Goal: Transaction & Acquisition: Book appointment/travel/reservation

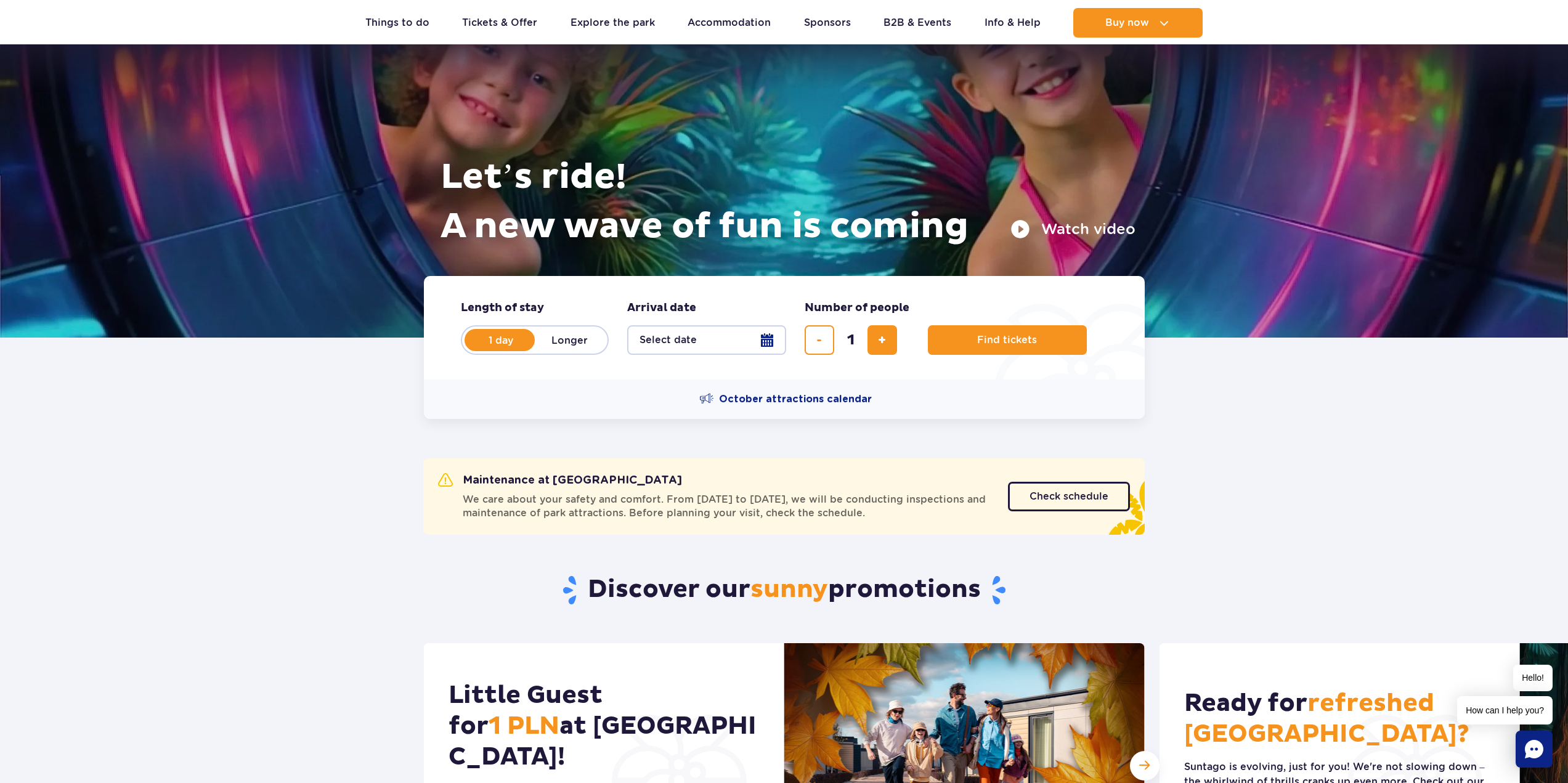
scroll to position [123, 0]
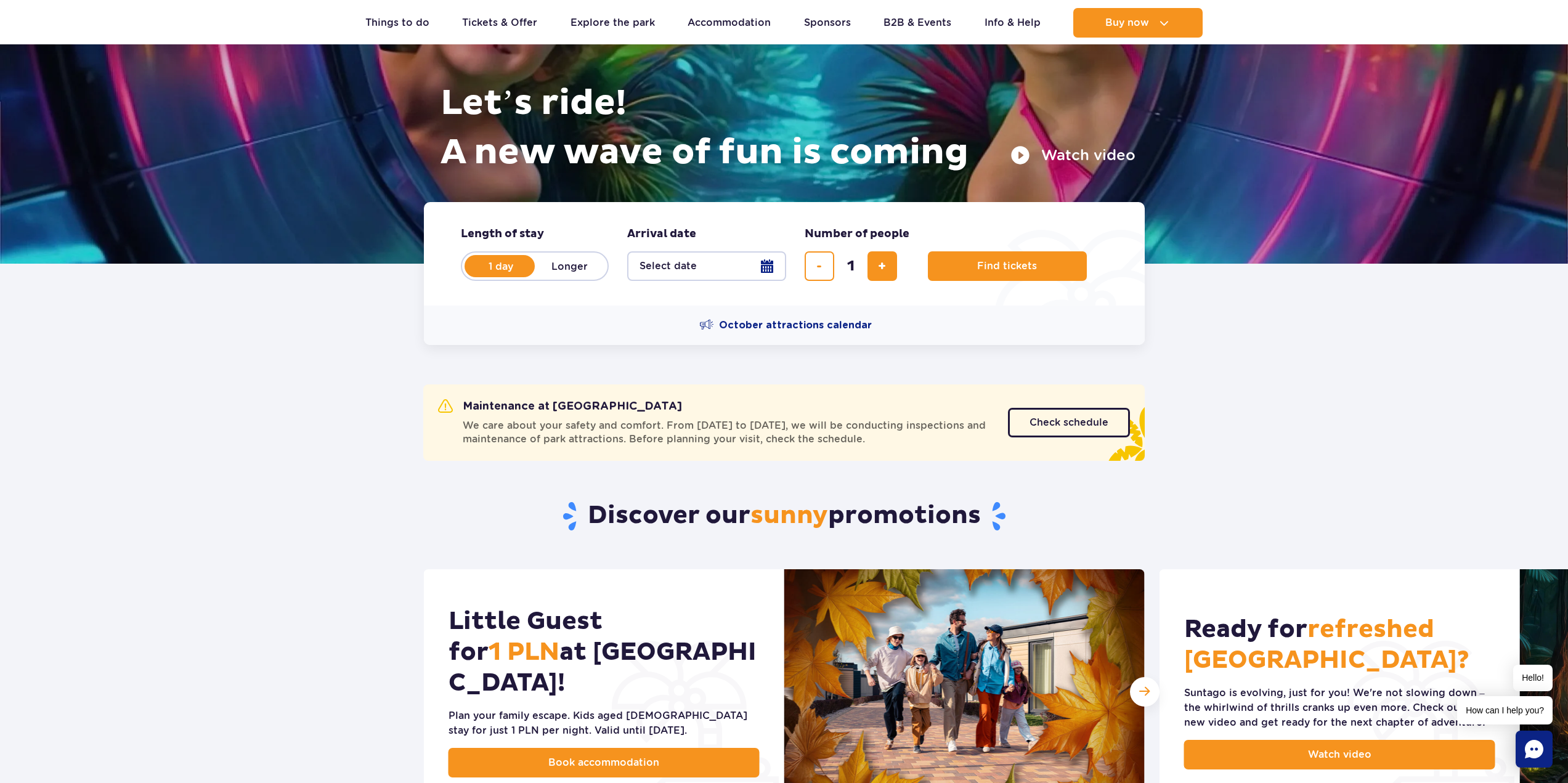
click at [559, 271] on label "Longer" at bounding box center [570, 266] width 71 height 26
click at [548, 277] on input "Longer" at bounding box center [542, 278] width 13 height 2
radio input "false"
radio input "true"
click at [760, 264] on button "Select date" at bounding box center [706, 267] width 159 height 30
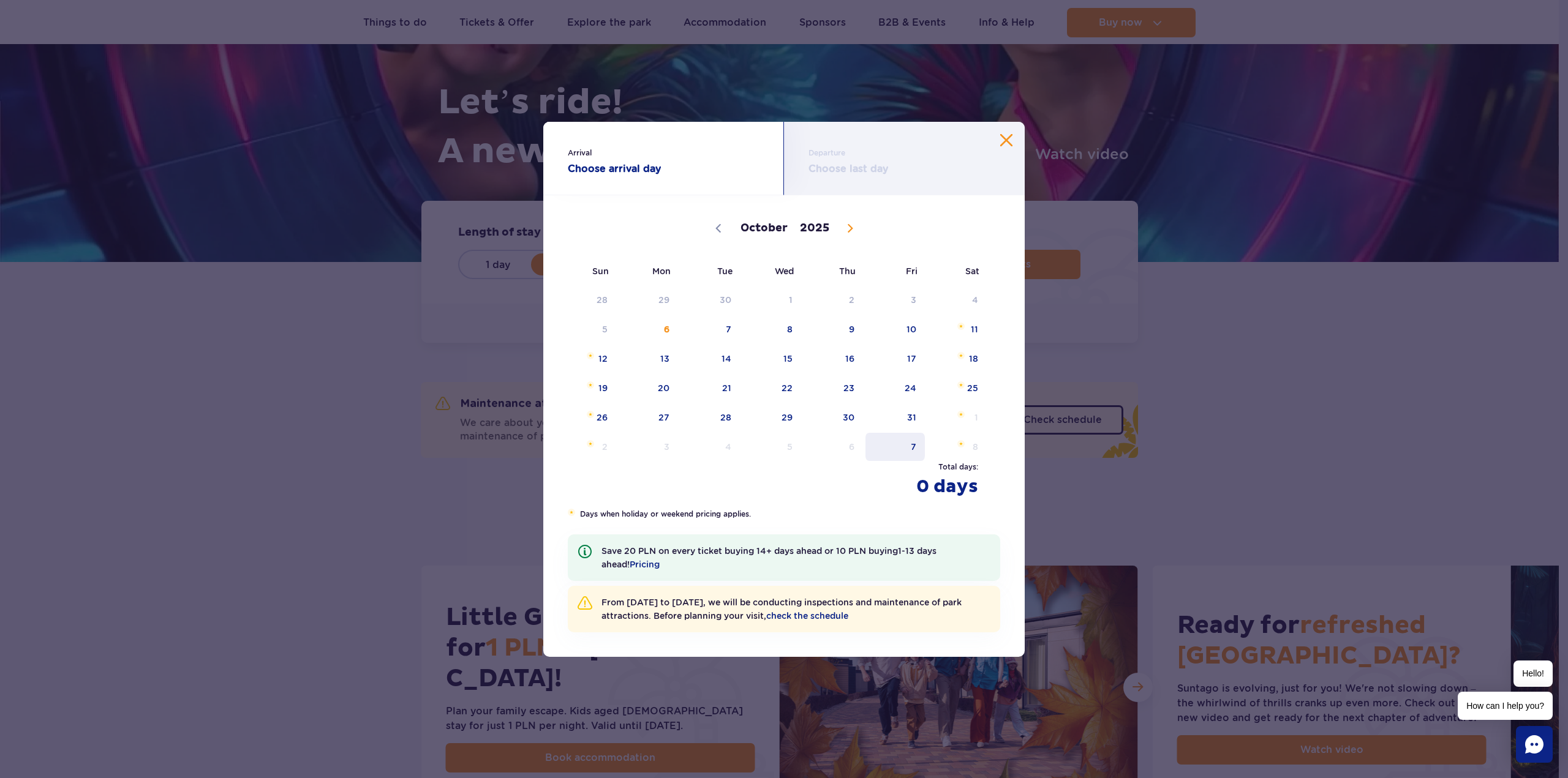
click at [919, 444] on span "7" at bounding box center [895, 447] width 62 height 28
select select "10"
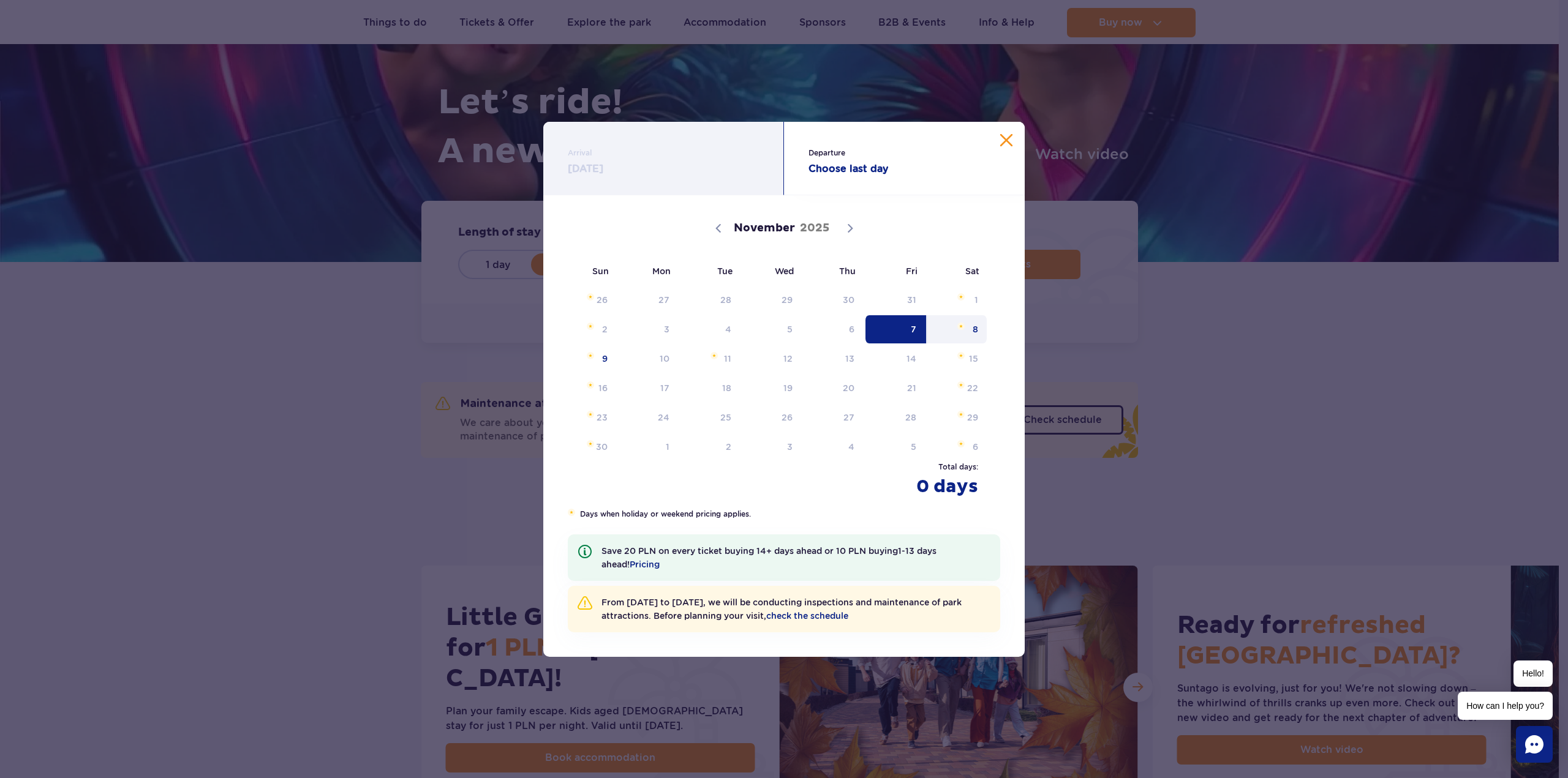
click at [969, 321] on span "8" at bounding box center [957, 330] width 62 height 28
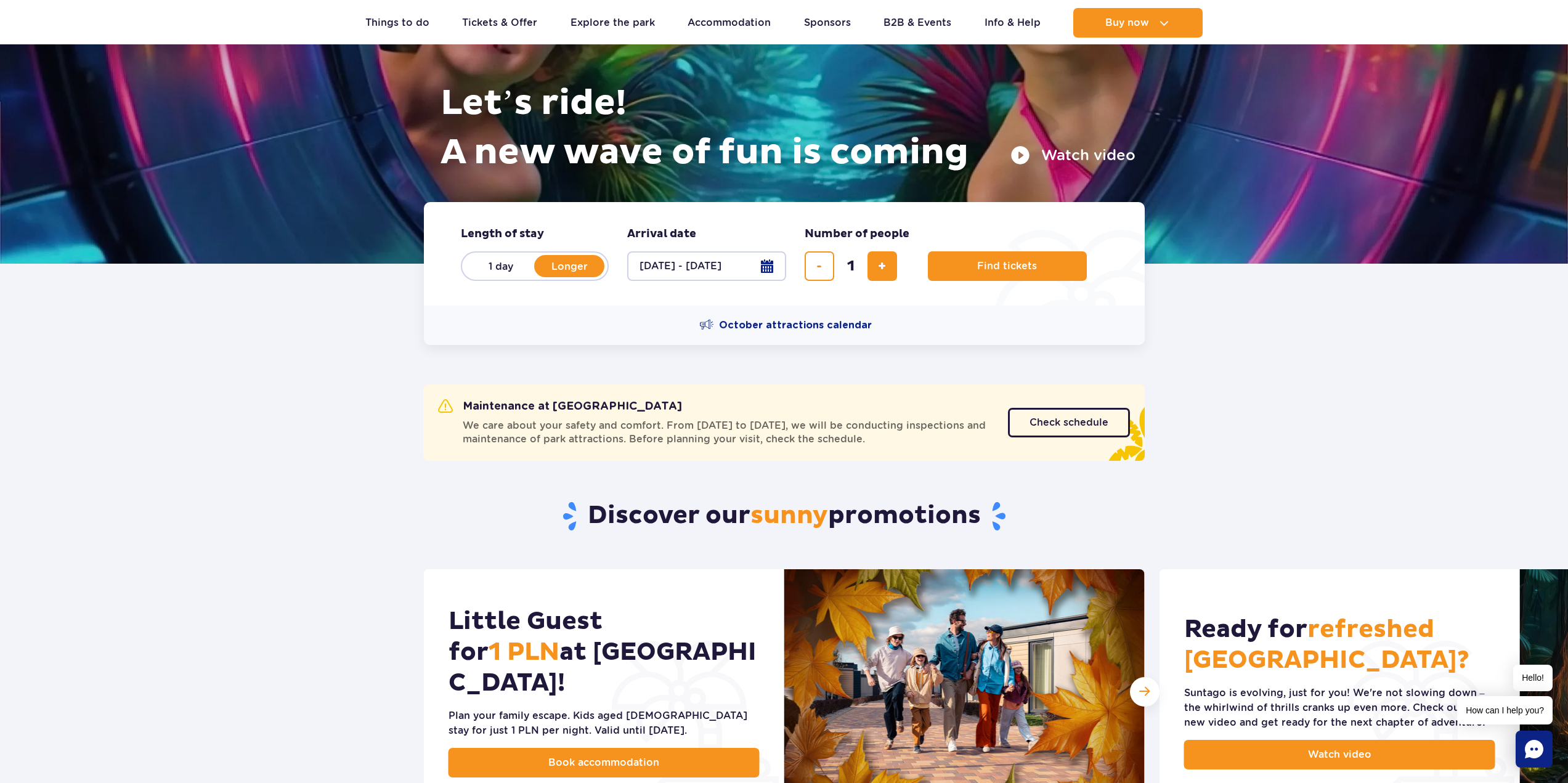
click at [509, 264] on label "1 day" at bounding box center [501, 266] width 71 height 26
click at [479, 277] on input "1 day" at bounding box center [473, 278] width 13 height 2
click at [552, 267] on label "Longer" at bounding box center [570, 266] width 71 height 26
click at [548, 277] on input "Longer" at bounding box center [542, 278] width 13 height 2
radio input "false"
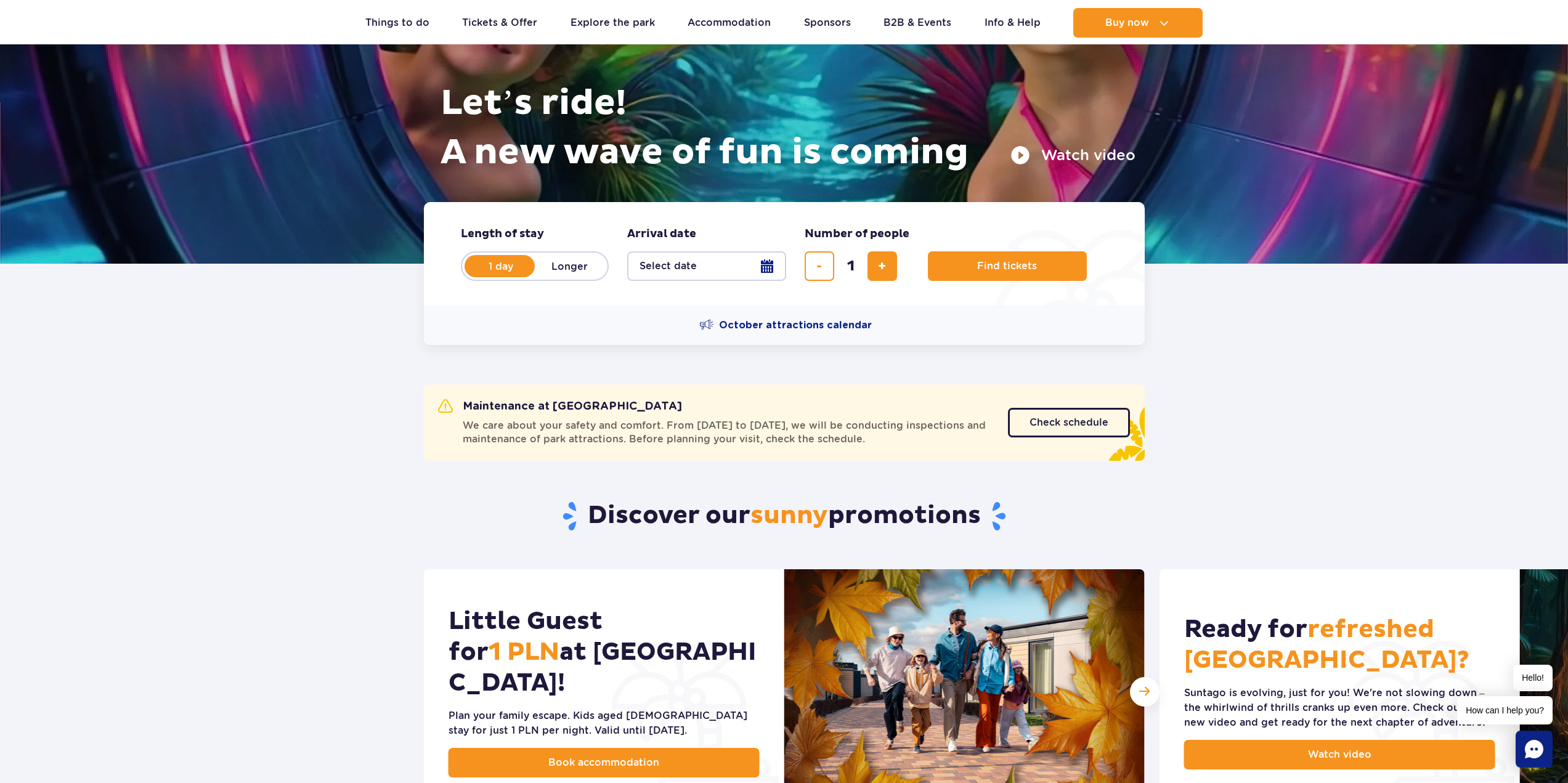
radio input "true"
click at [777, 268] on button "Select date" at bounding box center [706, 267] width 159 height 30
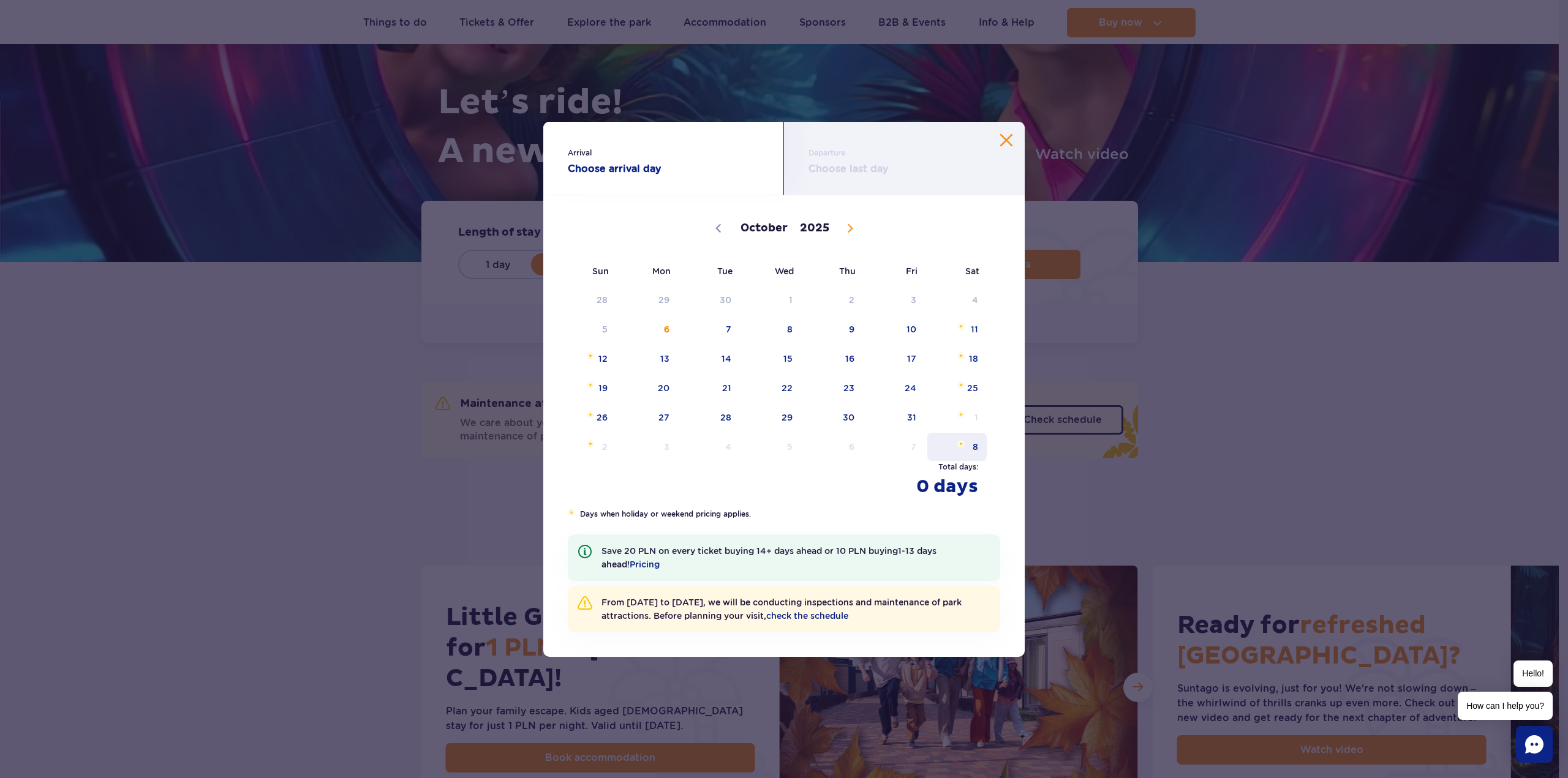
click at [961, 447] on span "November 8, 2025" at bounding box center [961, 444] width 7 height 7
select select "10"
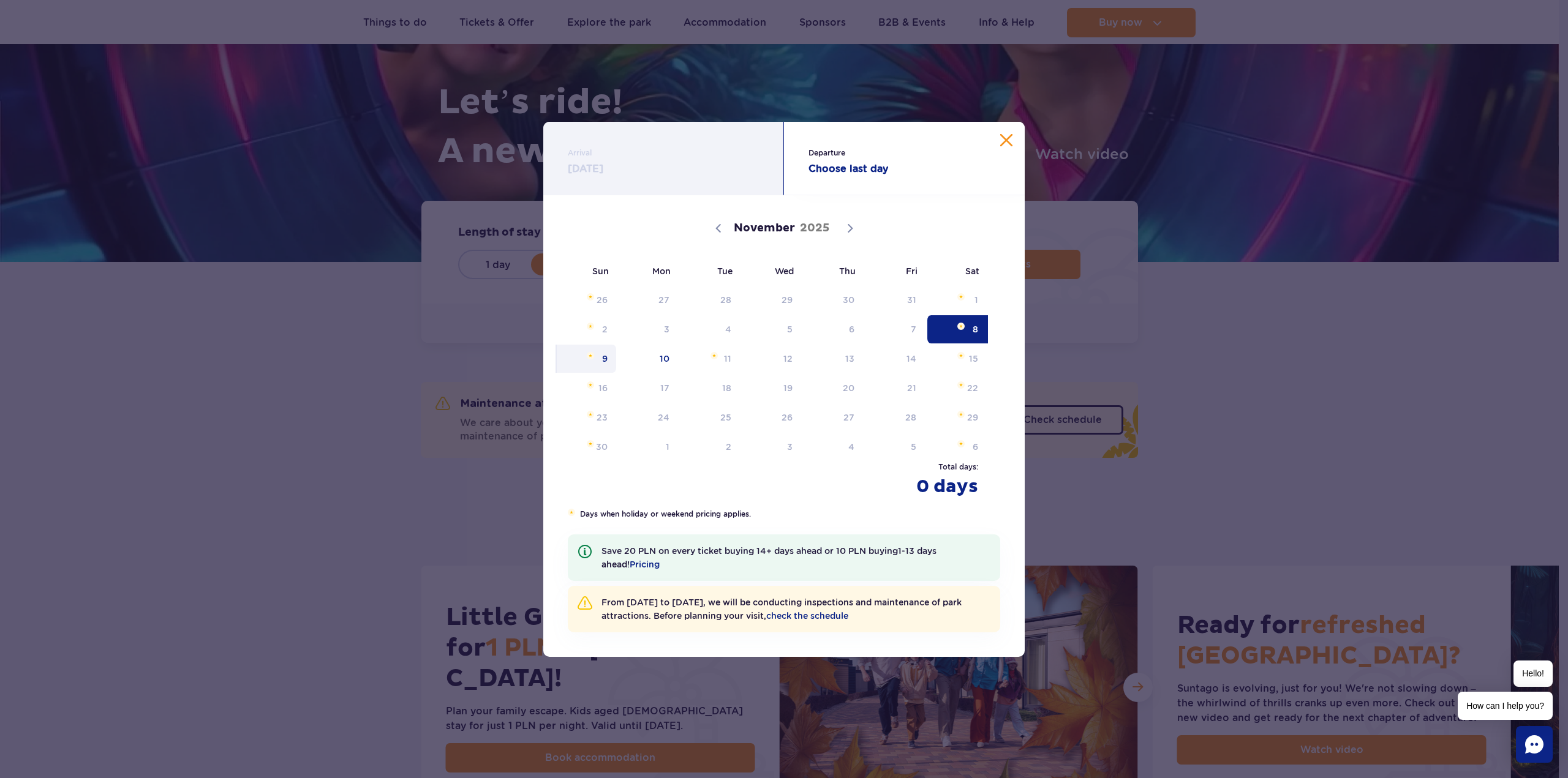
click at [610, 359] on span "9" at bounding box center [587, 358] width 62 height 28
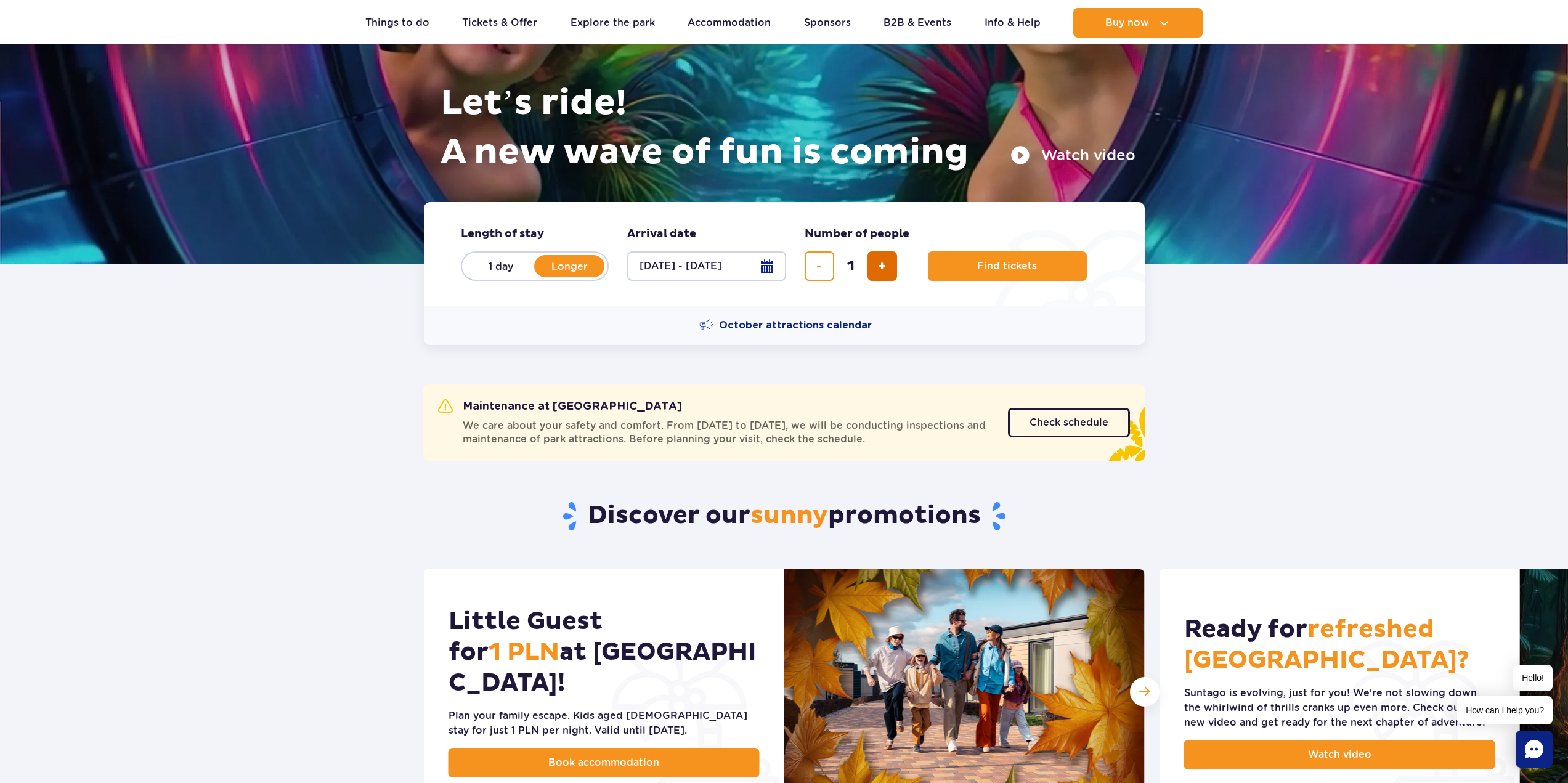
click at [881, 266] on span "add ticket" at bounding box center [882, 266] width 8 height 0
click at [882, 266] on span "add ticket" at bounding box center [882, 266] width 8 height 0
click at [882, 266] on span "add ticket" at bounding box center [882, 266] width 8 height 0
type input "4"
click at [950, 266] on button "Find tickets" at bounding box center [1007, 267] width 159 height 30
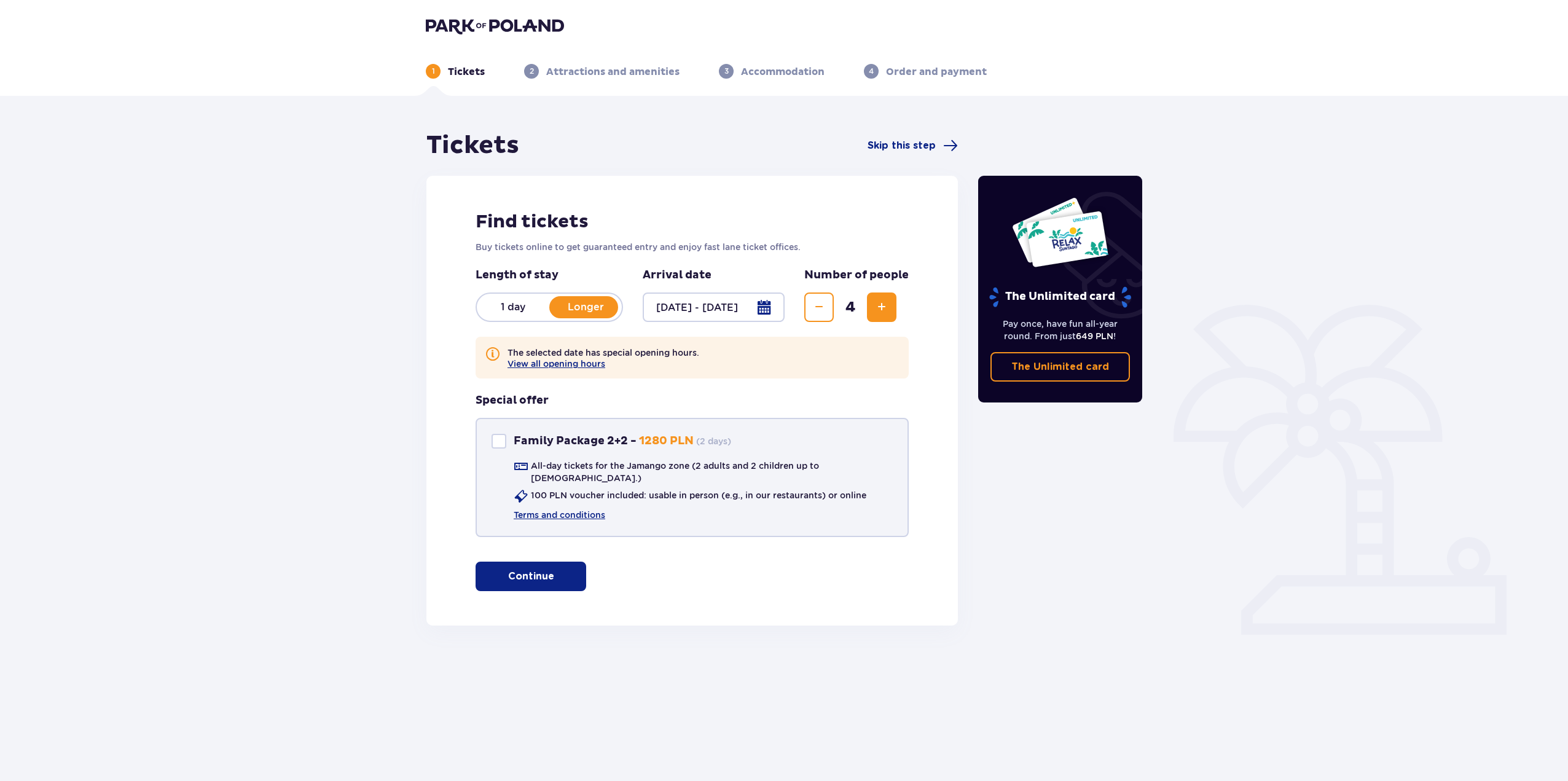
click at [498, 438] on div "Family Package 2+2" at bounding box center [499, 442] width 15 height 15
checkbox input "true"
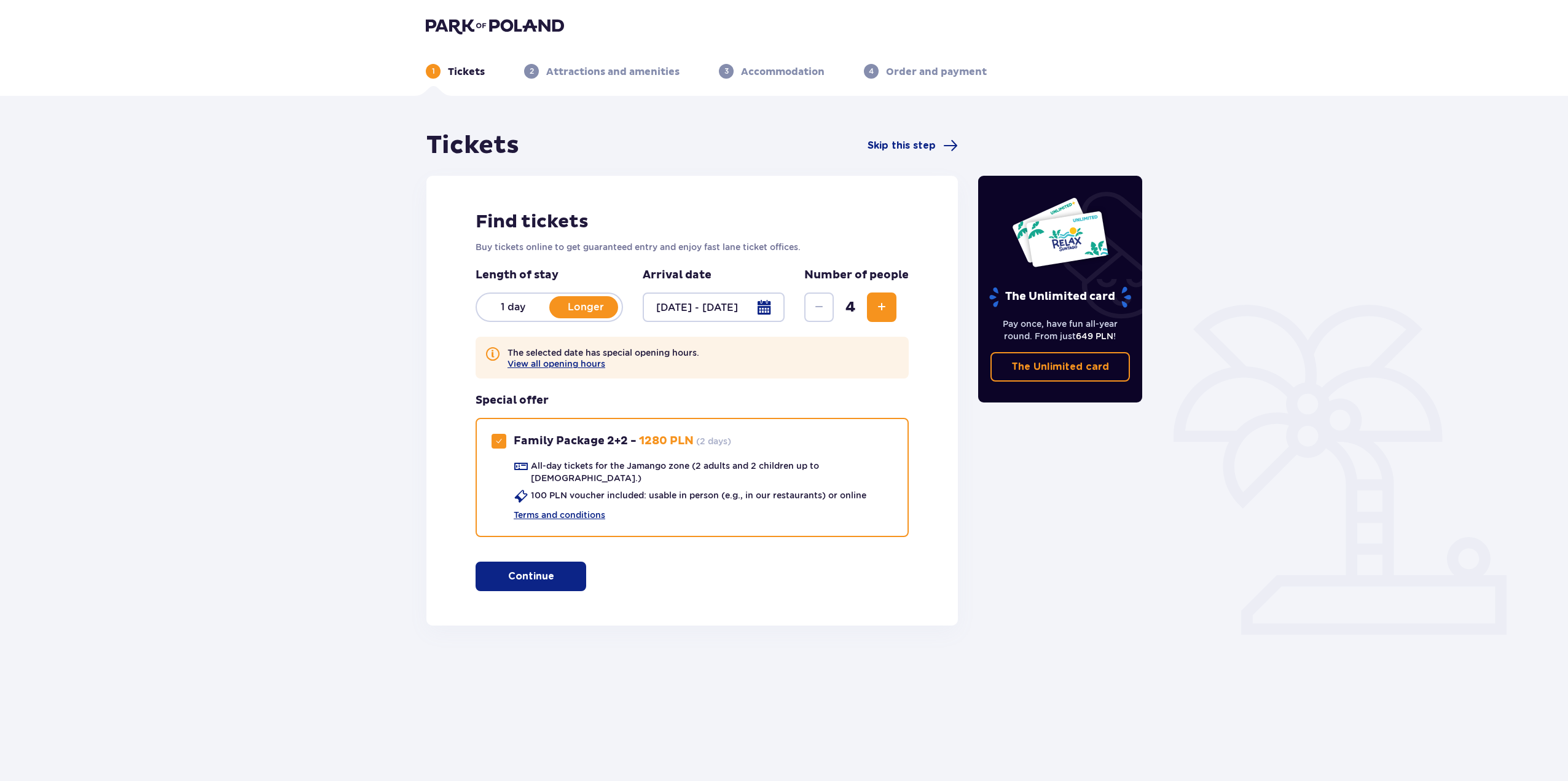
click at [491, 570] on button "Continue" at bounding box center [530, 577] width 110 height 30
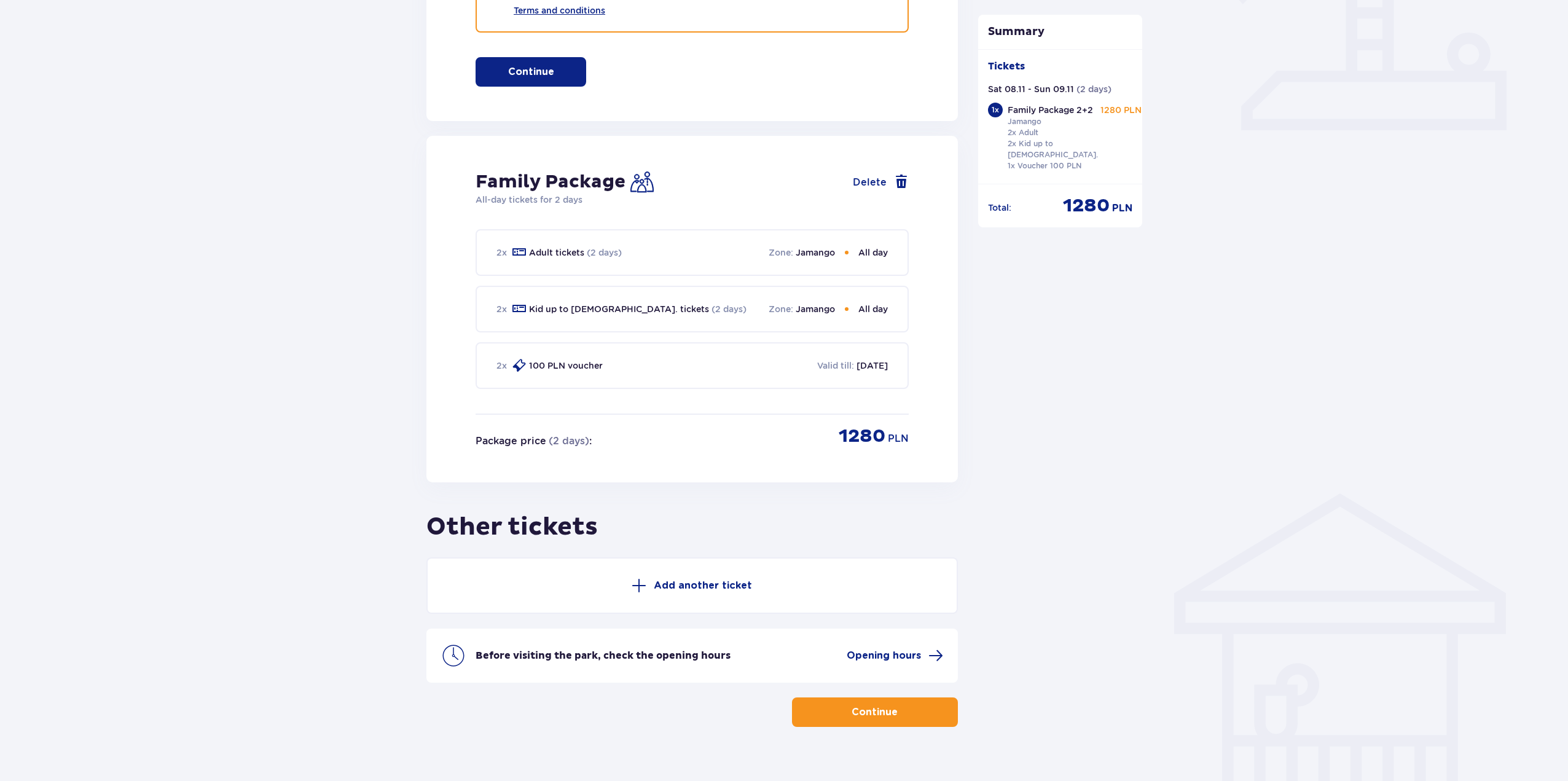
scroll to position [515, 0]
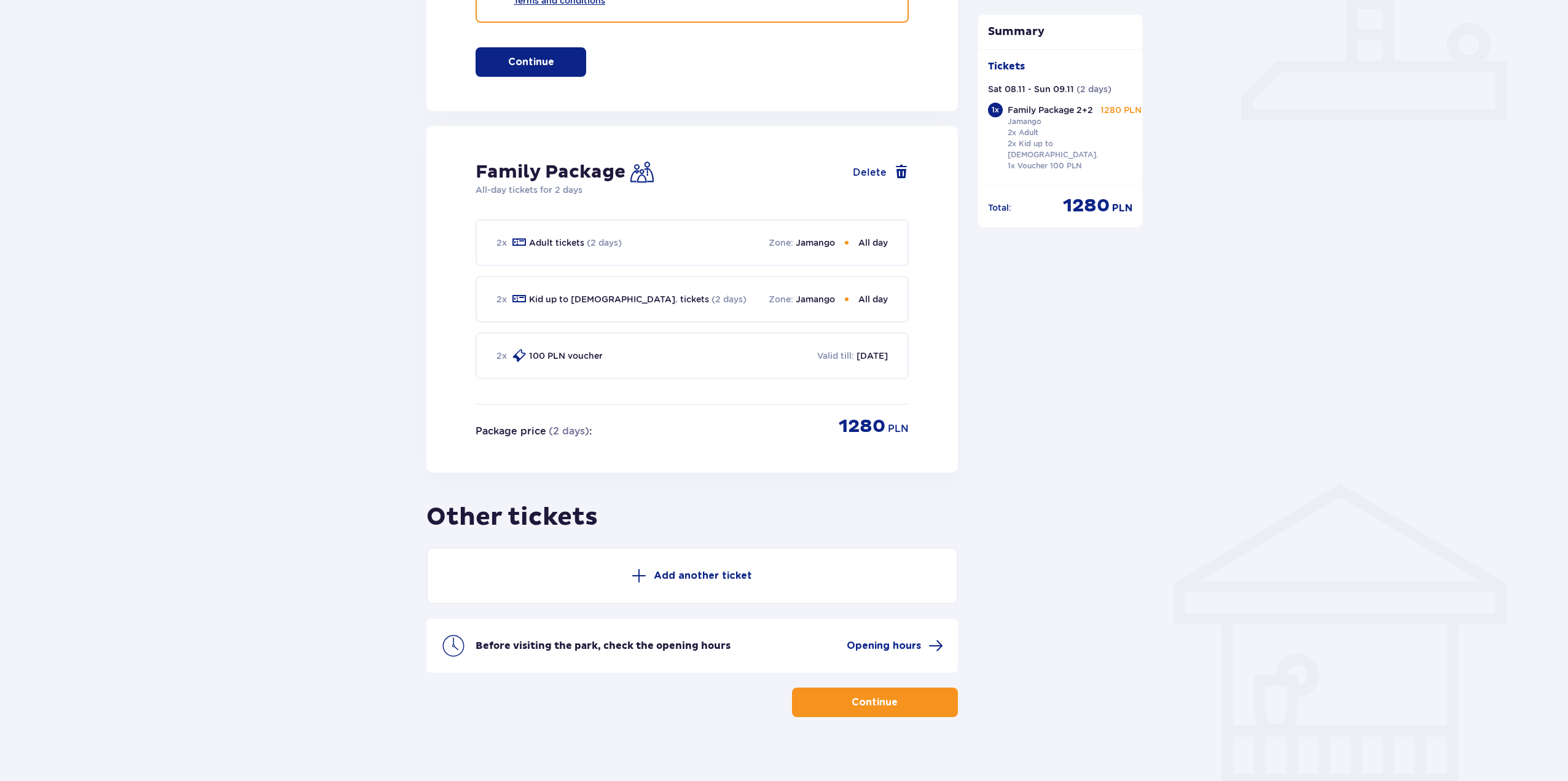
click at [668, 570] on p "Add another ticket" at bounding box center [703, 576] width 99 height 13
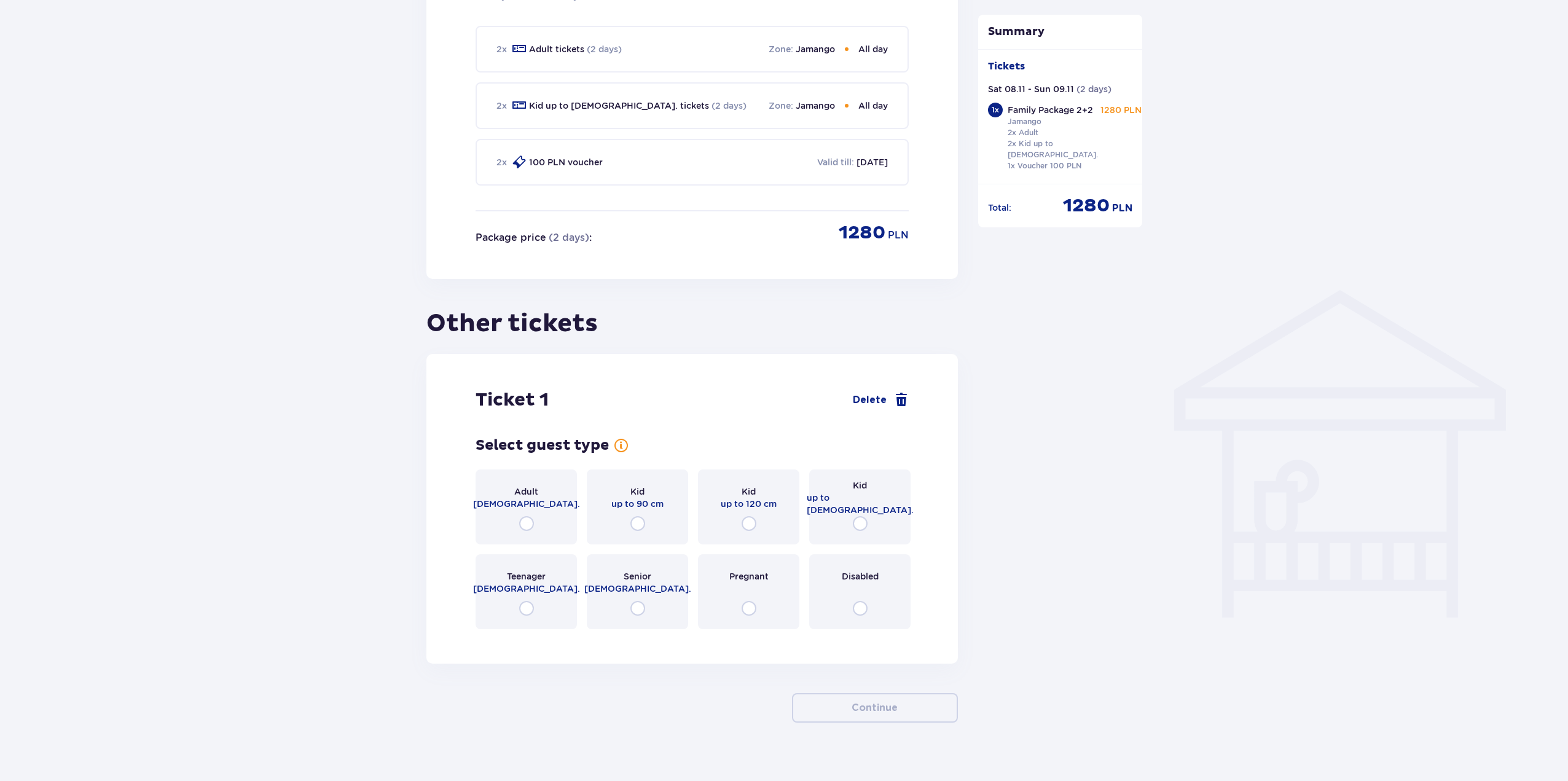
scroll to position [714, 0]
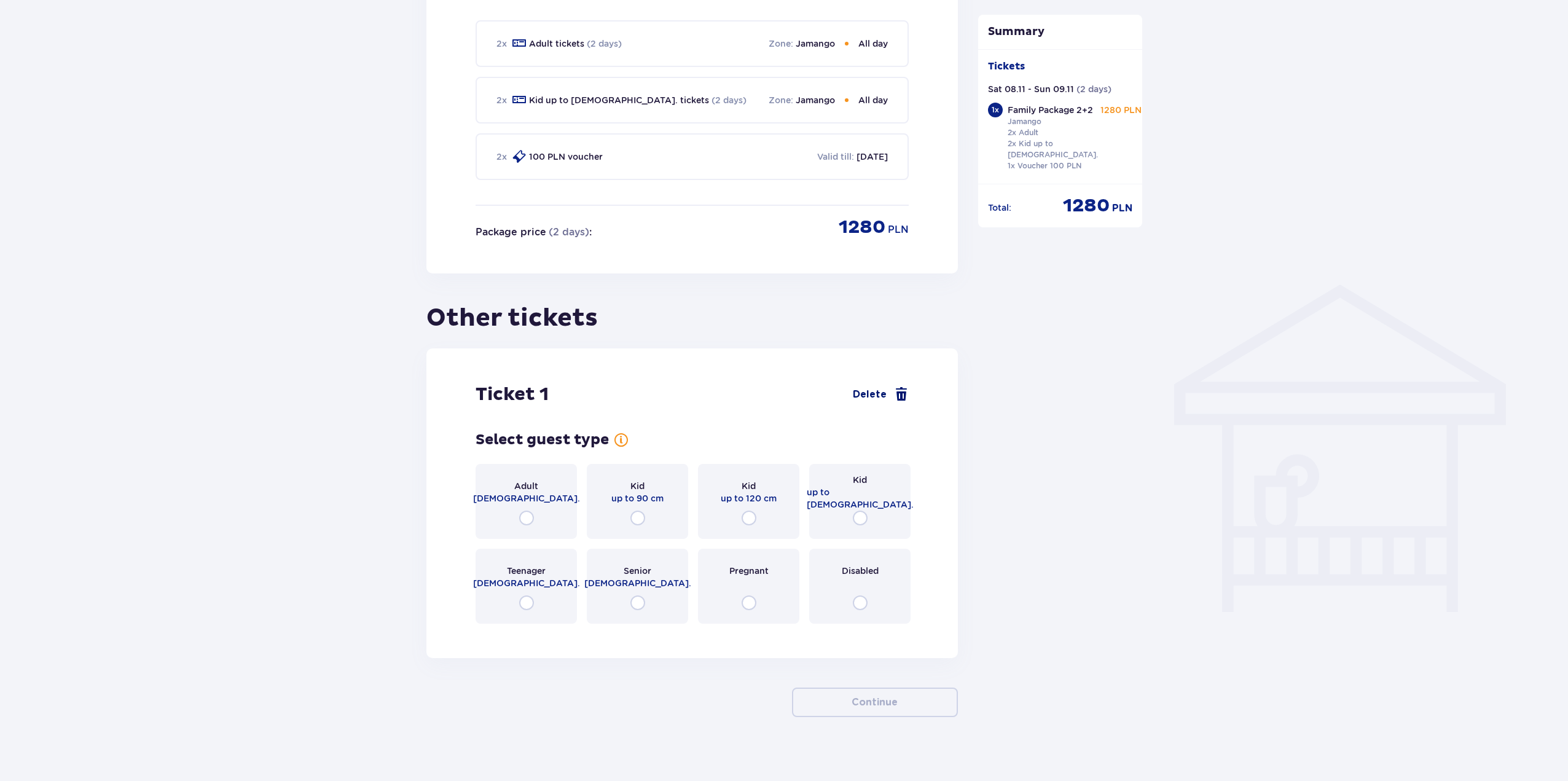
click at [878, 388] on span "Delete" at bounding box center [869, 395] width 34 height 13
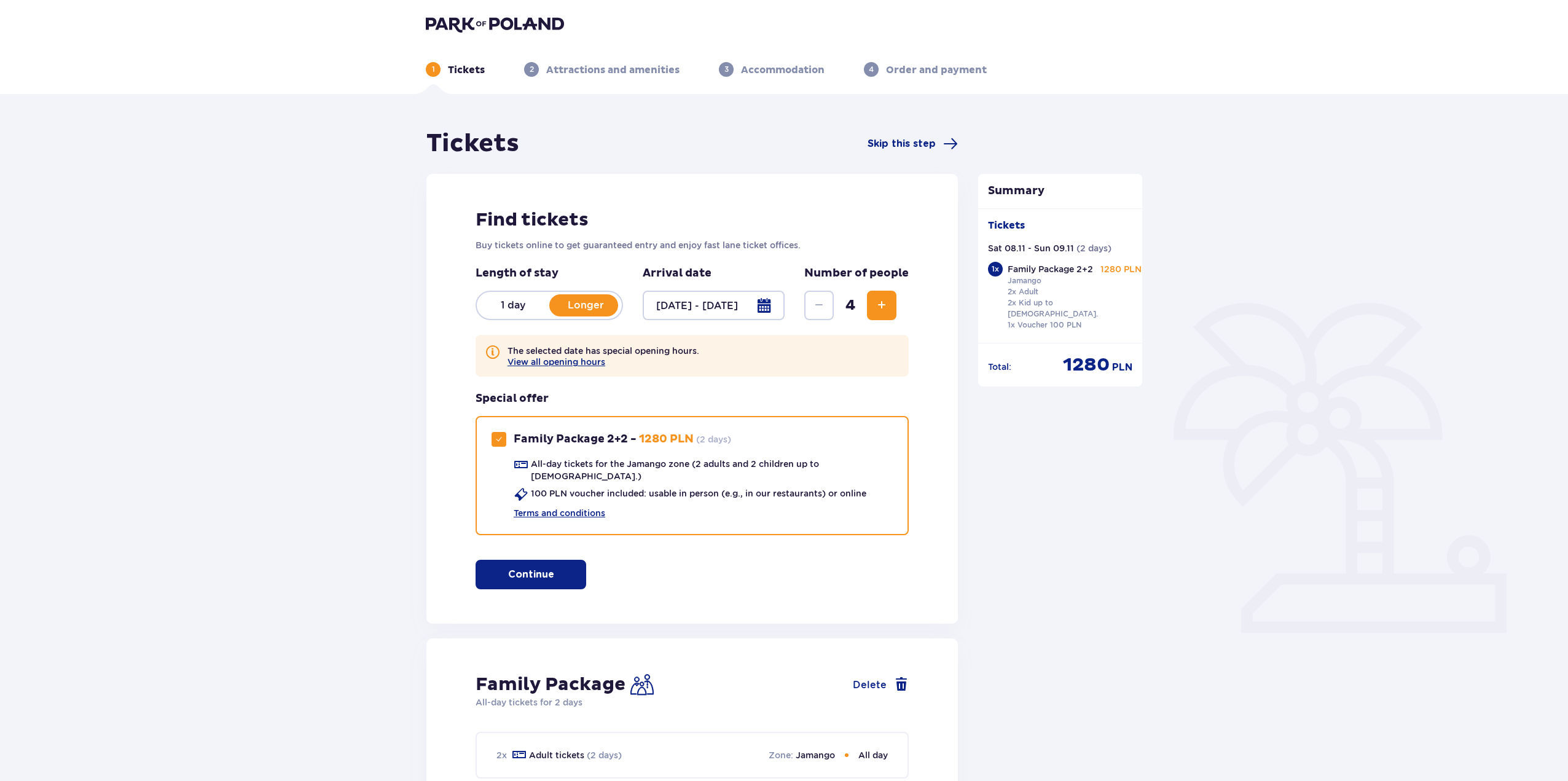
scroll to position [0, 0]
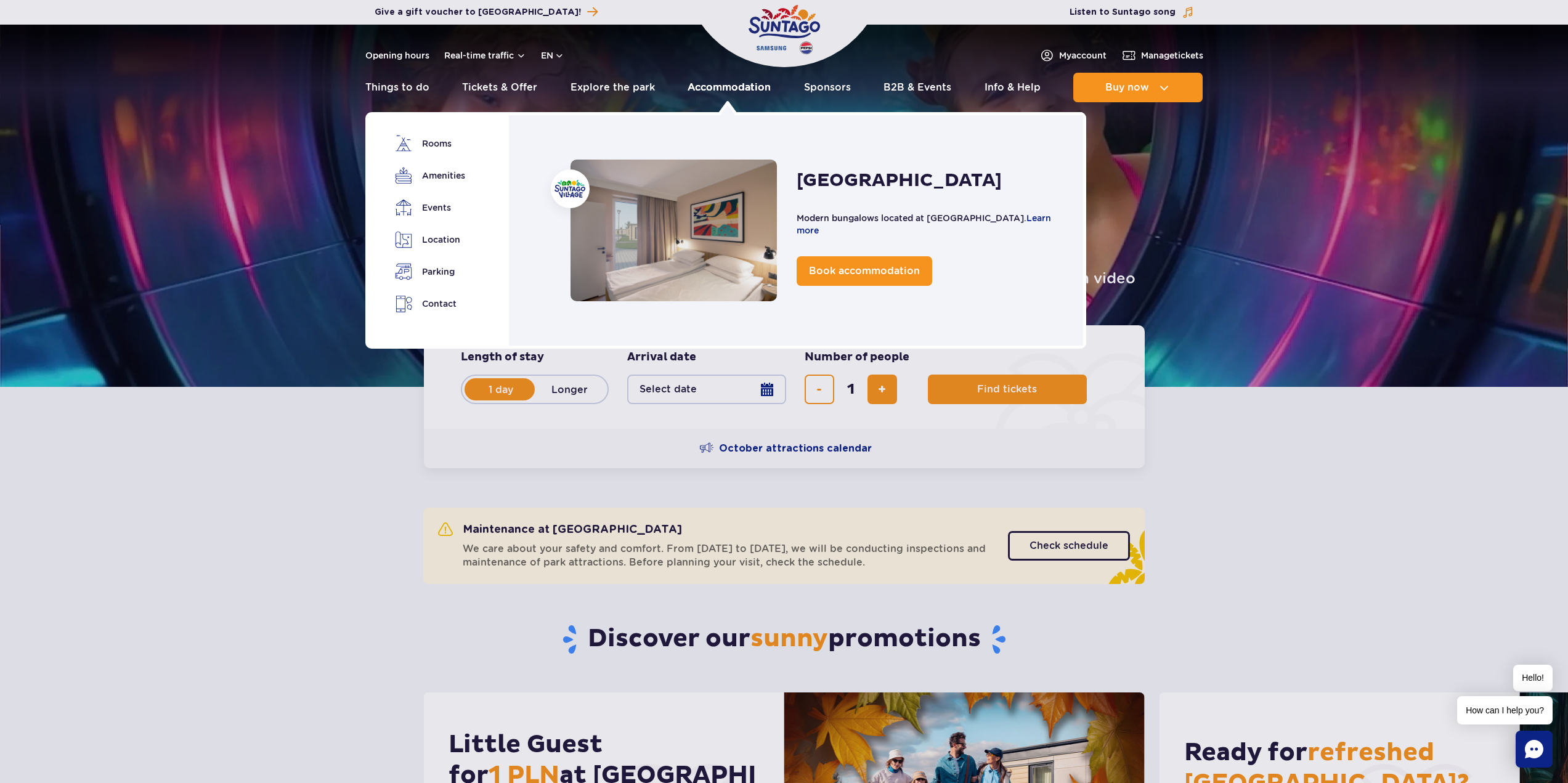
click at [709, 85] on link "Accommodation" at bounding box center [730, 87] width 83 height 30
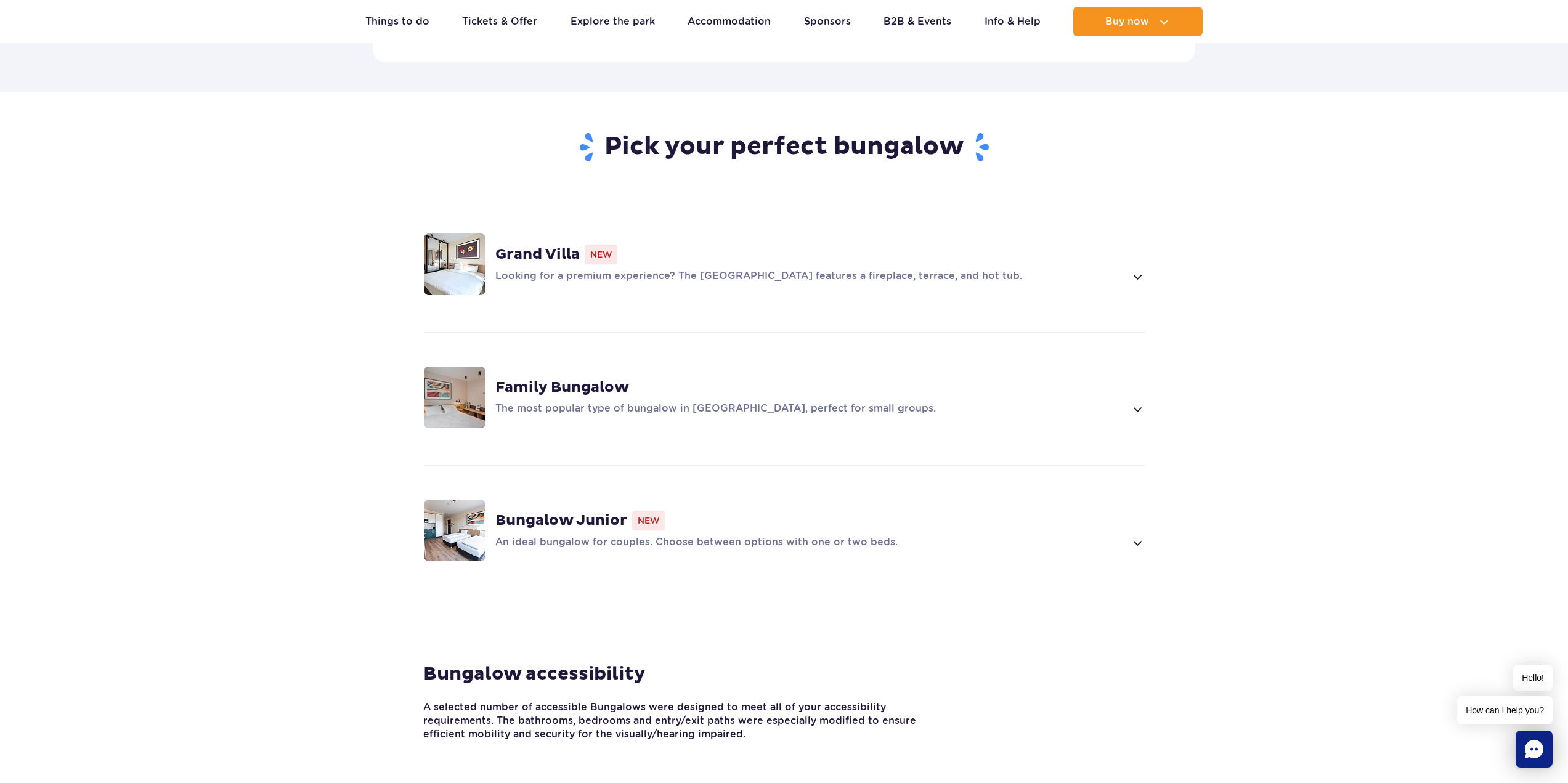
scroll to position [801, 0]
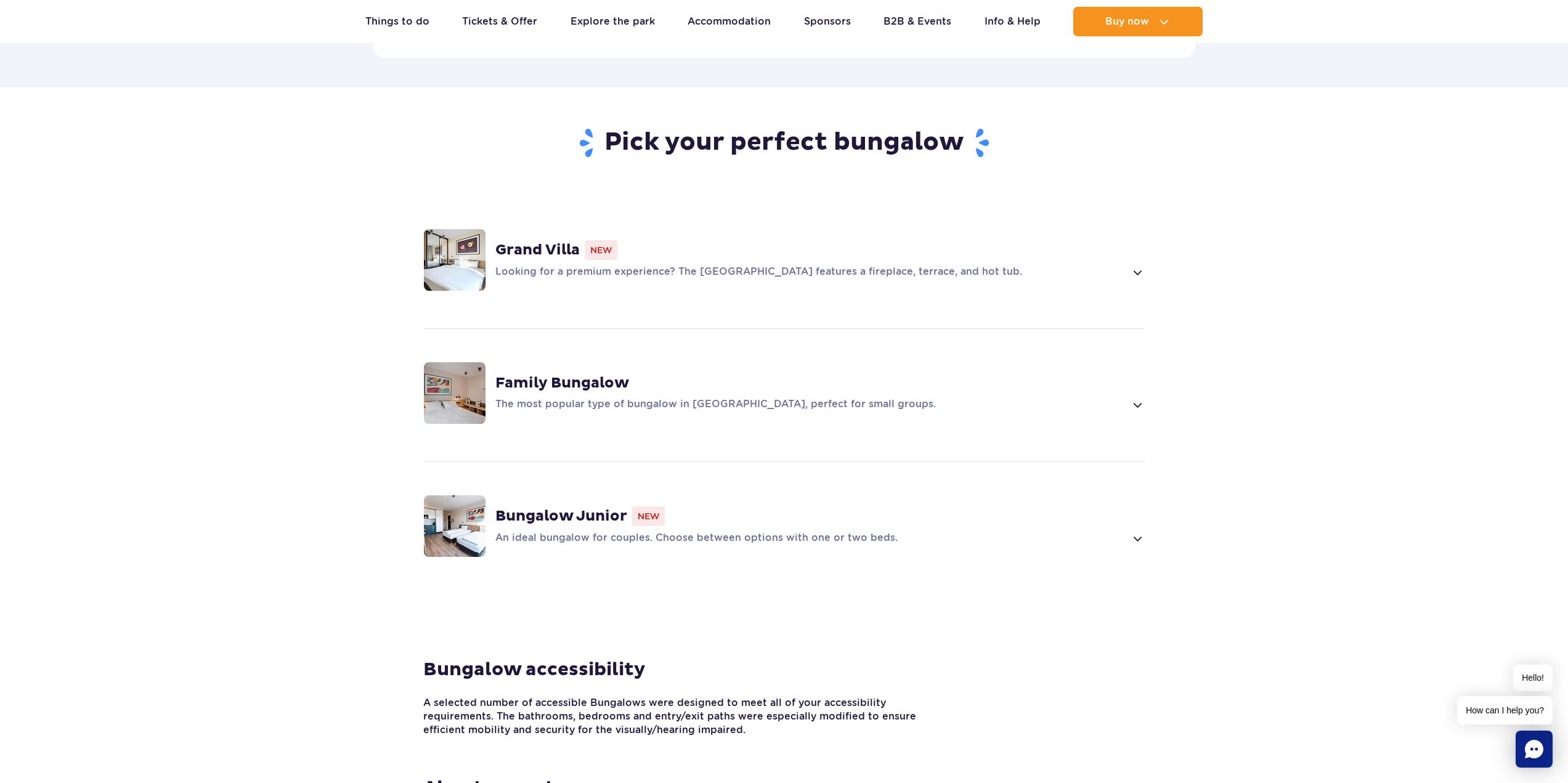
click at [699, 218] on div "Grand Villa New Looking for a premium experience? The Grand Villa features a fi…" at bounding box center [784, 259] width 790 height 130
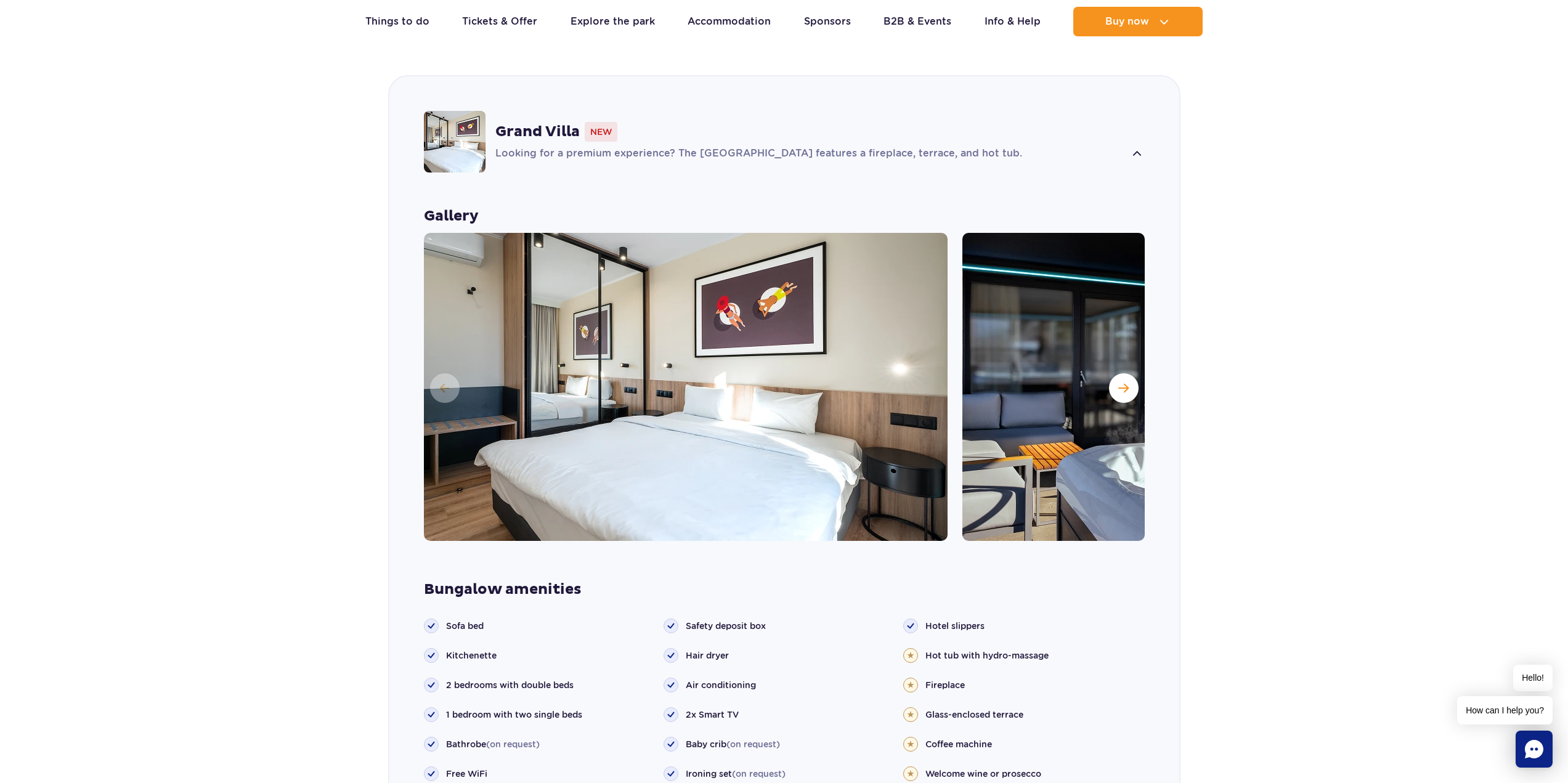
scroll to position [920, 0]
click at [1113, 373] on button "Next slide" at bounding box center [1124, 388] width 30 height 30
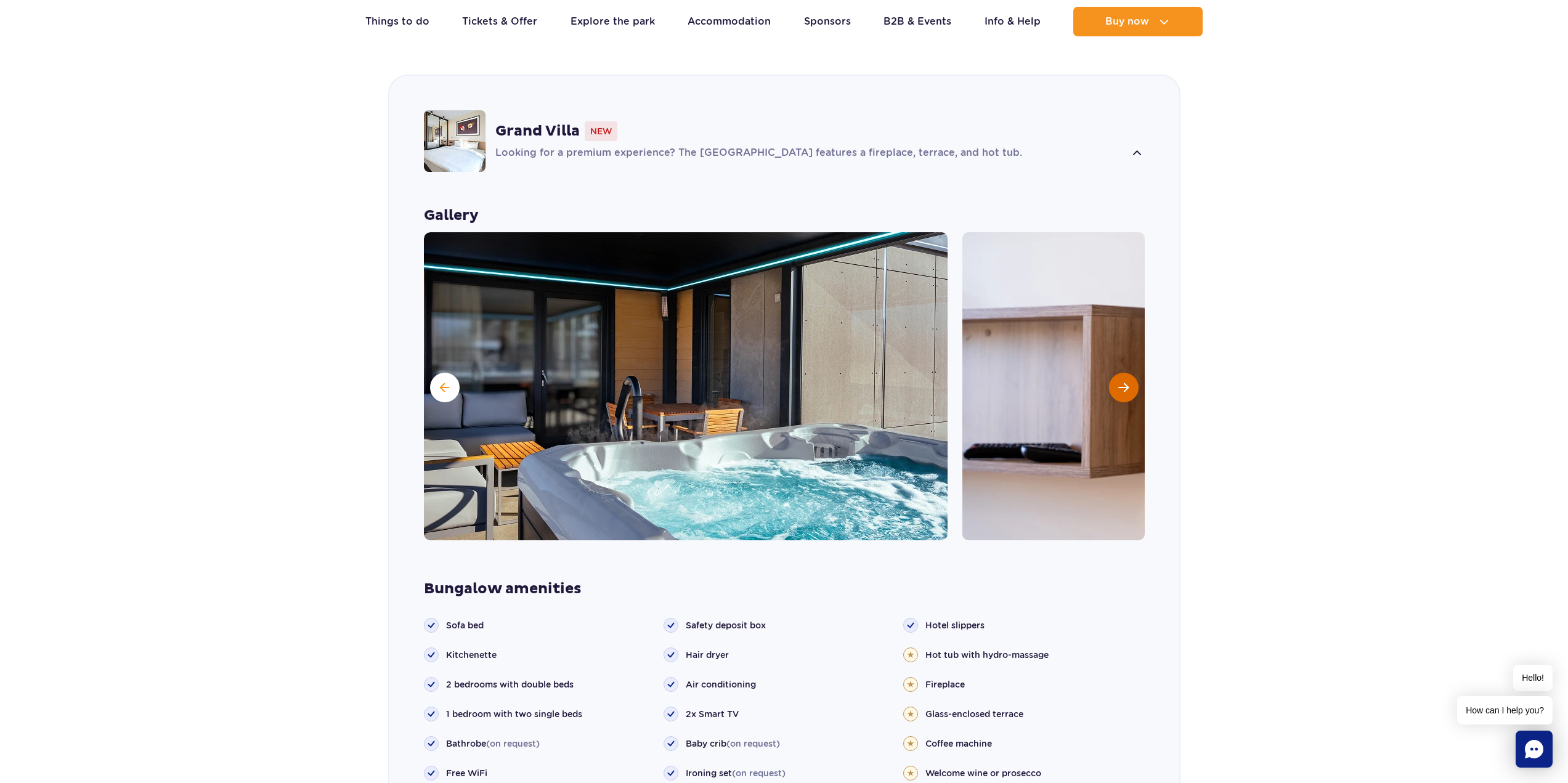
click at [1113, 373] on button "Next slide" at bounding box center [1124, 388] width 30 height 30
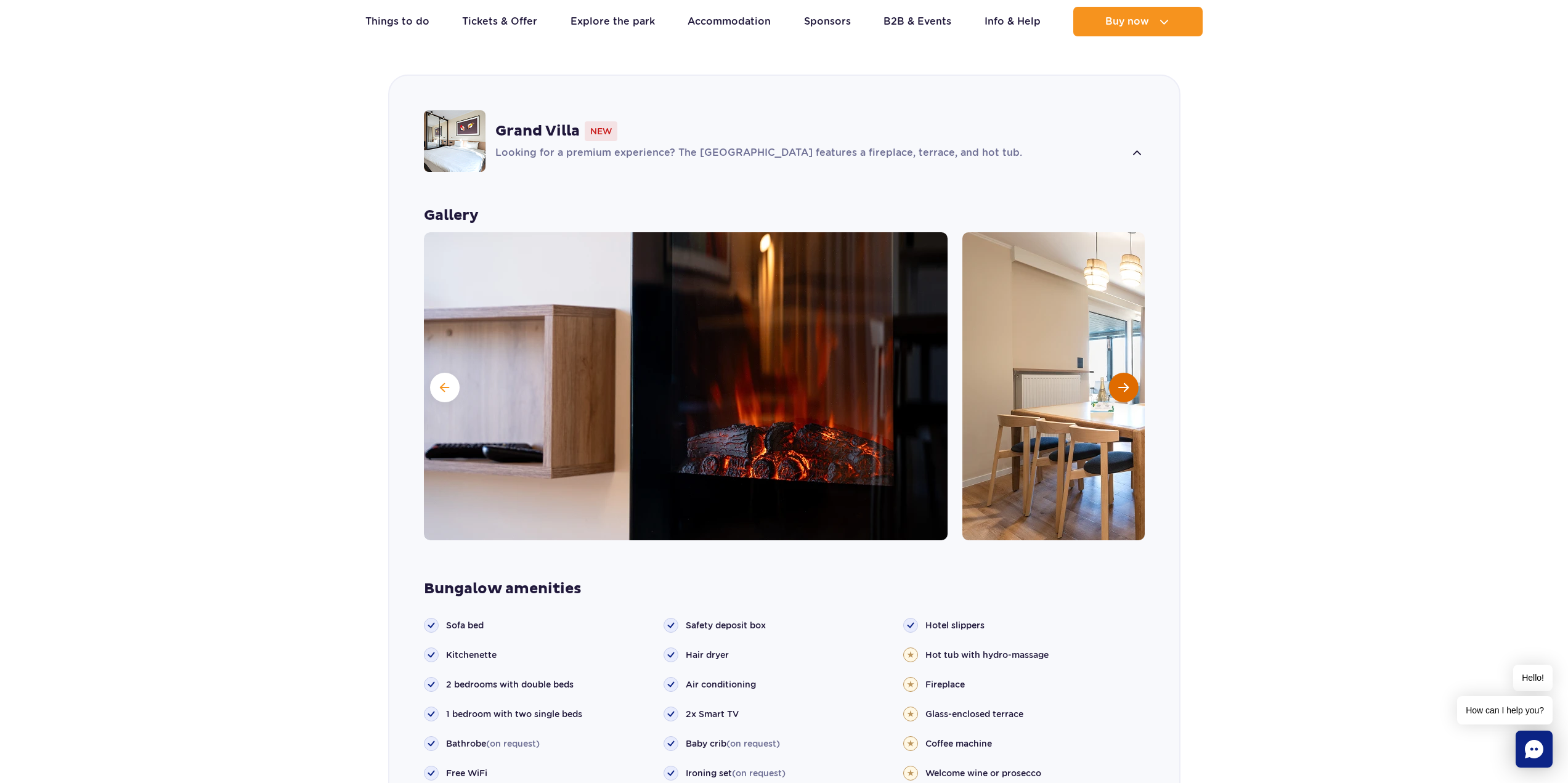
click at [1113, 373] on button "Next slide" at bounding box center [1124, 388] width 30 height 30
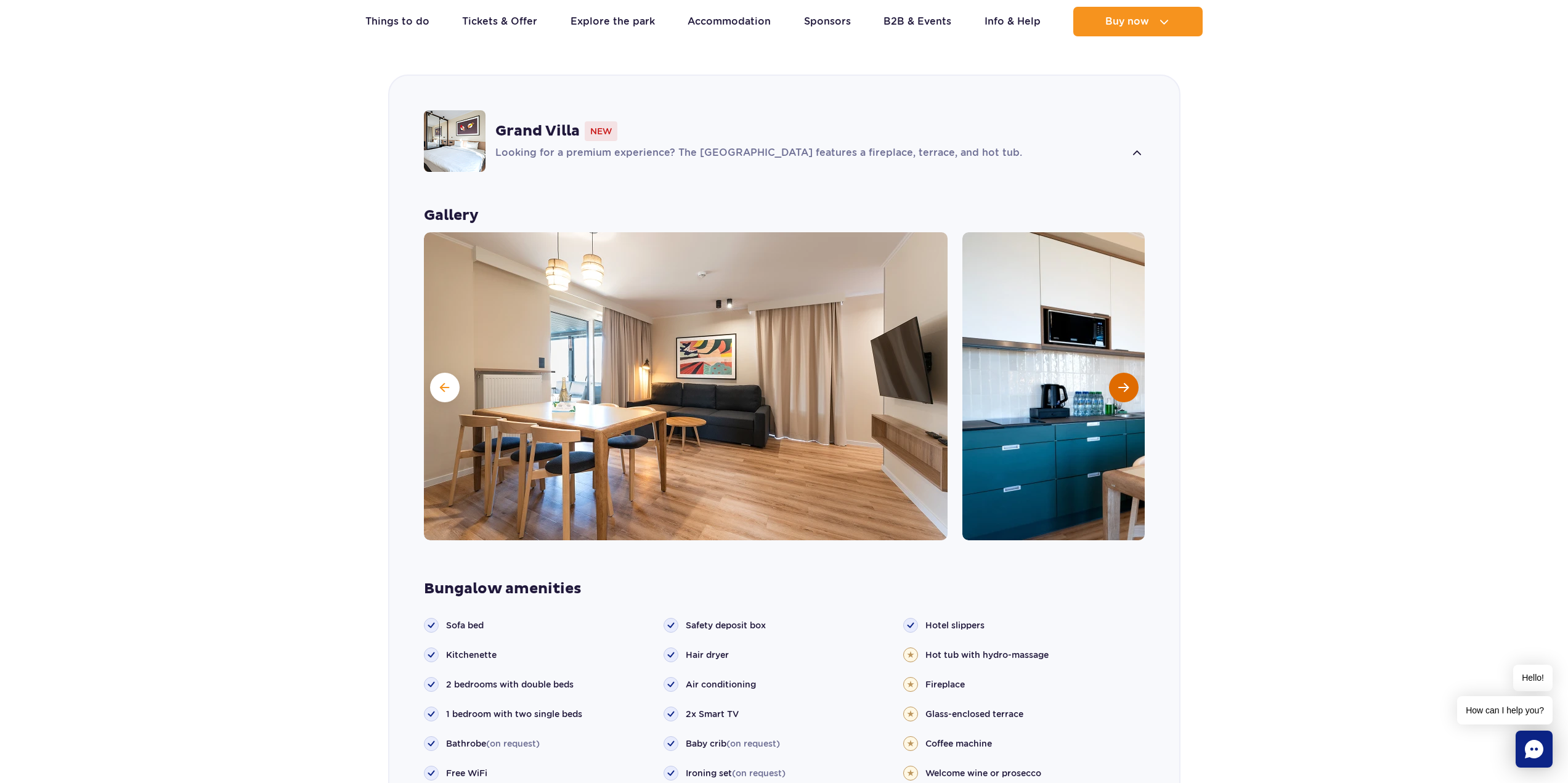
click at [1113, 373] on button "Next slide" at bounding box center [1124, 388] width 30 height 30
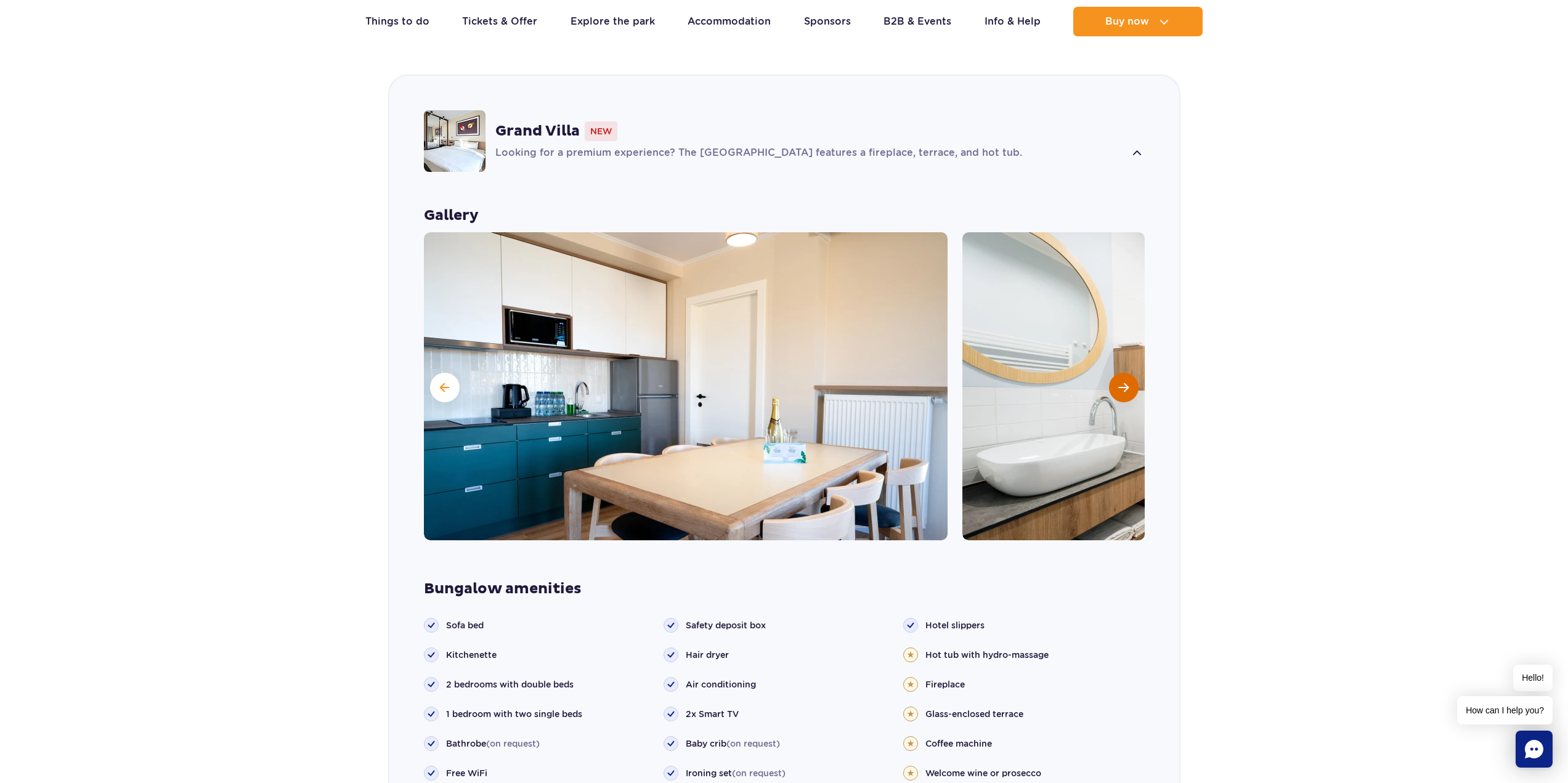
click at [1113, 373] on button "Next slide" at bounding box center [1124, 388] width 30 height 30
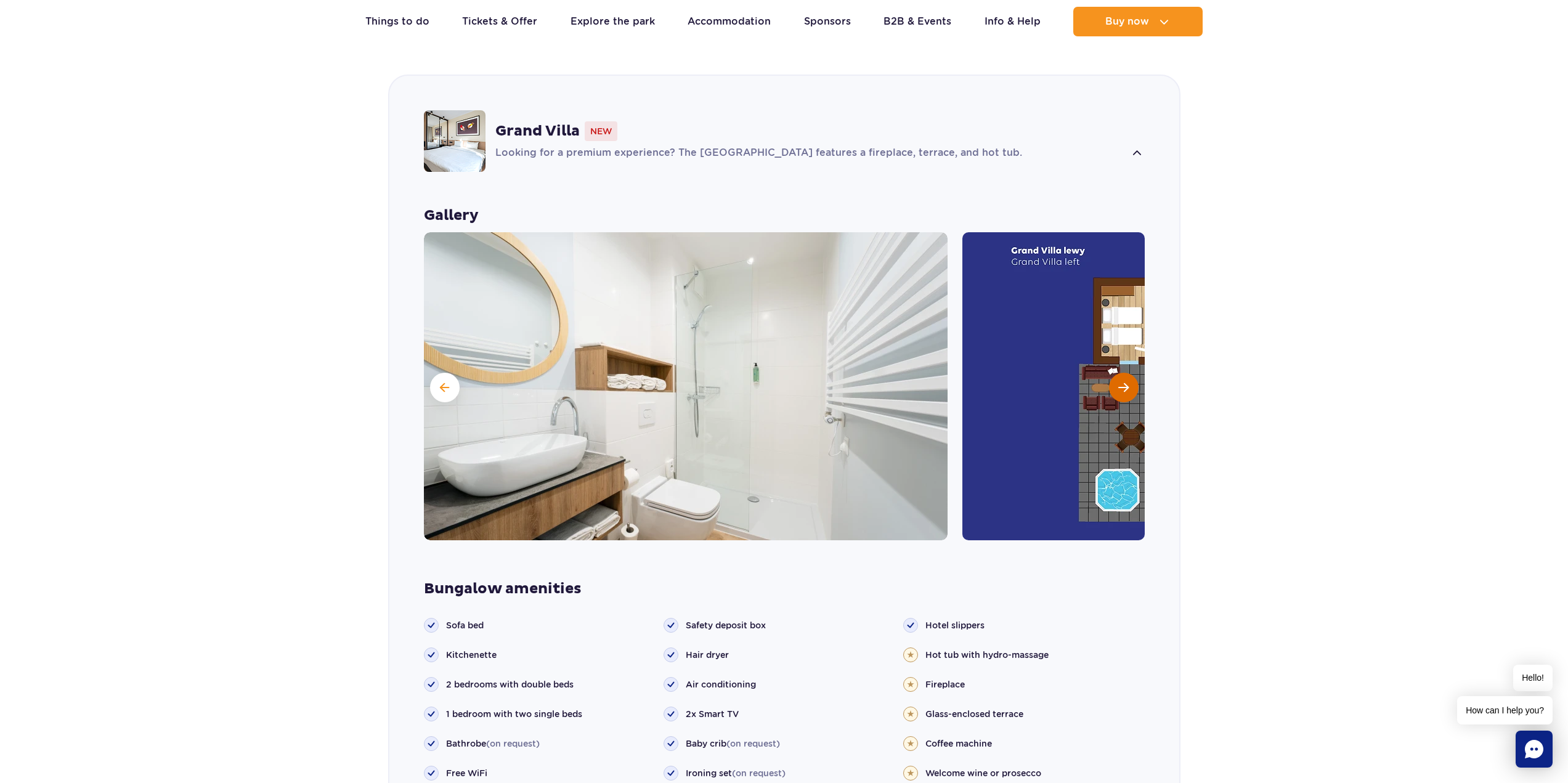
click at [1113, 373] on button "Next slide" at bounding box center [1124, 388] width 30 height 30
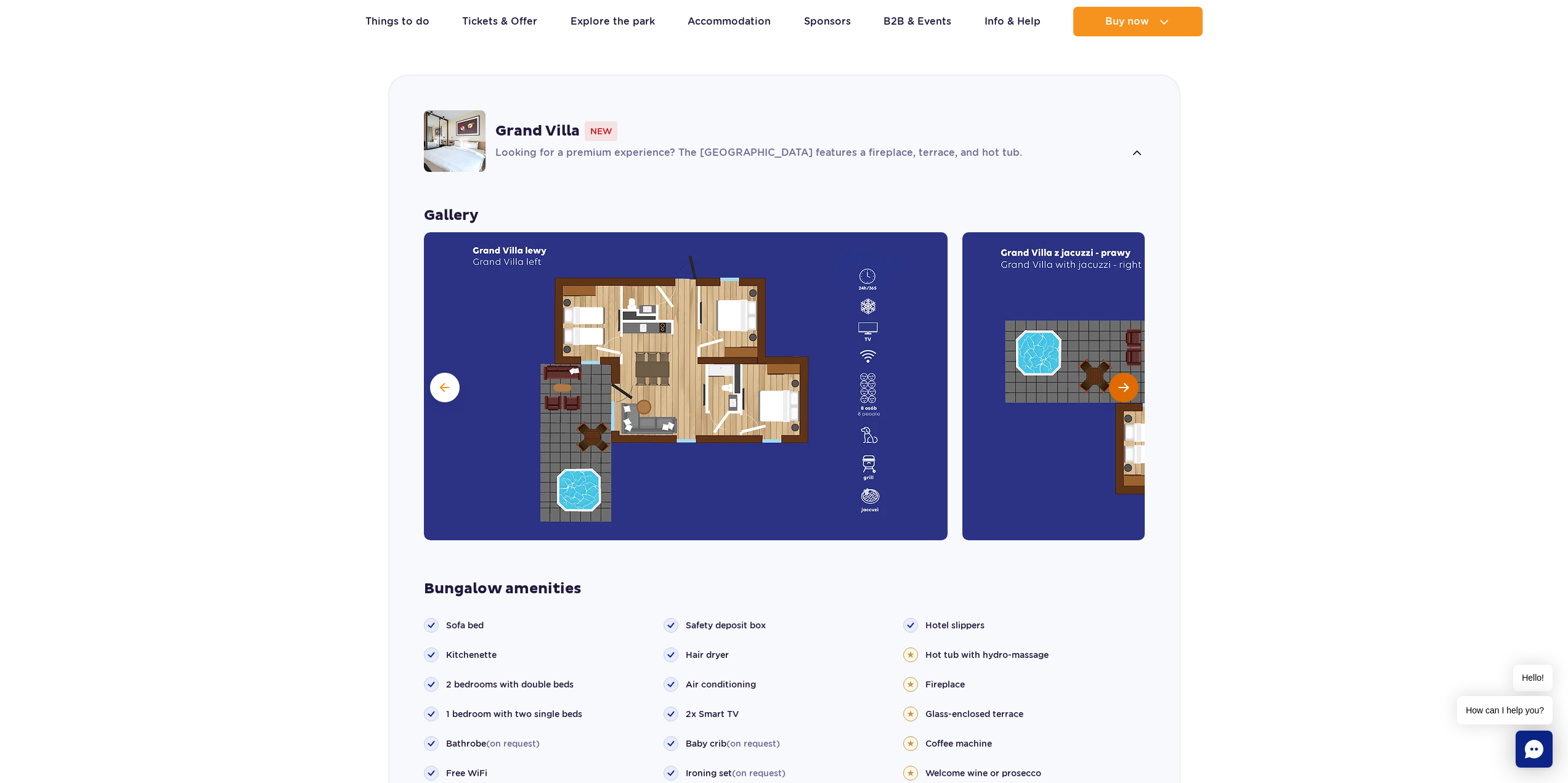
click at [1113, 373] on button "Next slide" at bounding box center [1124, 388] width 30 height 30
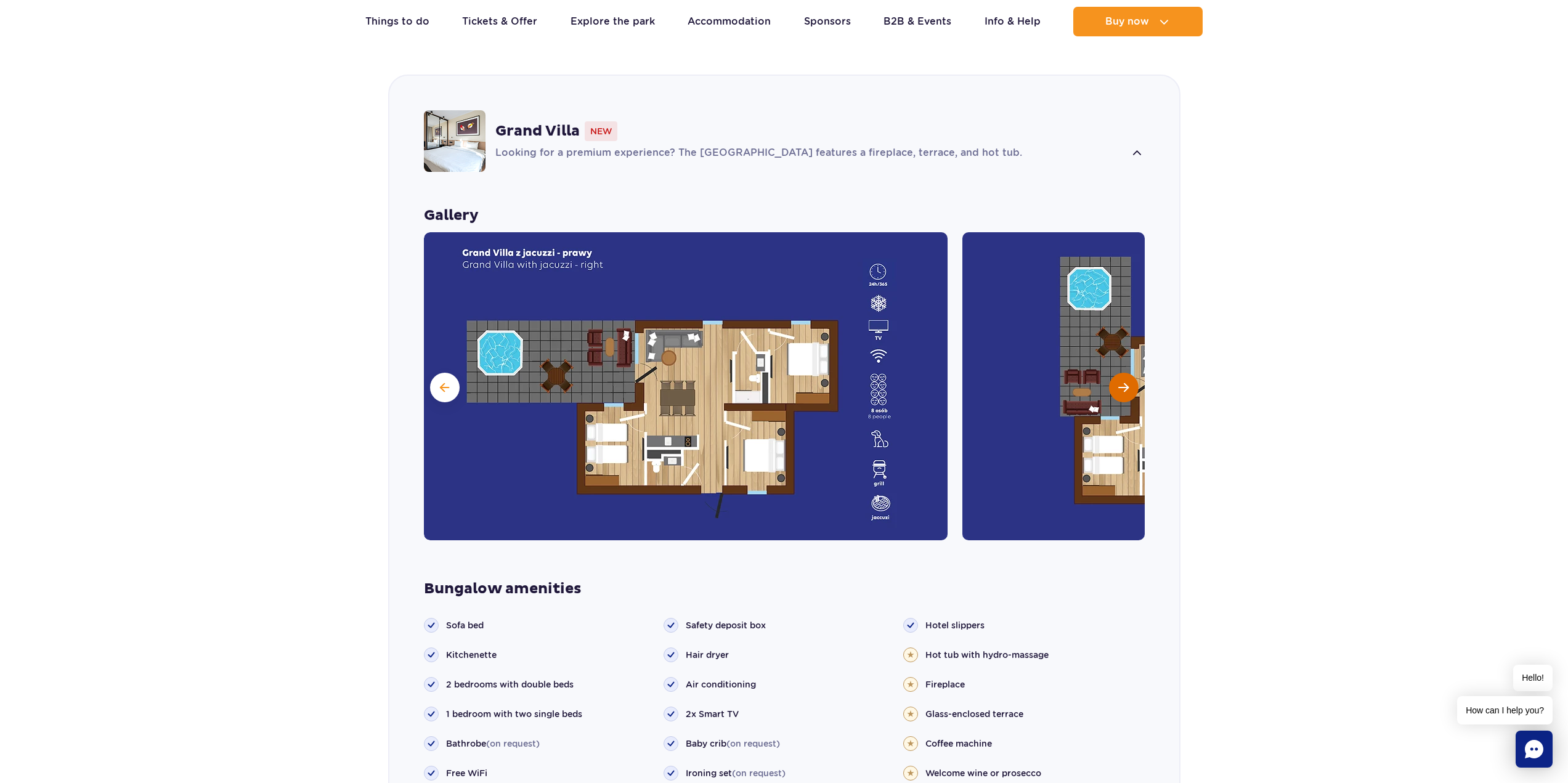
click at [1113, 373] on button "Next slide" at bounding box center [1124, 388] width 30 height 30
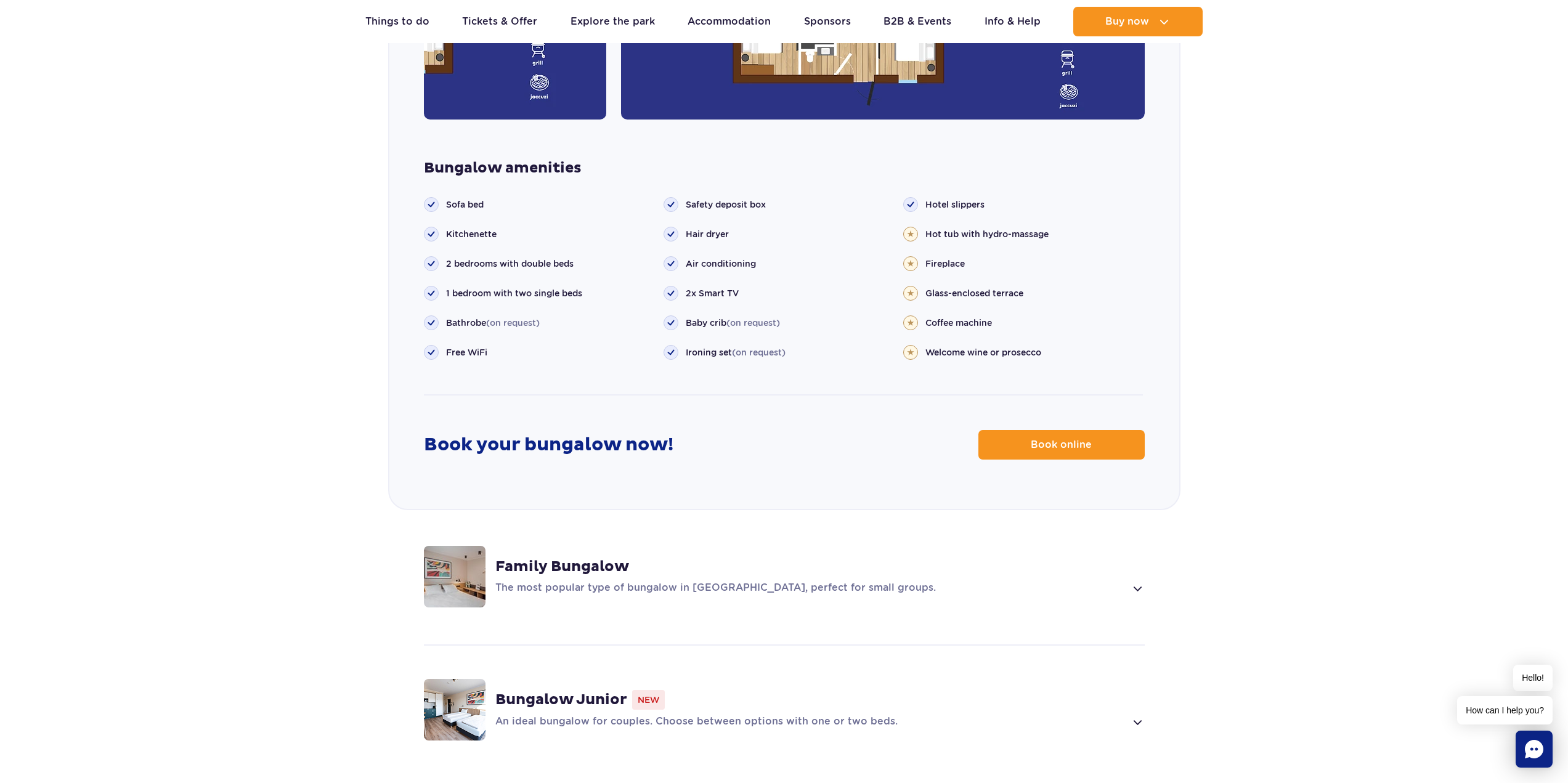
scroll to position [1352, 0]
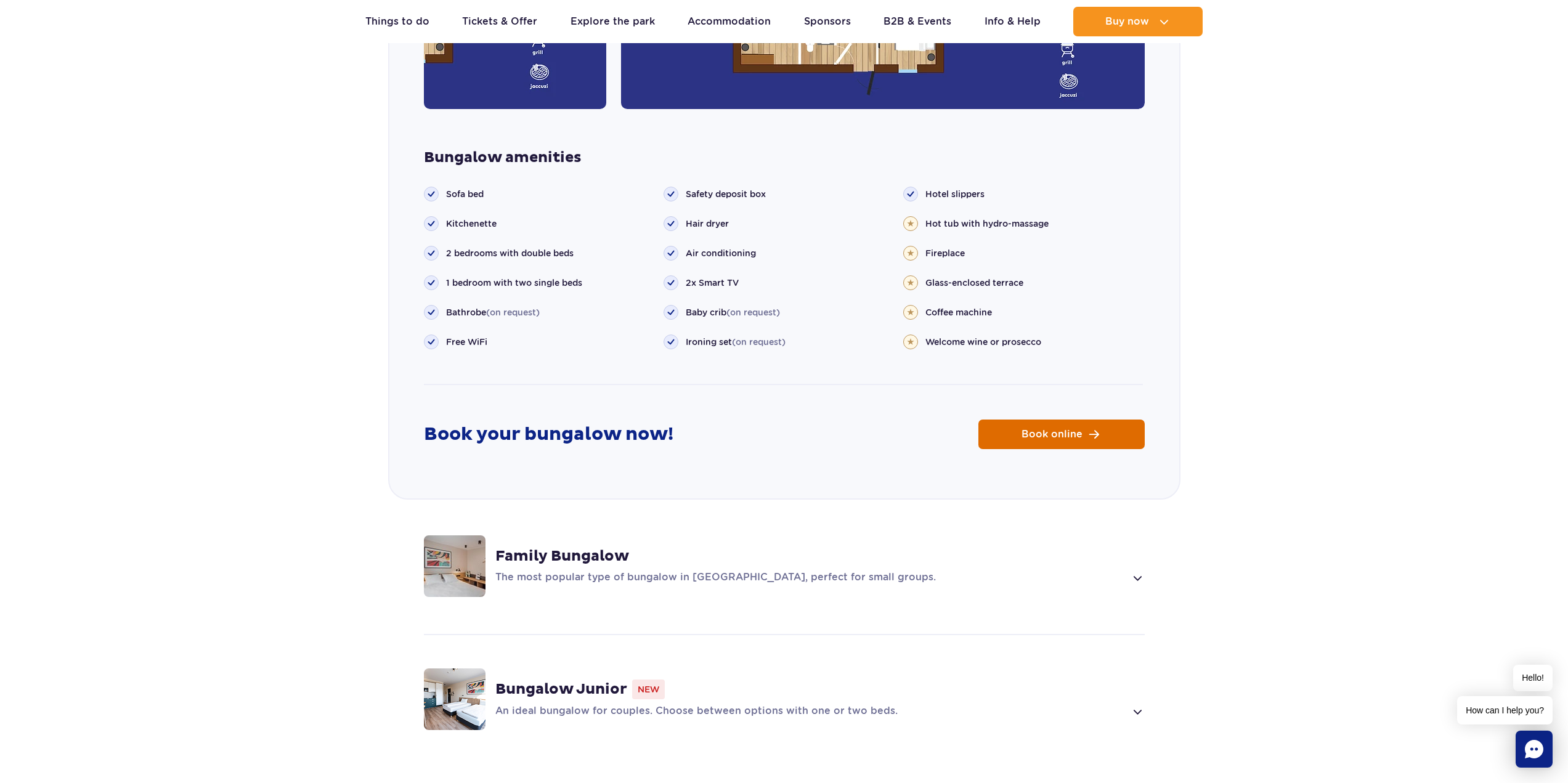
click at [1015, 420] on link "Book online" at bounding box center [1062, 435] width 166 height 30
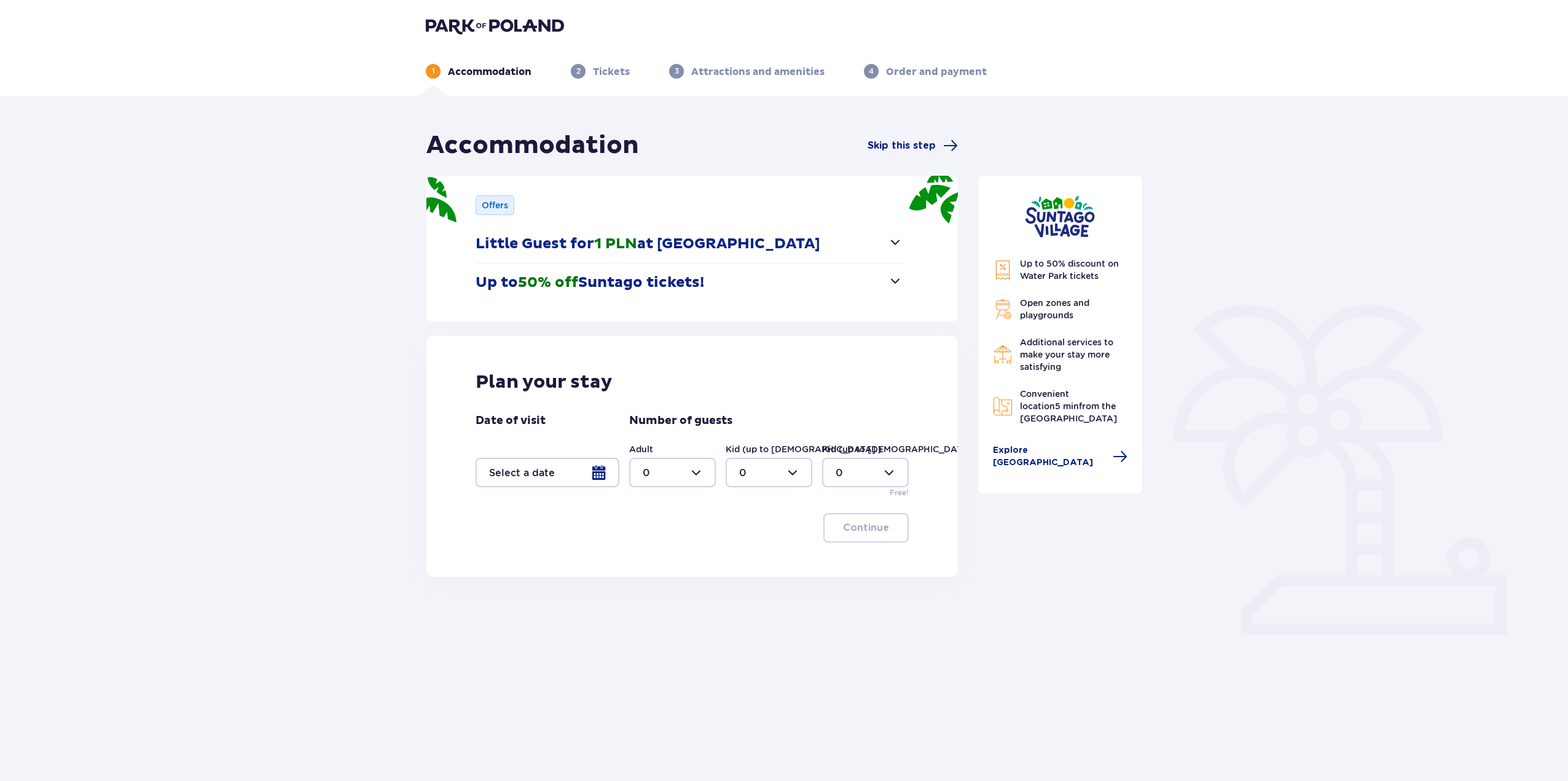
click at [603, 475] on div at bounding box center [548, 473] width 144 height 30
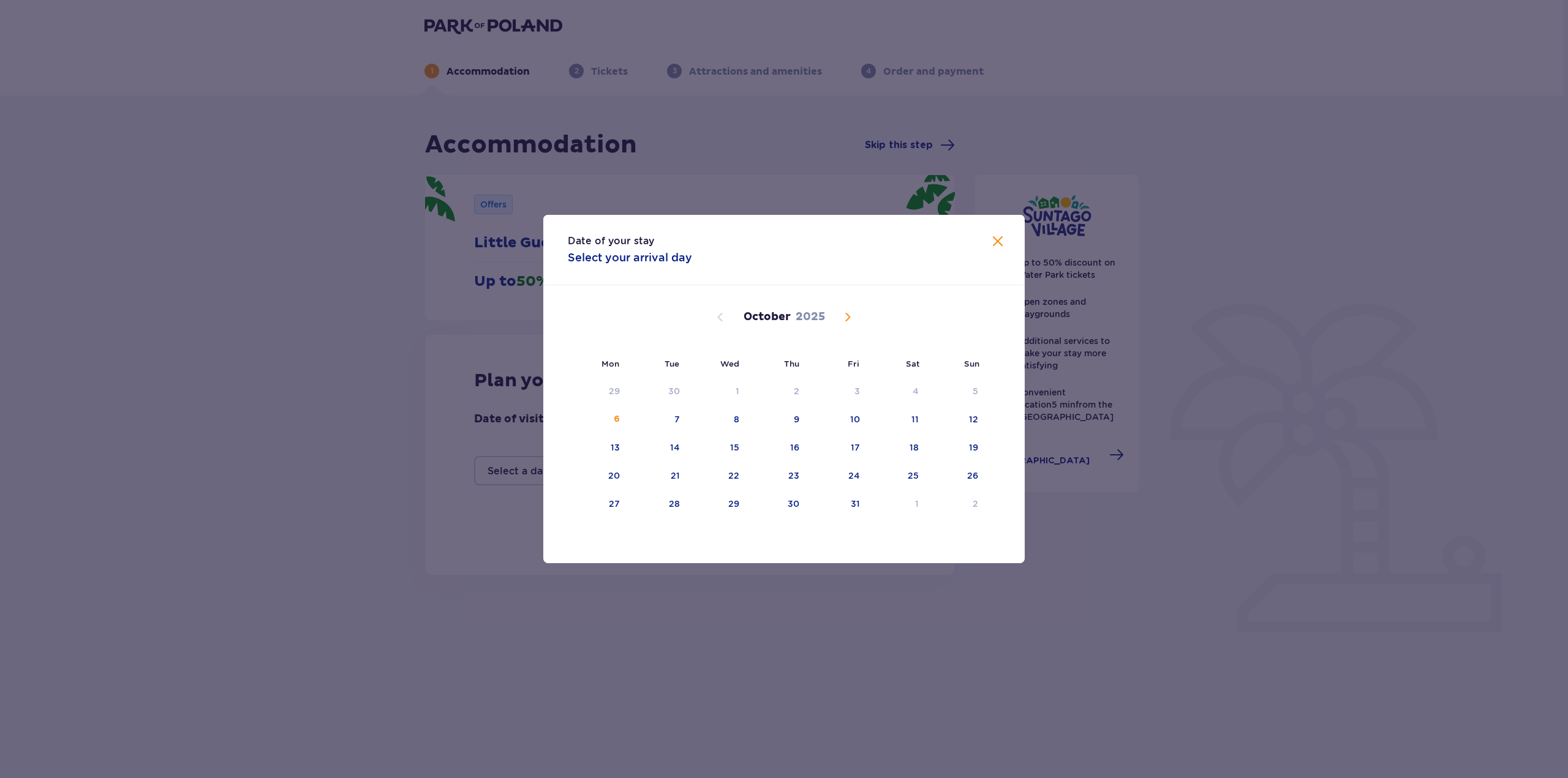
click at [848, 320] on span "Next month" at bounding box center [848, 317] width 15 height 15
click at [849, 420] on div "7" at bounding box center [837, 420] width 59 height 27
click at [964, 420] on div "9" at bounding box center [956, 420] width 60 height 27
type input "[DATE] - [DATE]"
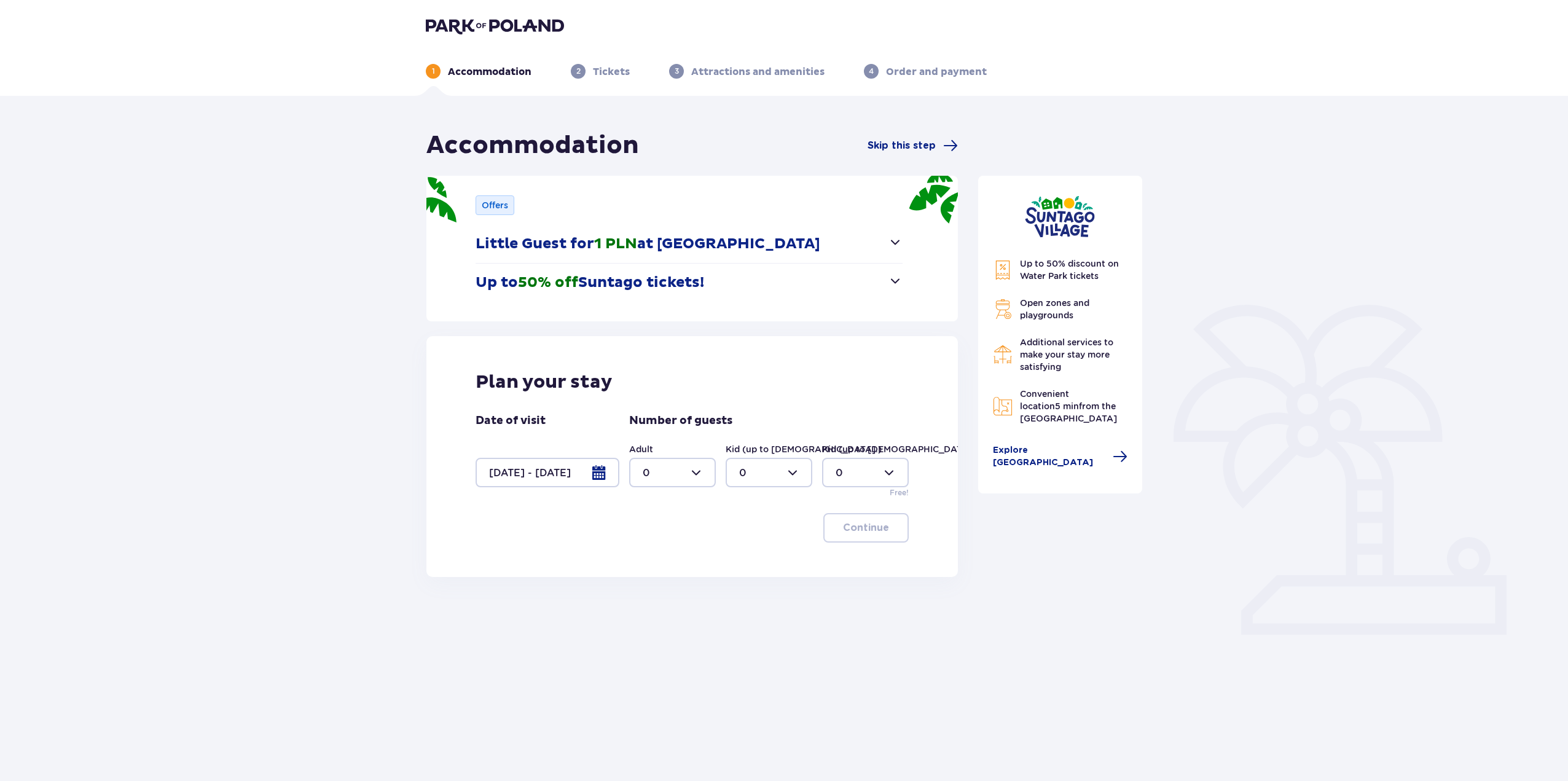
click at [709, 473] on div at bounding box center [672, 473] width 87 height 30
click at [661, 555] on div "2" at bounding box center [673, 562] width 60 height 13
type input "2"
click at [774, 473] on div at bounding box center [769, 473] width 87 height 30
click at [764, 561] on div "2" at bounding box center [769, 562] width 60 height 13
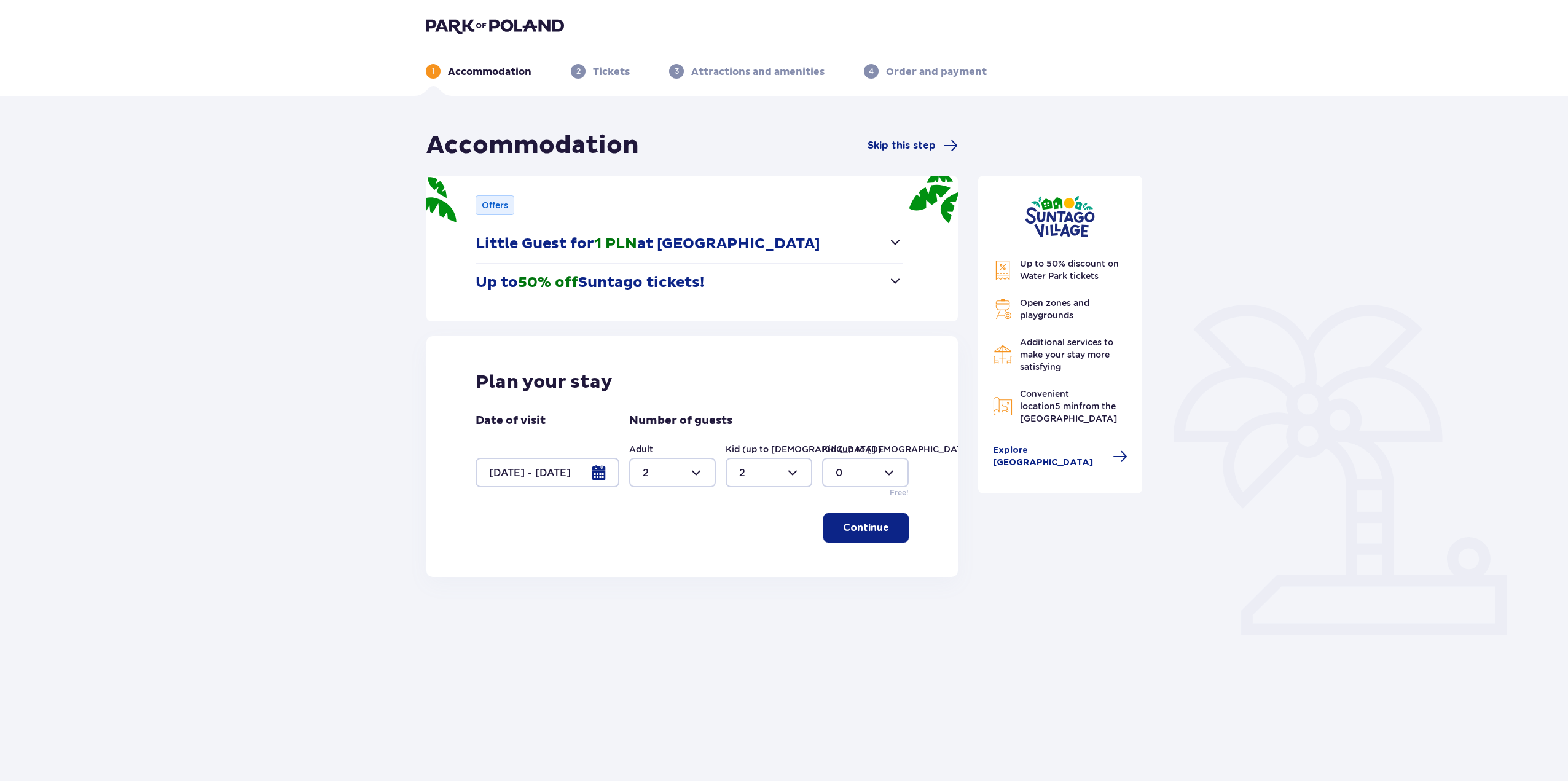
click at [792, 474] on div at bounding box center [769, 473] width 87 height 30
click at [776, 531] on div "1" at bounding box center [769, 536] width 60 height 13
type input "1"
click at [835, 474] on div at bounding box center [865, 473] width 87 height 30
click at [849, 531] on div "1" at bounding box center [865, 536] width 60 height 13
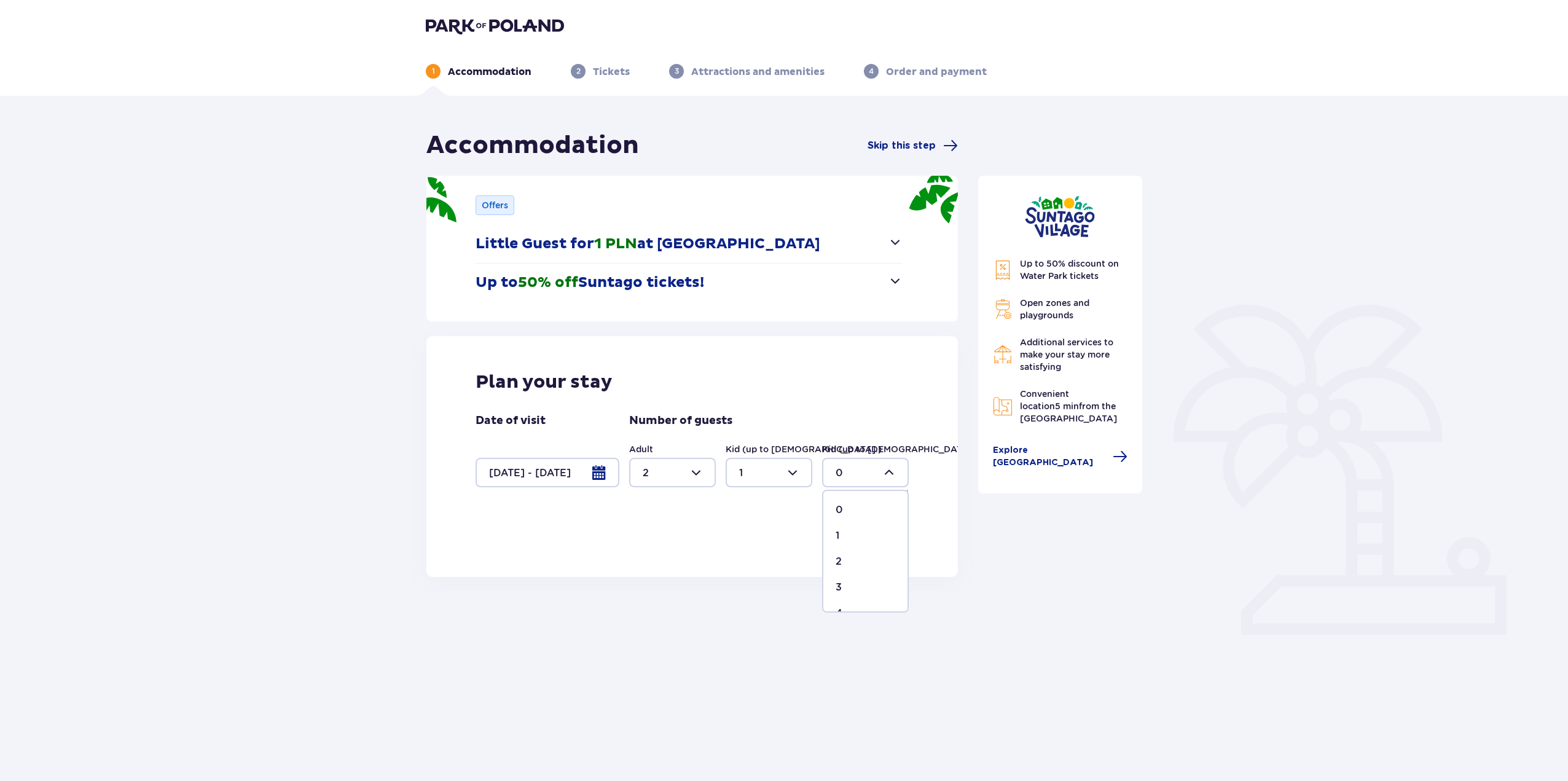
type input "1"
click at [849, 528] on p "Continue" at bounding box center [866, 528] width 46 height 13
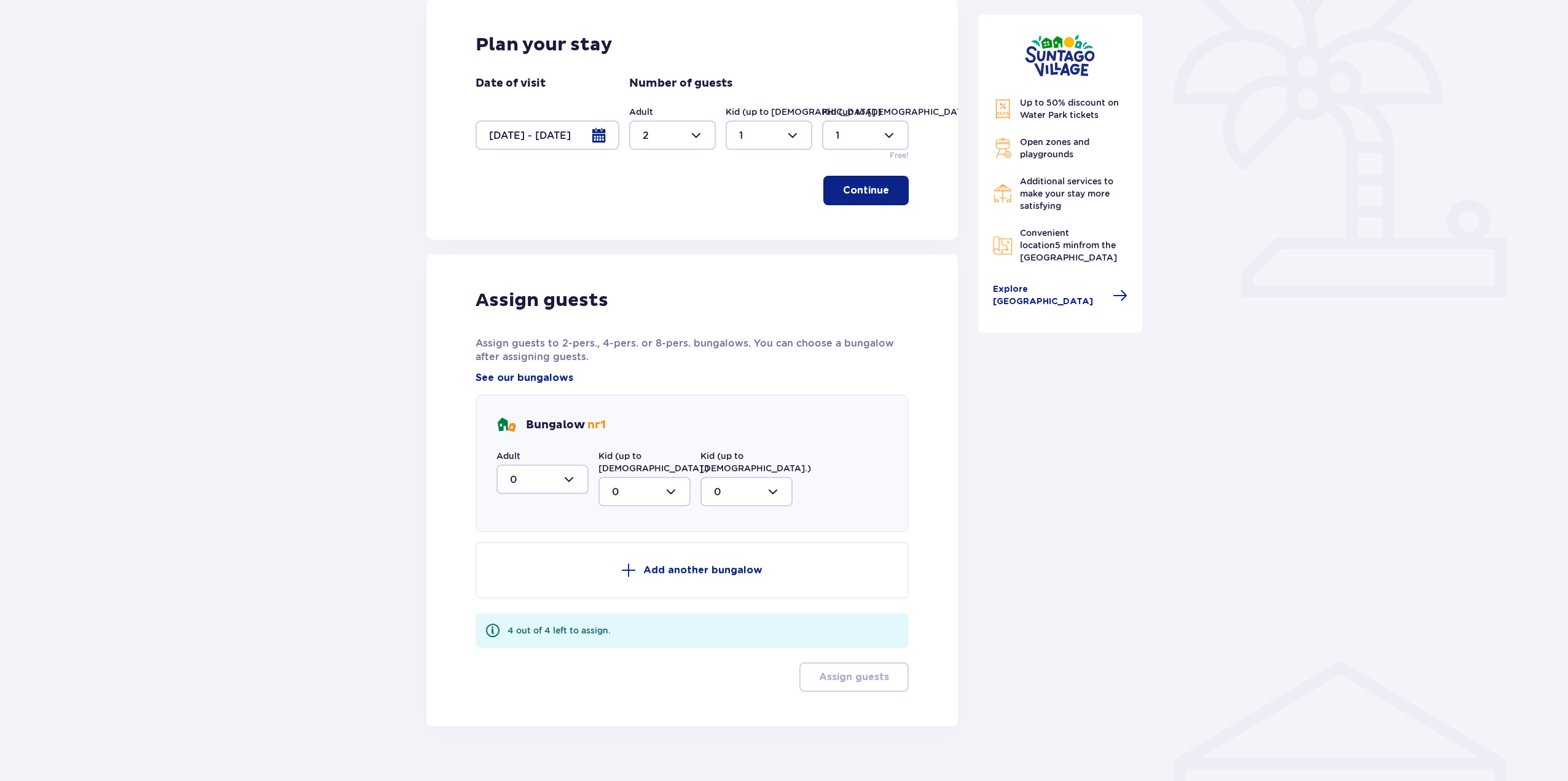
scroll to position [344, 0]
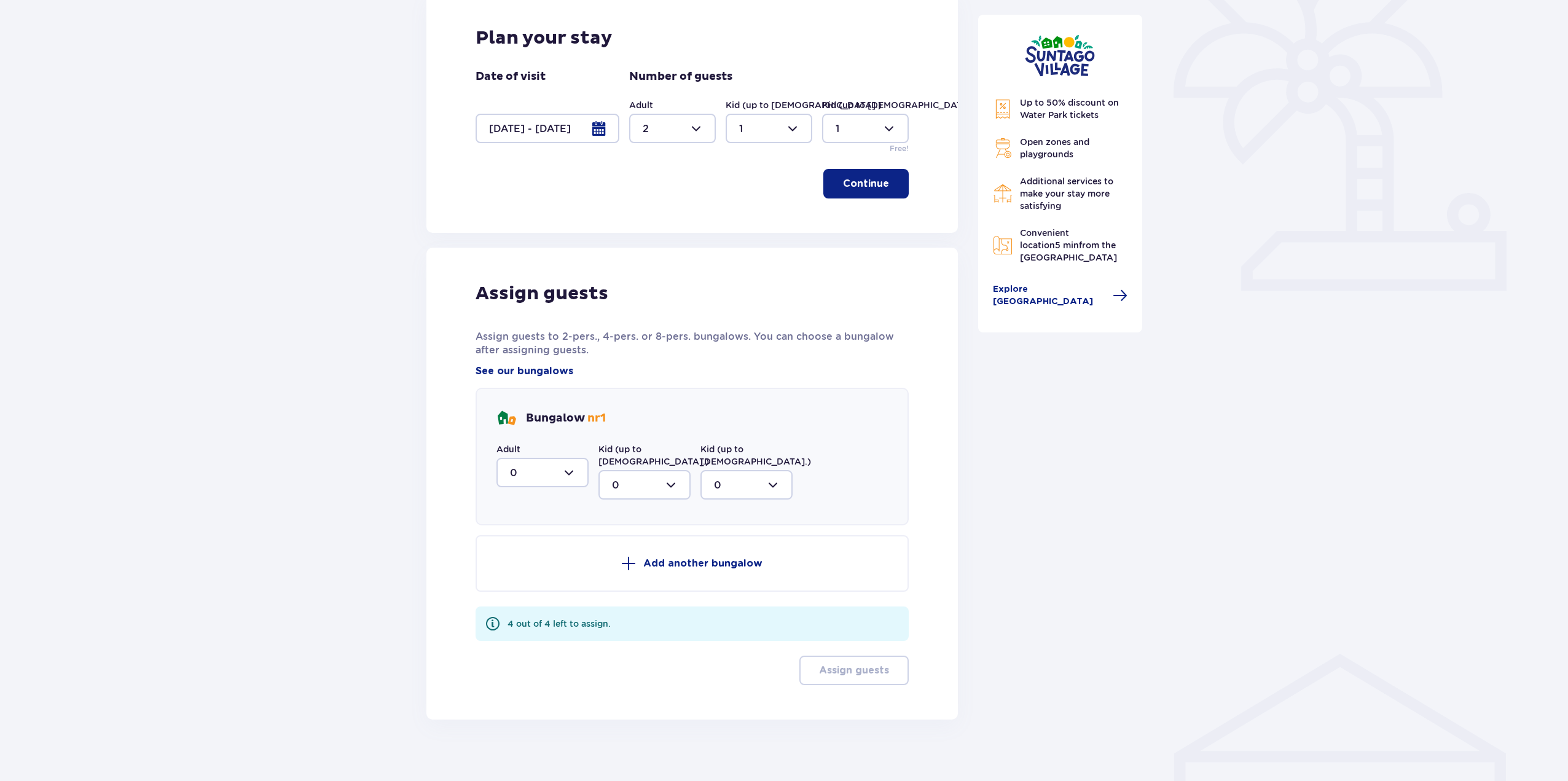
click at [574, 474] on div at bounding box center [542, 473] width 92 height 30
click at [550, 562] on div "2" at bounding box center [542, 562] width 65 height 13
type input "2"
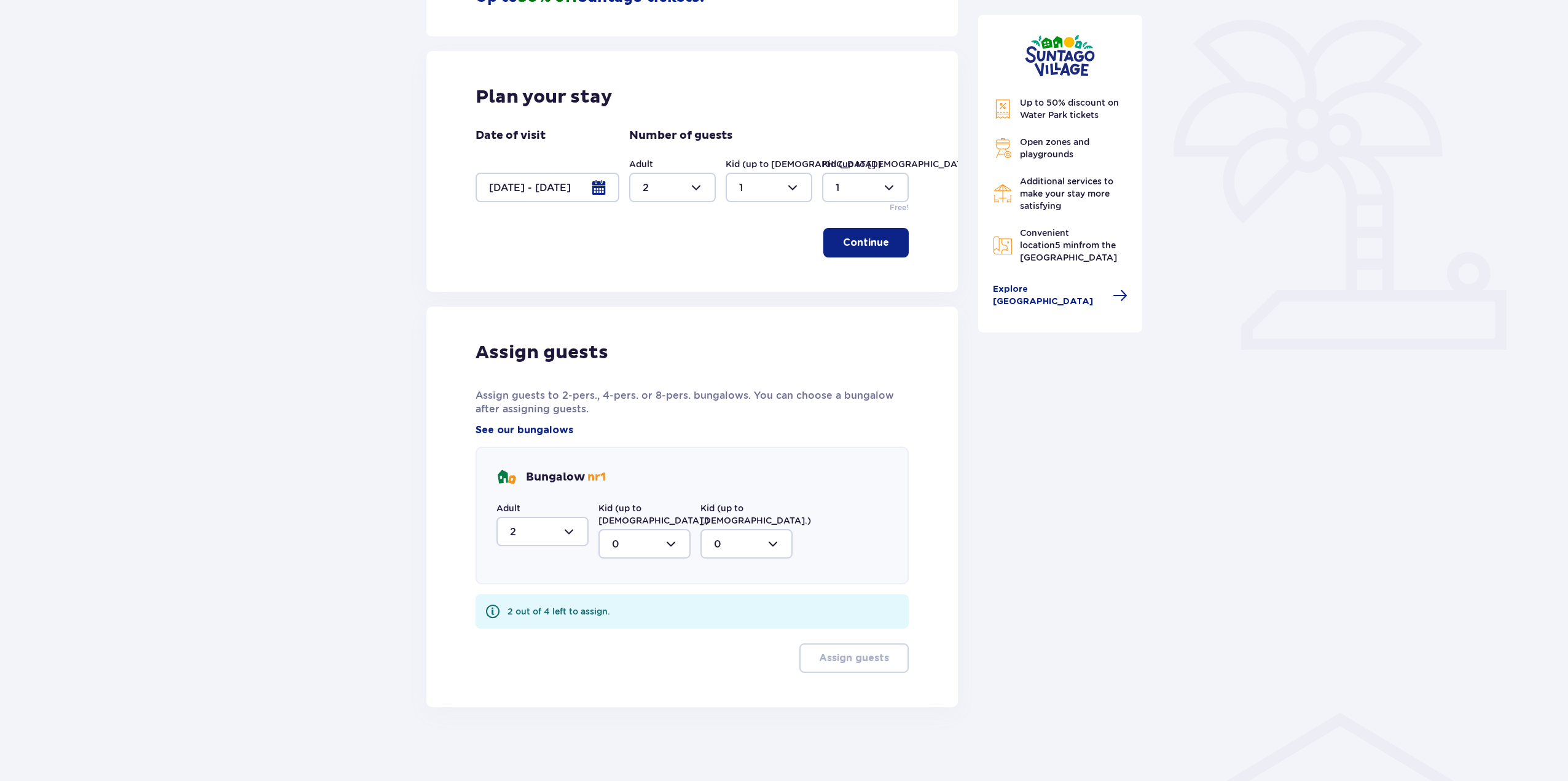
scroll to position [273, 0]
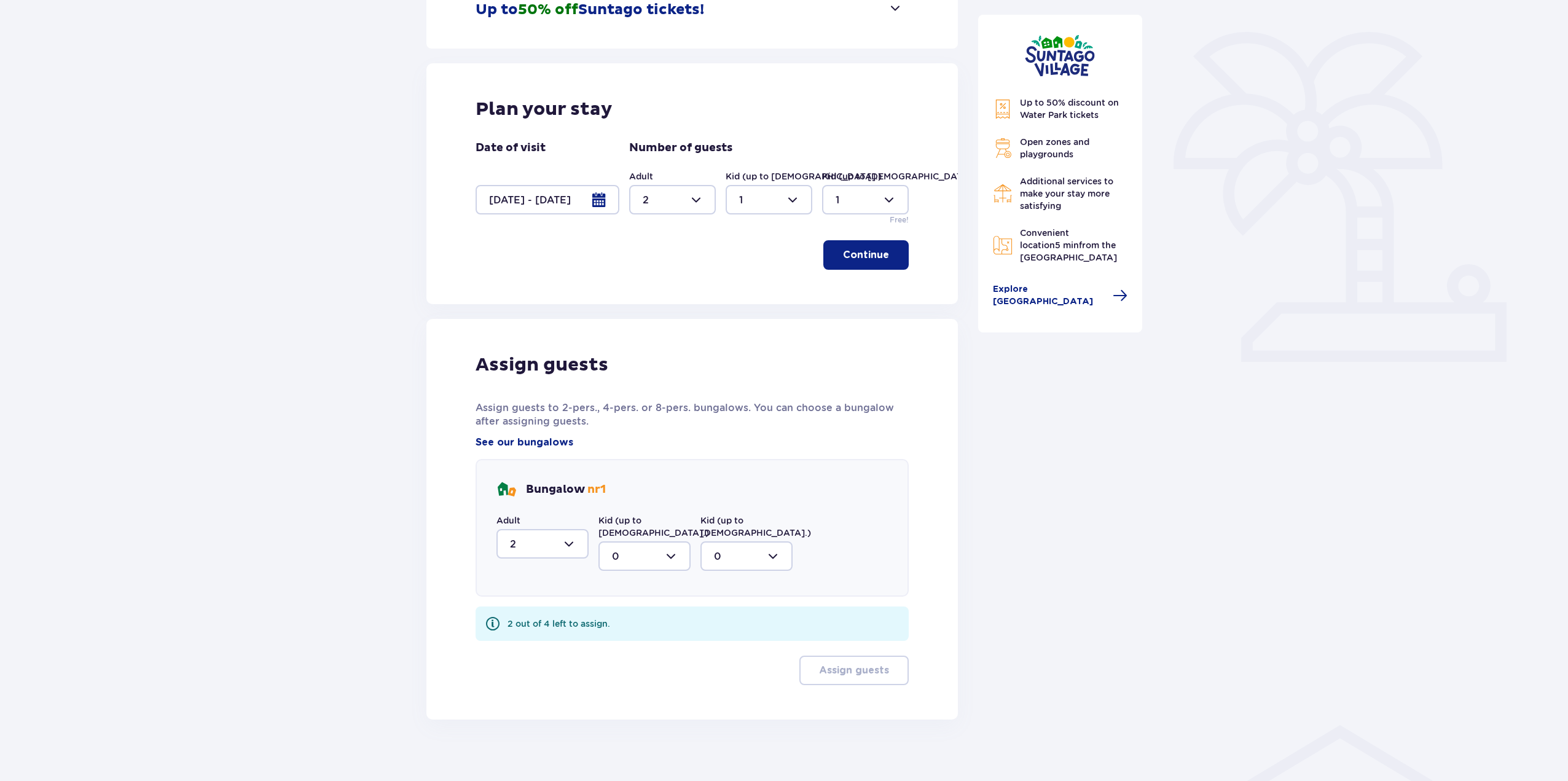
click at [646, 541] on div at bounding box center [644, 556] width 92 height 30
click at [648, 613] on div "1" at bounding box center [645, 619] width 65 height 13
type input "1"
drag, startPoint x: 733, startPoint y: 546, endPoint x: 733, endPoint y: 555, distance: 9.0
click at [733, 546] on div at bounding box center [746, 556] width 92 height 30
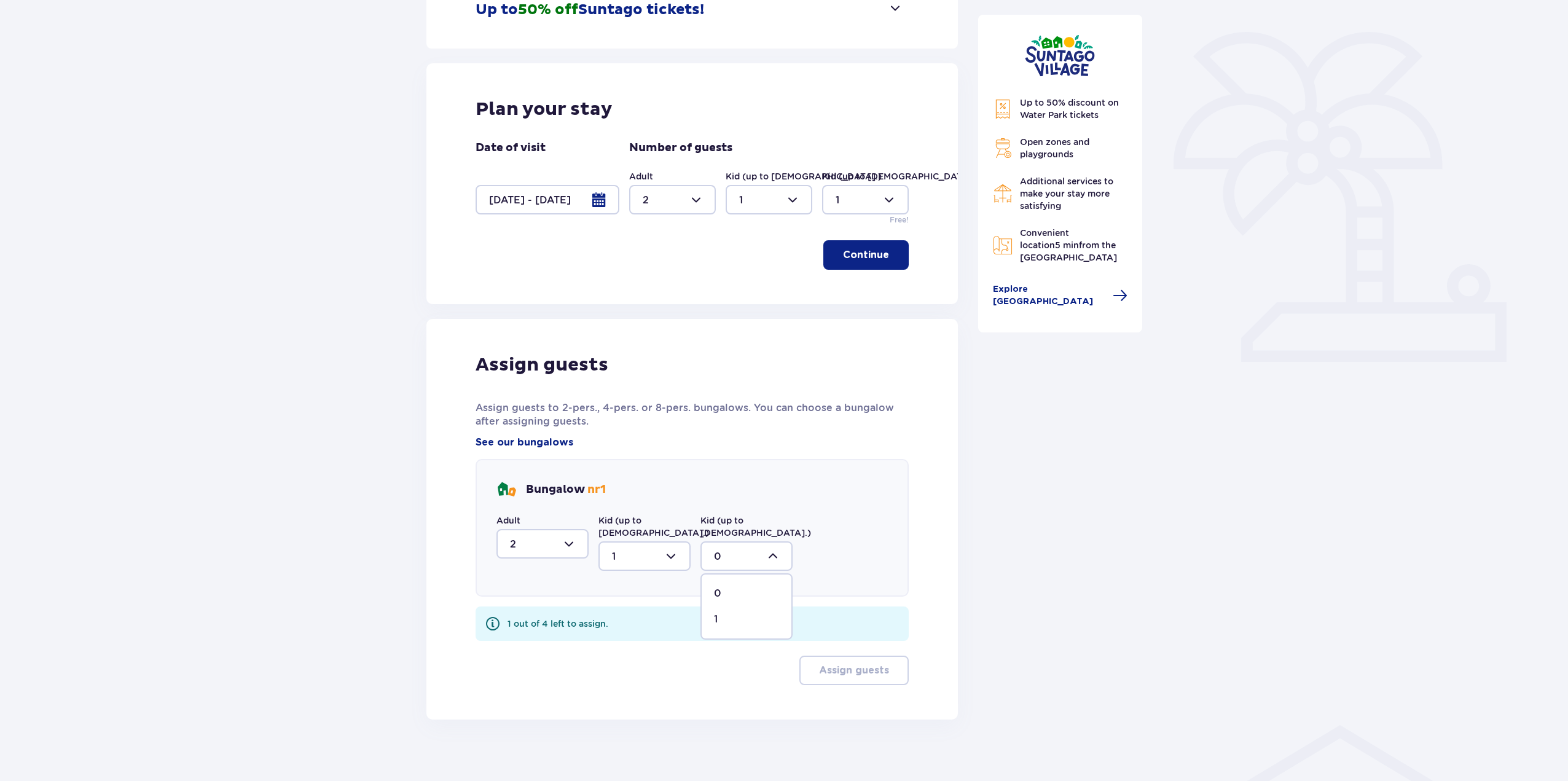
click at [728, 613] on div "1" at bounding box center [747, 619] width 65 height 13
type input "1"
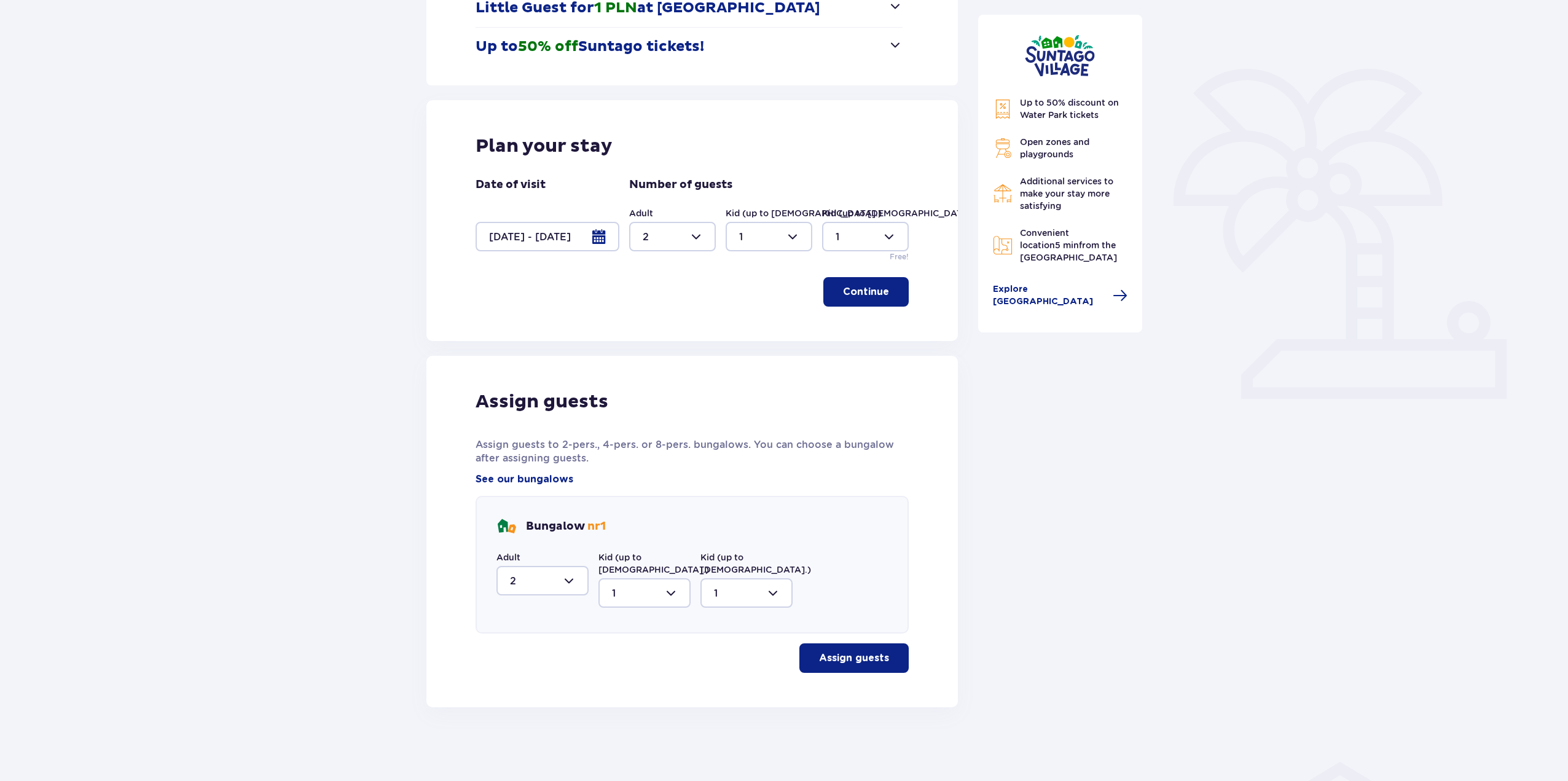
scroll to position [224, 0]
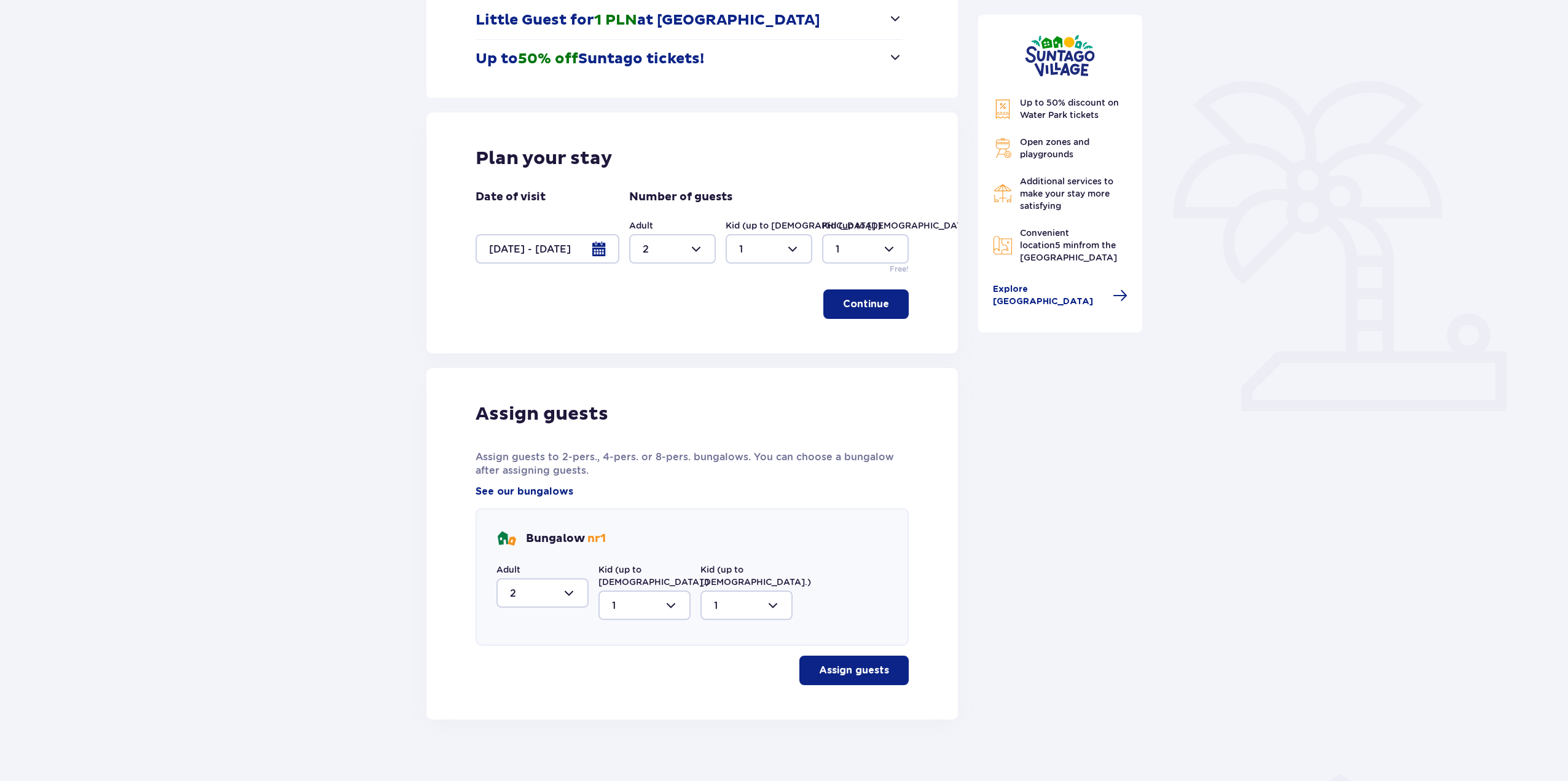
drag, startPoint x: 841, startPoint y: 677, endPoint x: 840, endPoint y: 663, distance: 14.0
click at [841, 677] on div "Assign guests Assign guests to 2-pers., 4-pers. or 8-pers. bungalows. You can c…" at bounding box center [692, 544] width 531 height 352
click at [840, 664] on p "Assign guests" at bounding box center [854, 671] width 70 height 13
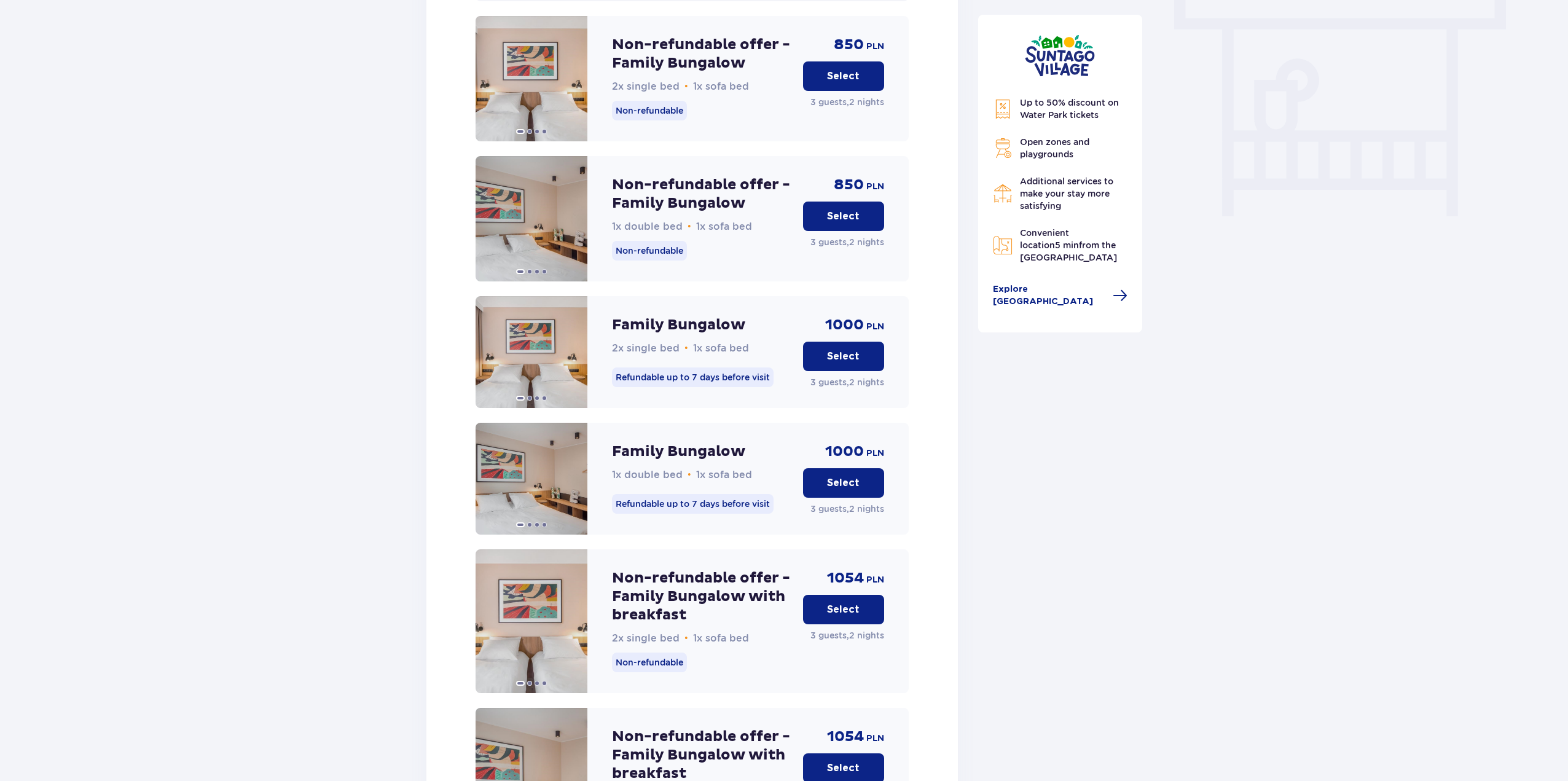
scroll to position [1116, 0]
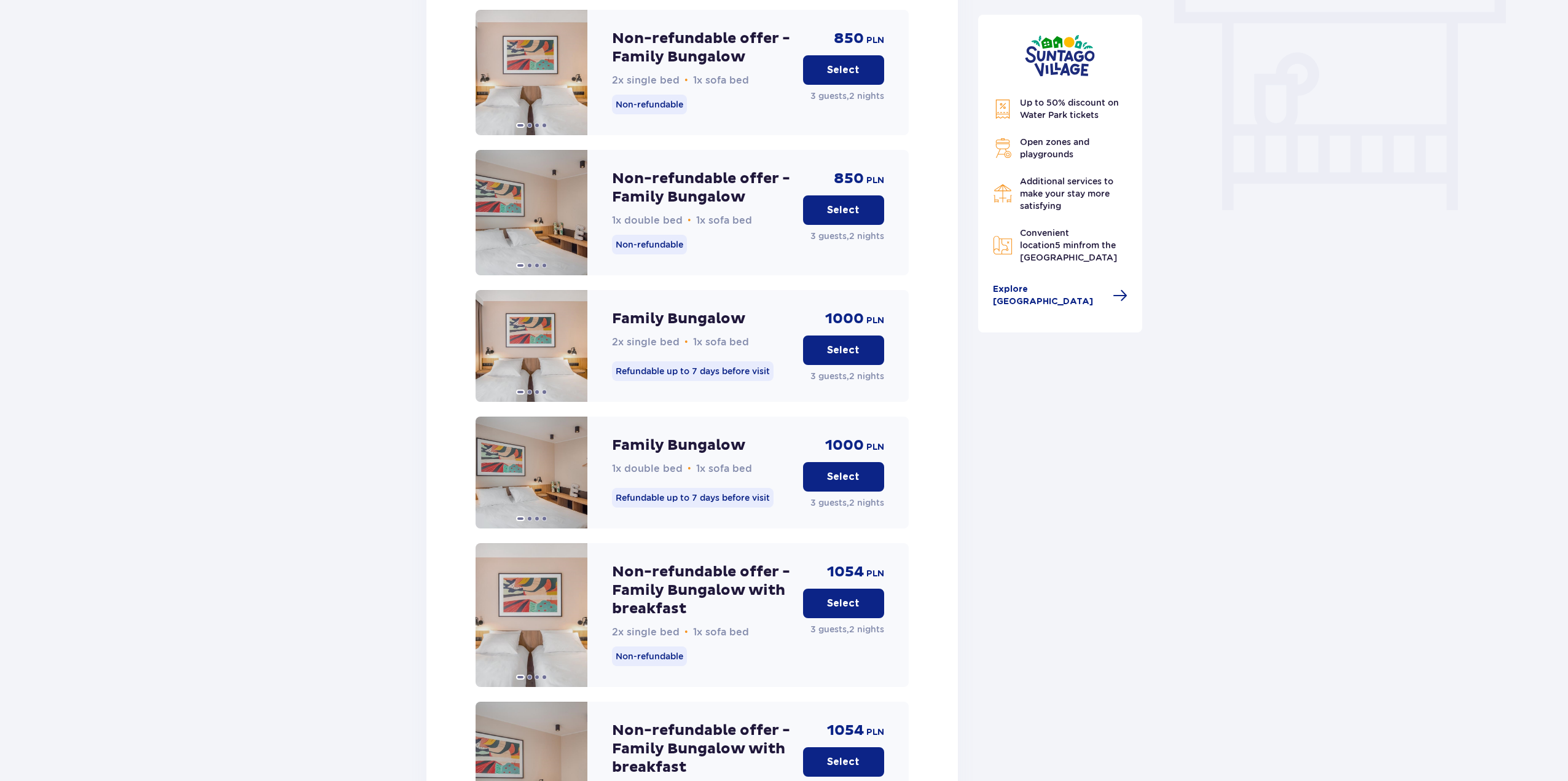
click at [819, 590] on button "Select" at bounding box center [844, 604] width 81 height 30
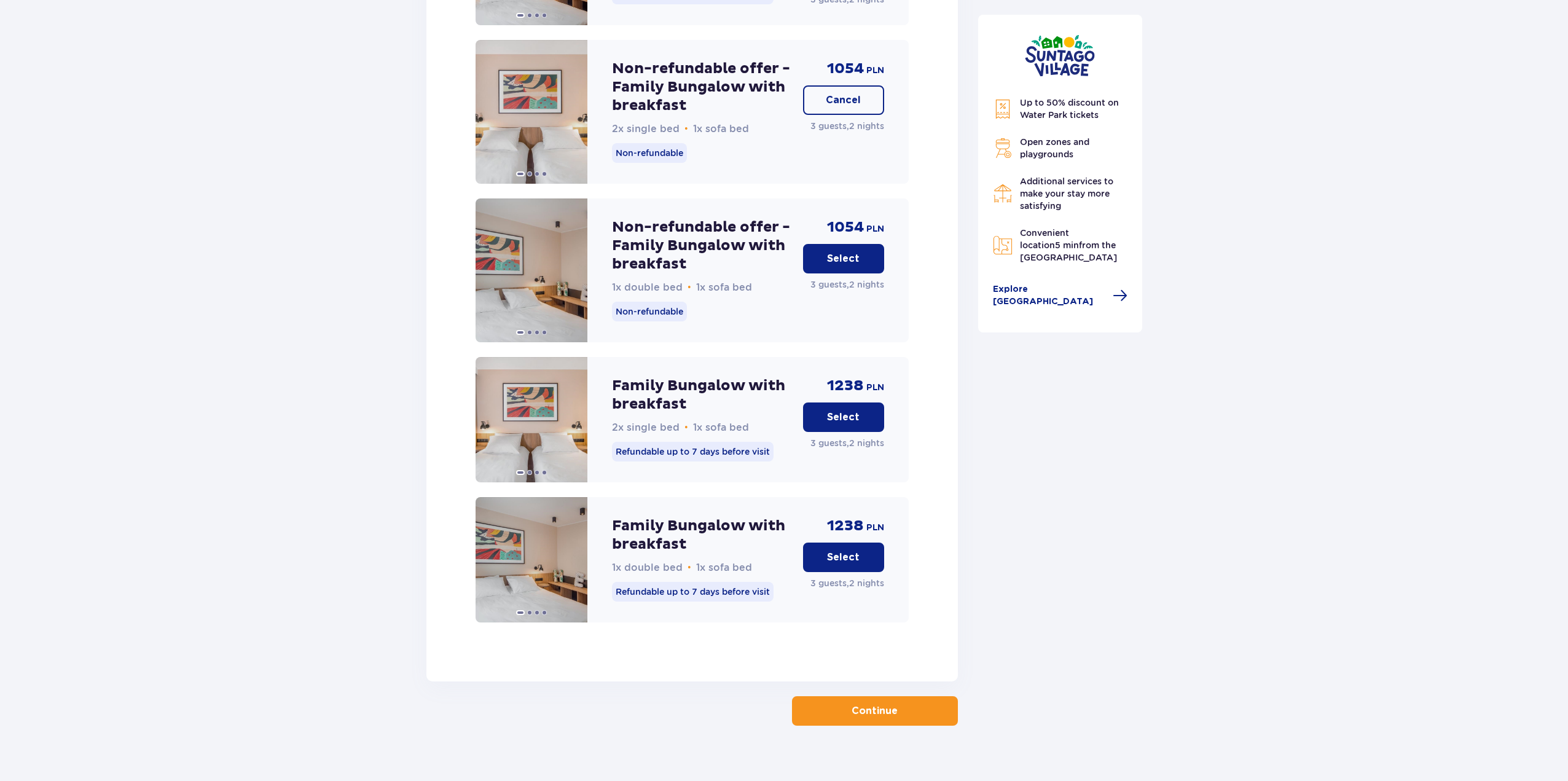
scroll to position [1626, 0]
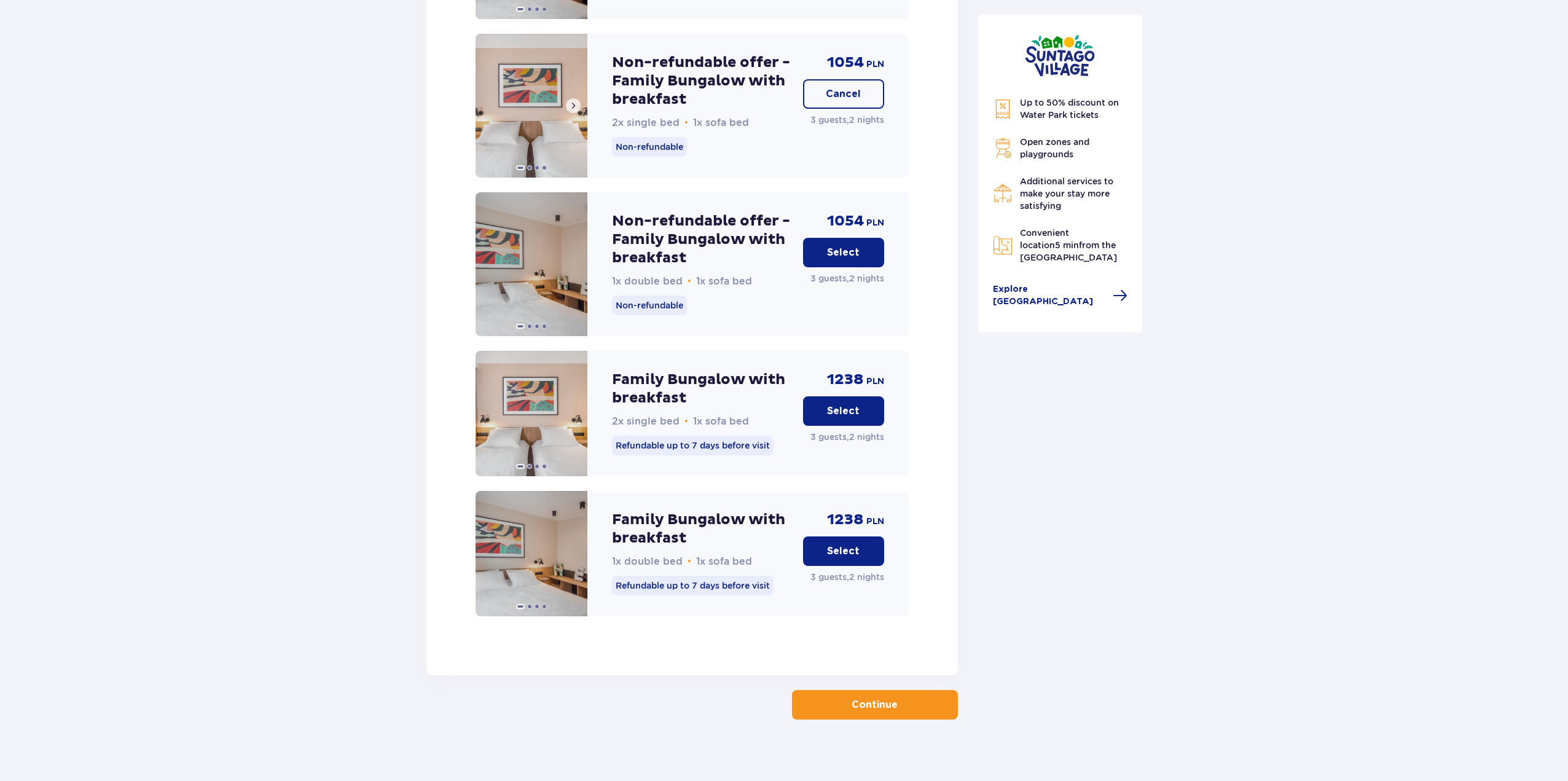
click at [536, 79] on img at bounding box center [531, 106] width 112 height 144
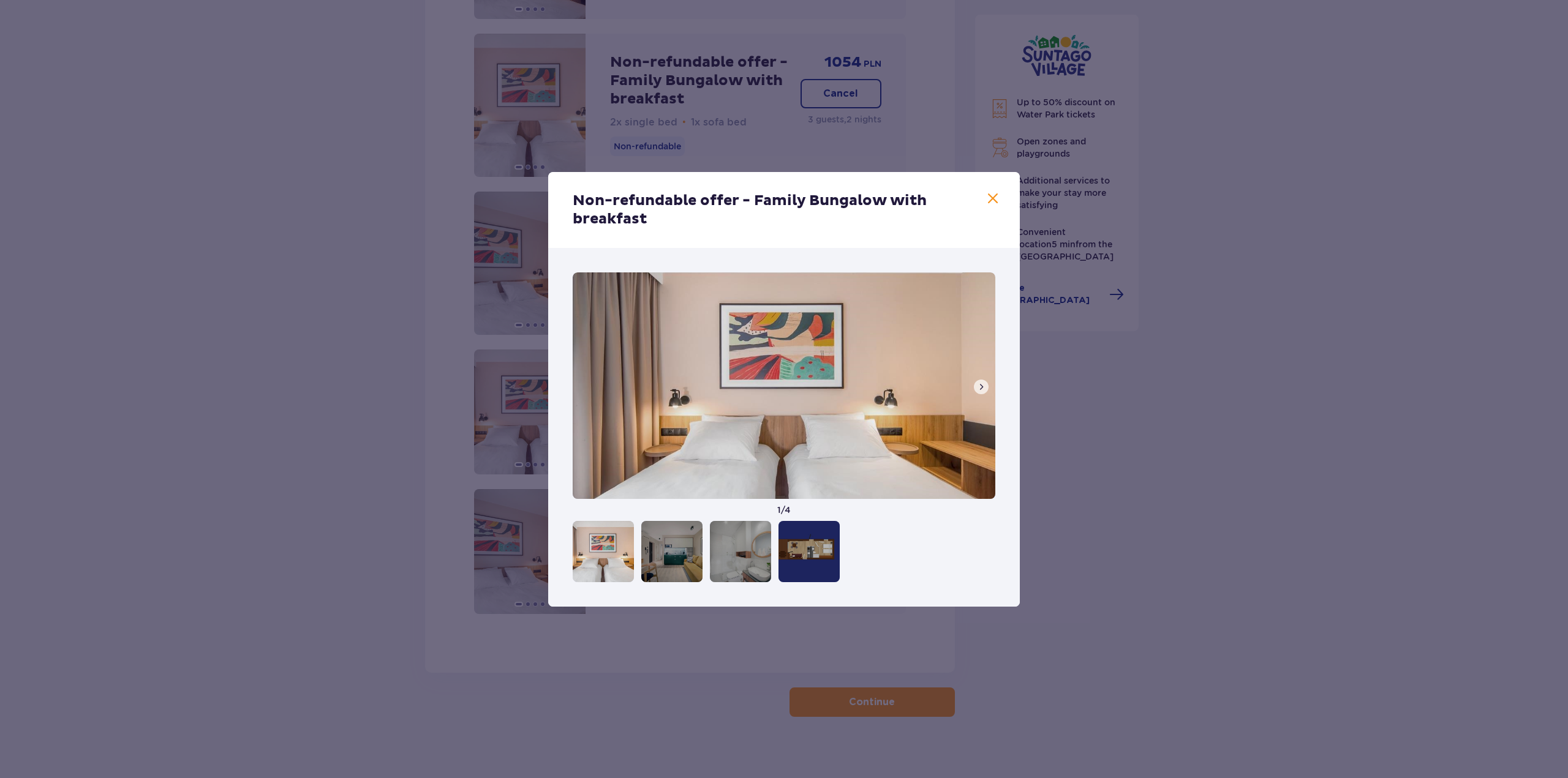
click at [985, 387] on span at bounding box center [981, 387] width 10 height 10
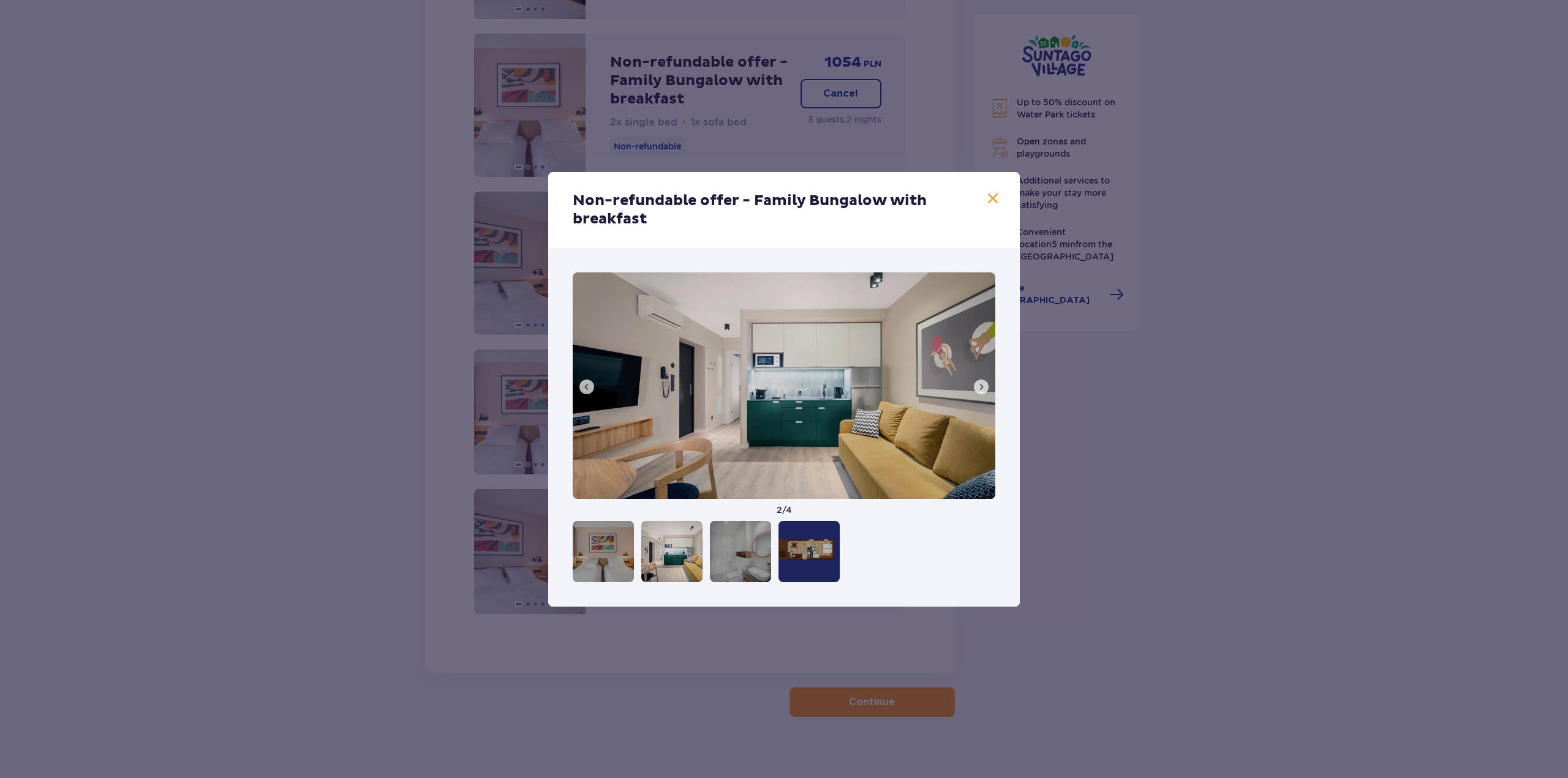
click at [985, 387] on span at bounding box center [981, 387] width 10 height 10
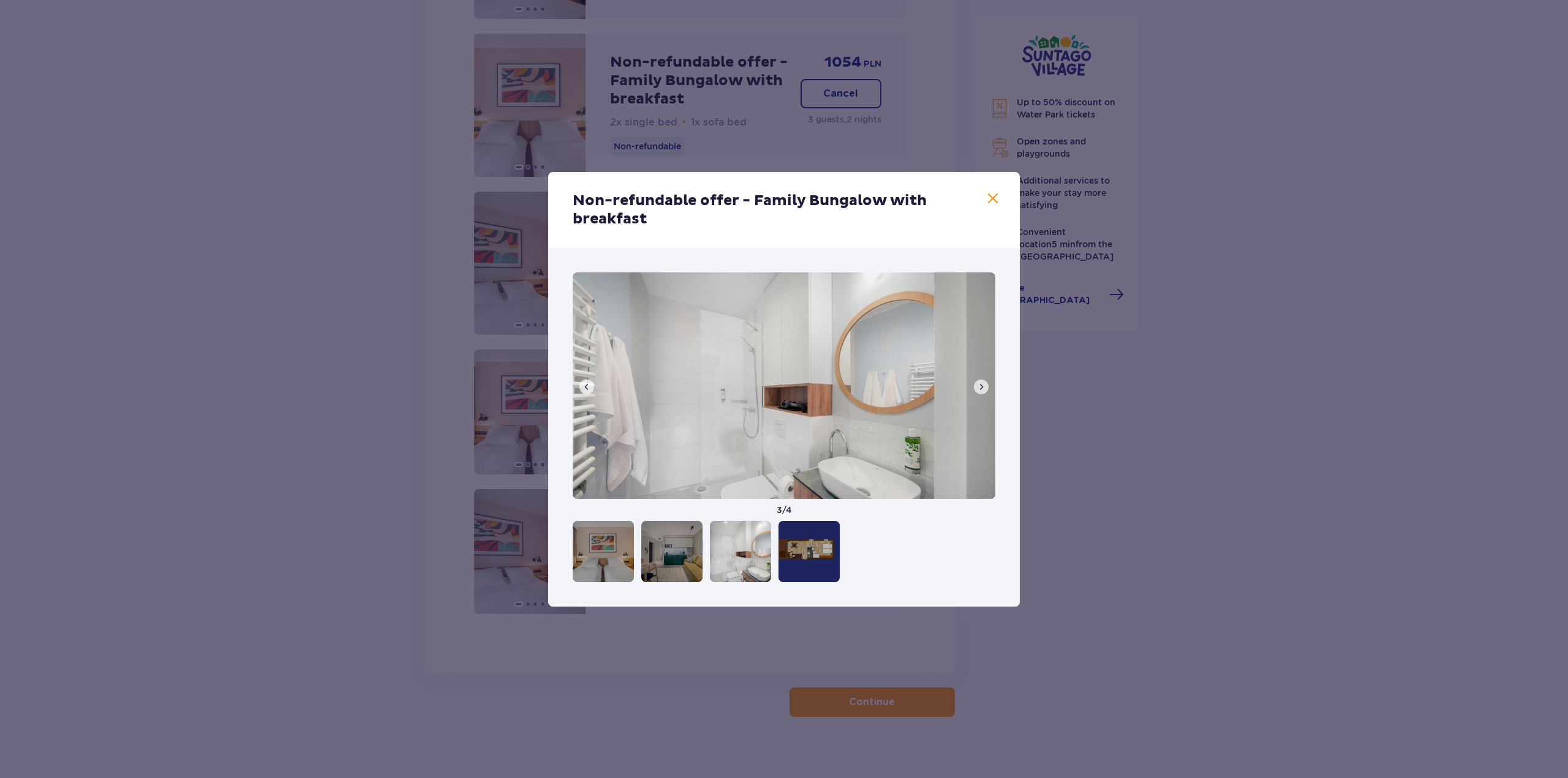
click at [985, 387] on span at bounding box center [981, 387] width 10 height 10
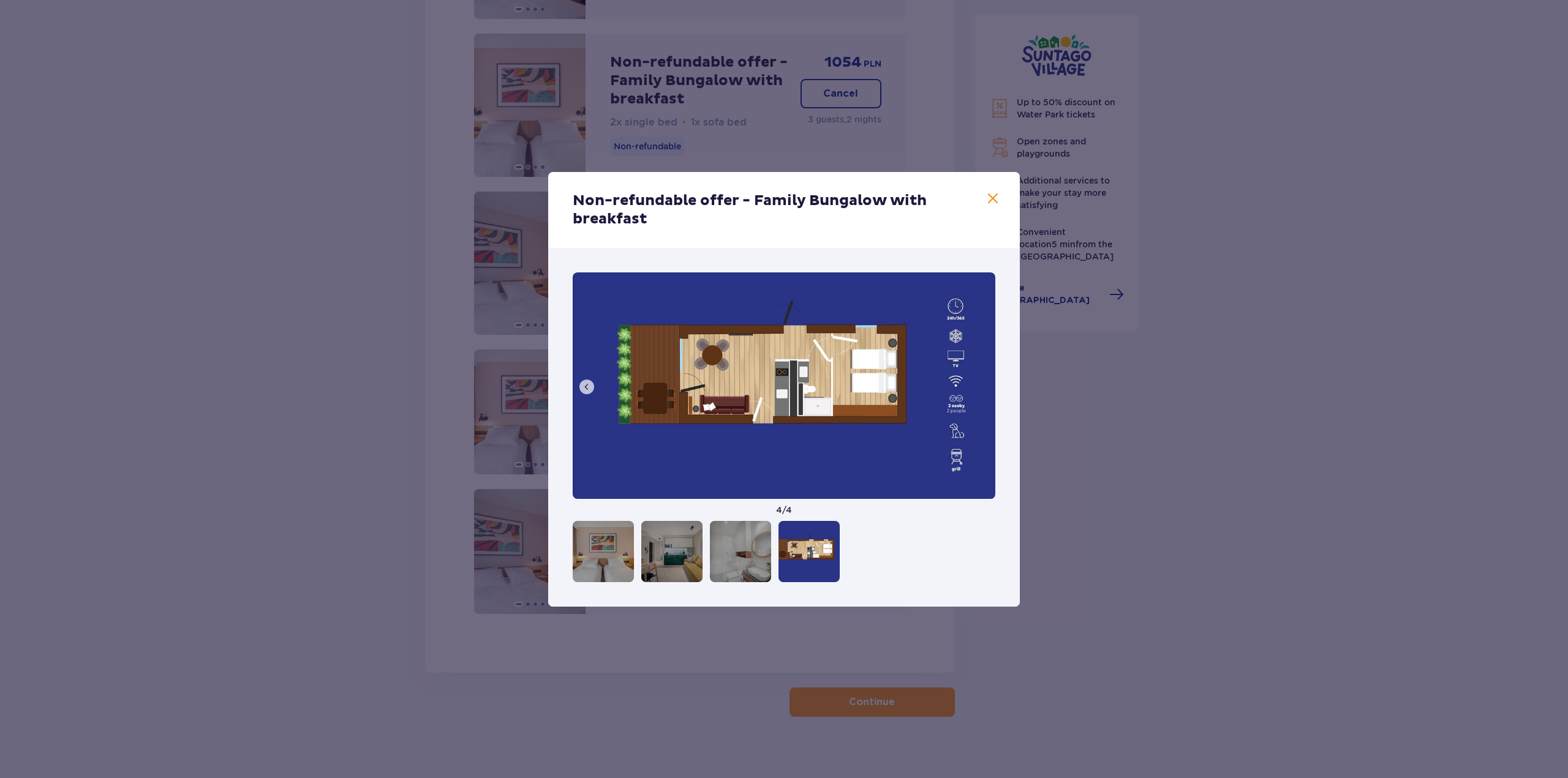
click at [992, 198] on span at bounding box center [993, 199] width 15 height 15
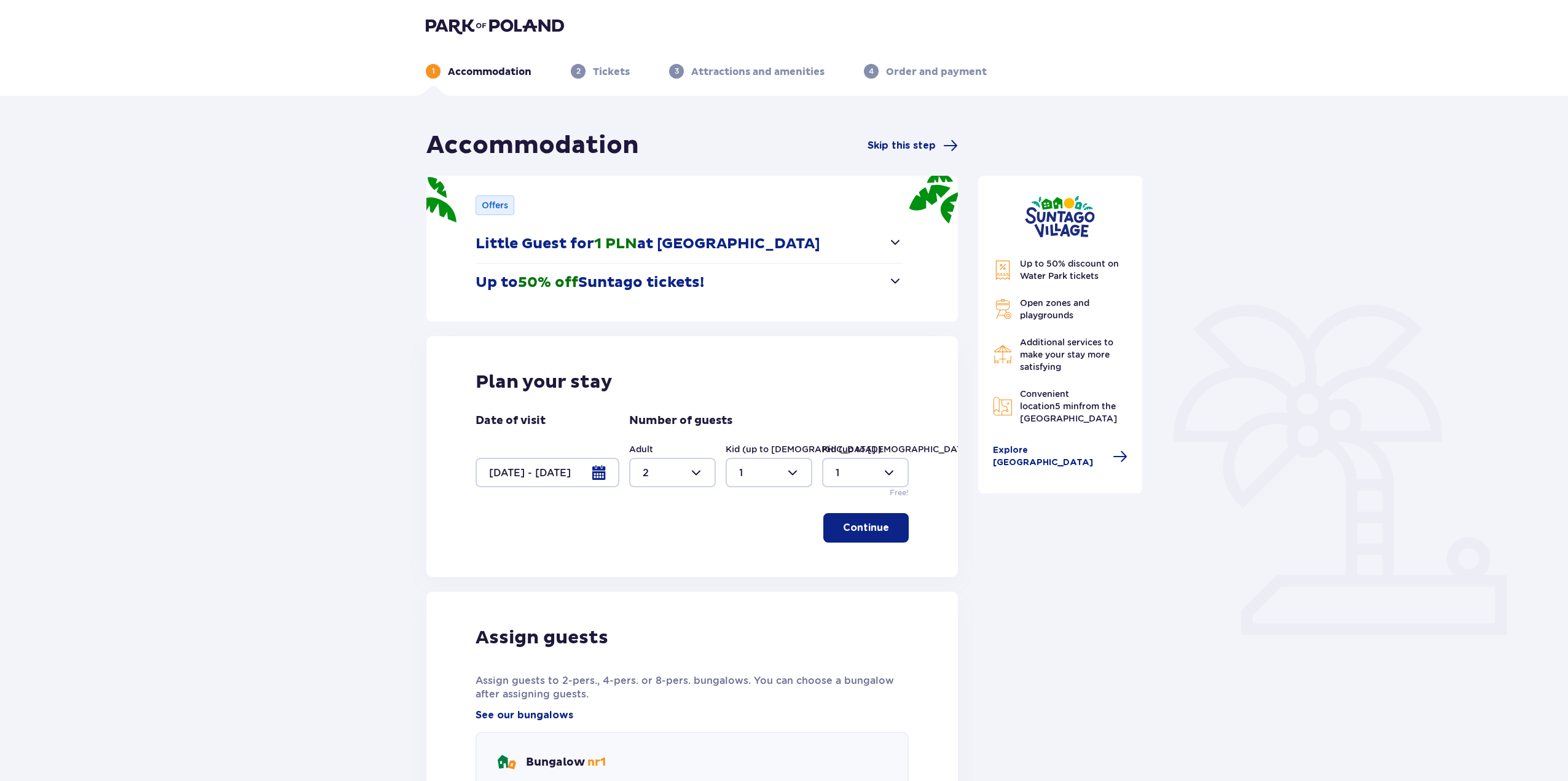
click at [897, 285] on span "button" at bounding box center [895, 281] width 15 height 15
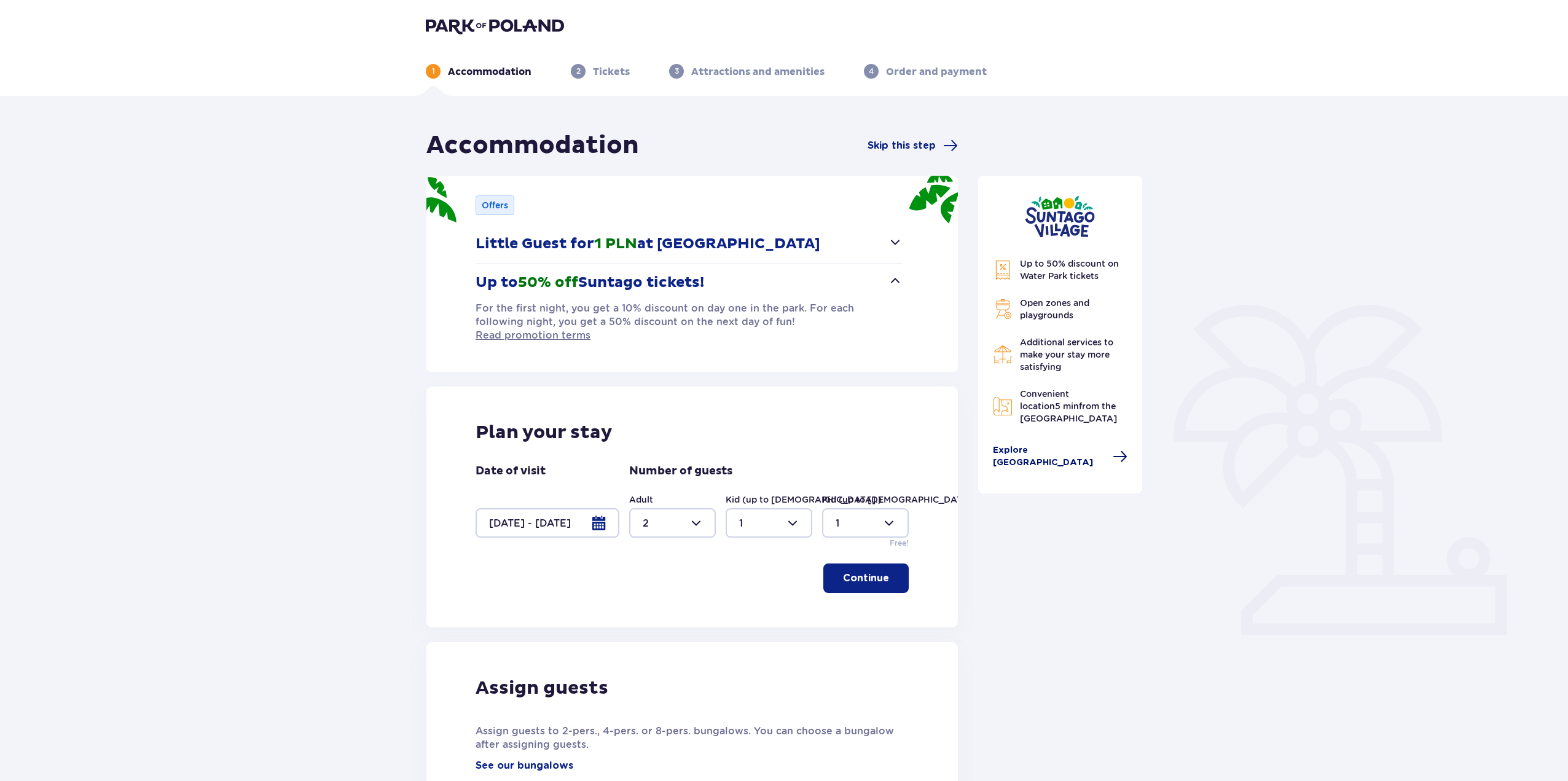
click at [1077, 449] on span "Explore Suntago Village" at bounding box center [1049, 457] width 113 height 25
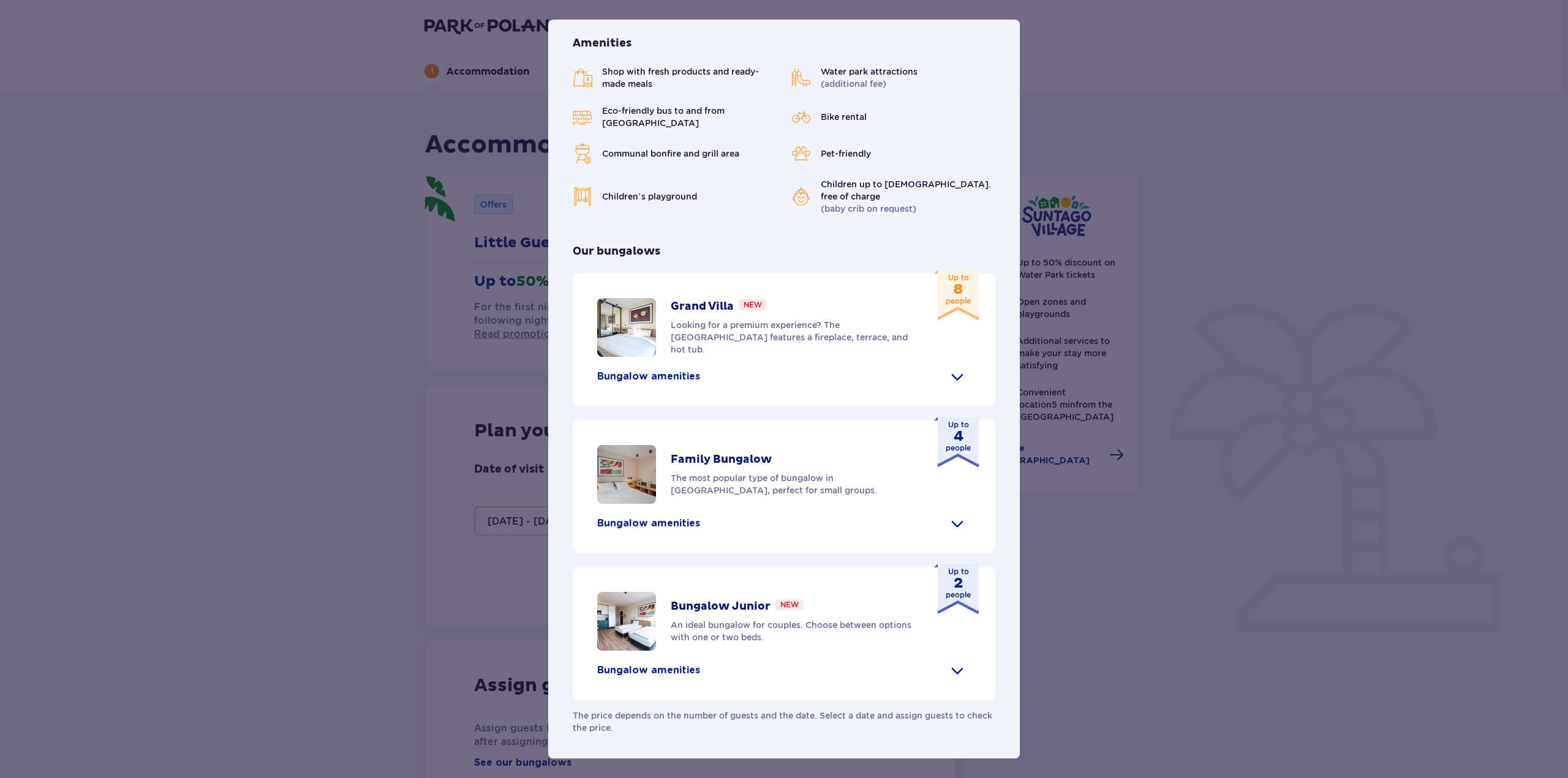
scroll to position [301, 0]
click at [625, 468] on img at bounding box center [626, 474] width 59 height 59
click at [656, 519] on p "Bungalow amenities" at bounding box center [649, 524] width 103 height 13
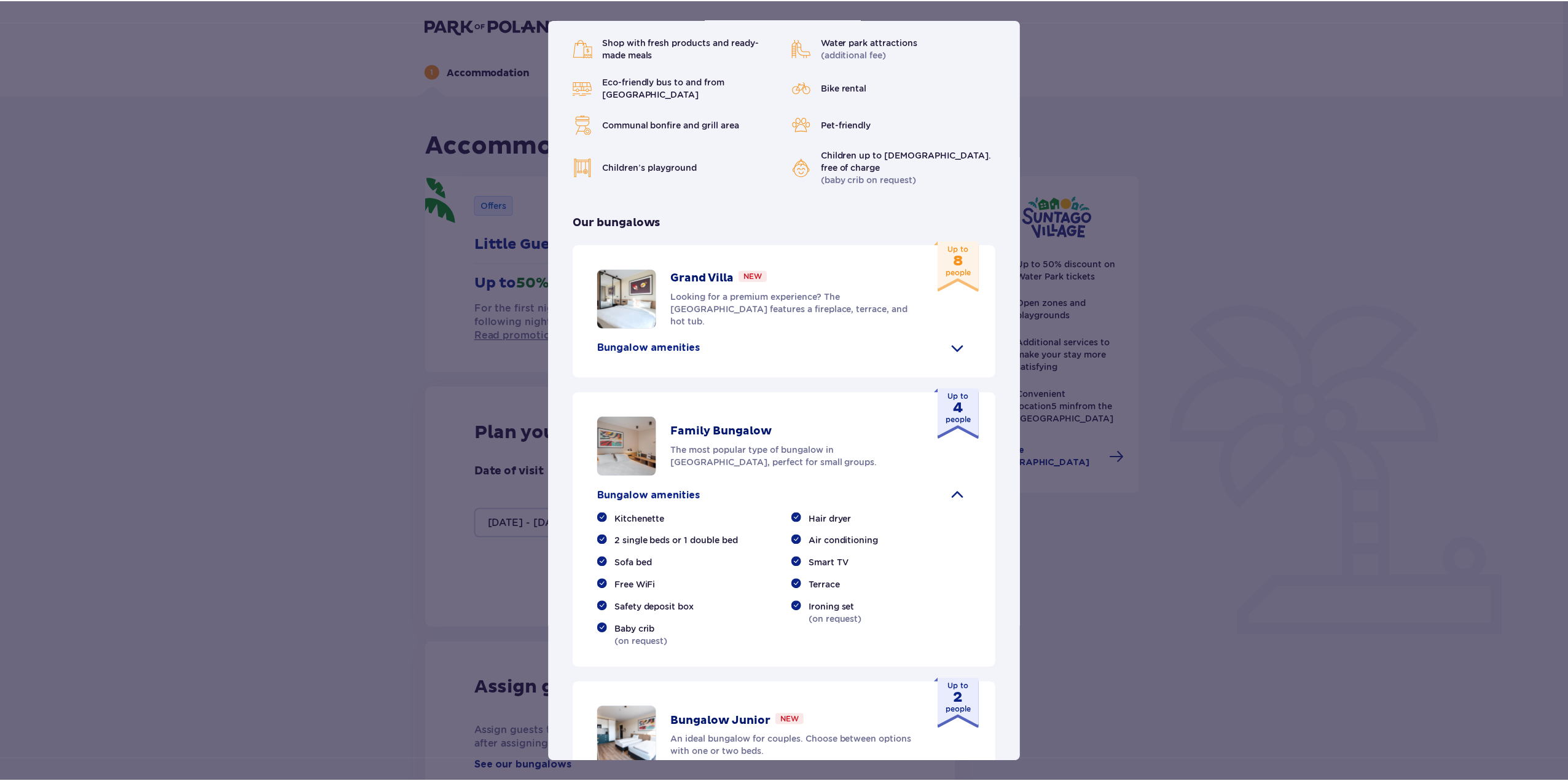
scroll to position [0, 0]
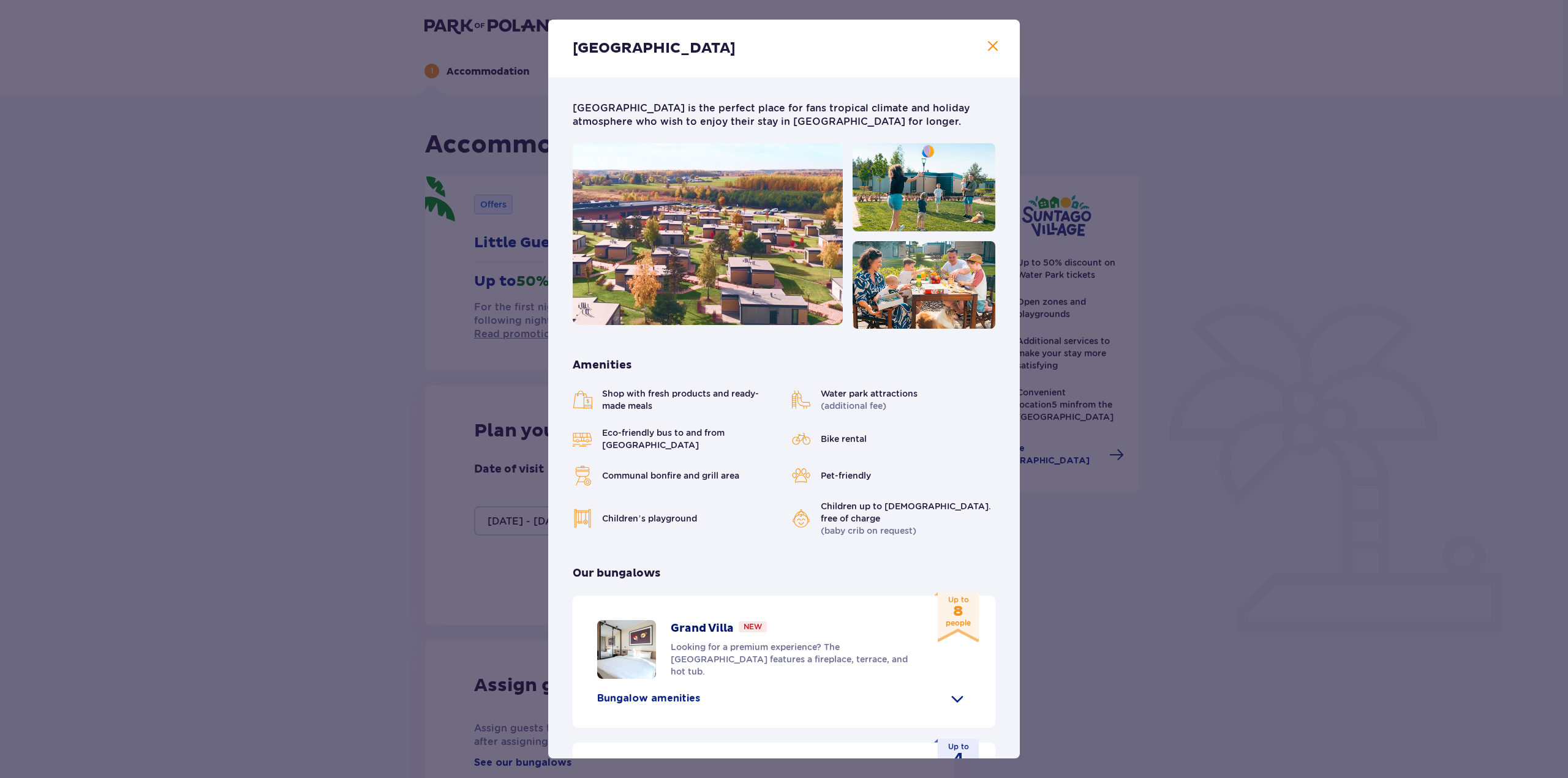
click at [998, 42] on div "Suntago Village" at bounding box center [784, 49] width 472 height 58
click at [991, 45] on span "Close" at bounding box center [993, 46] width 15 height 15
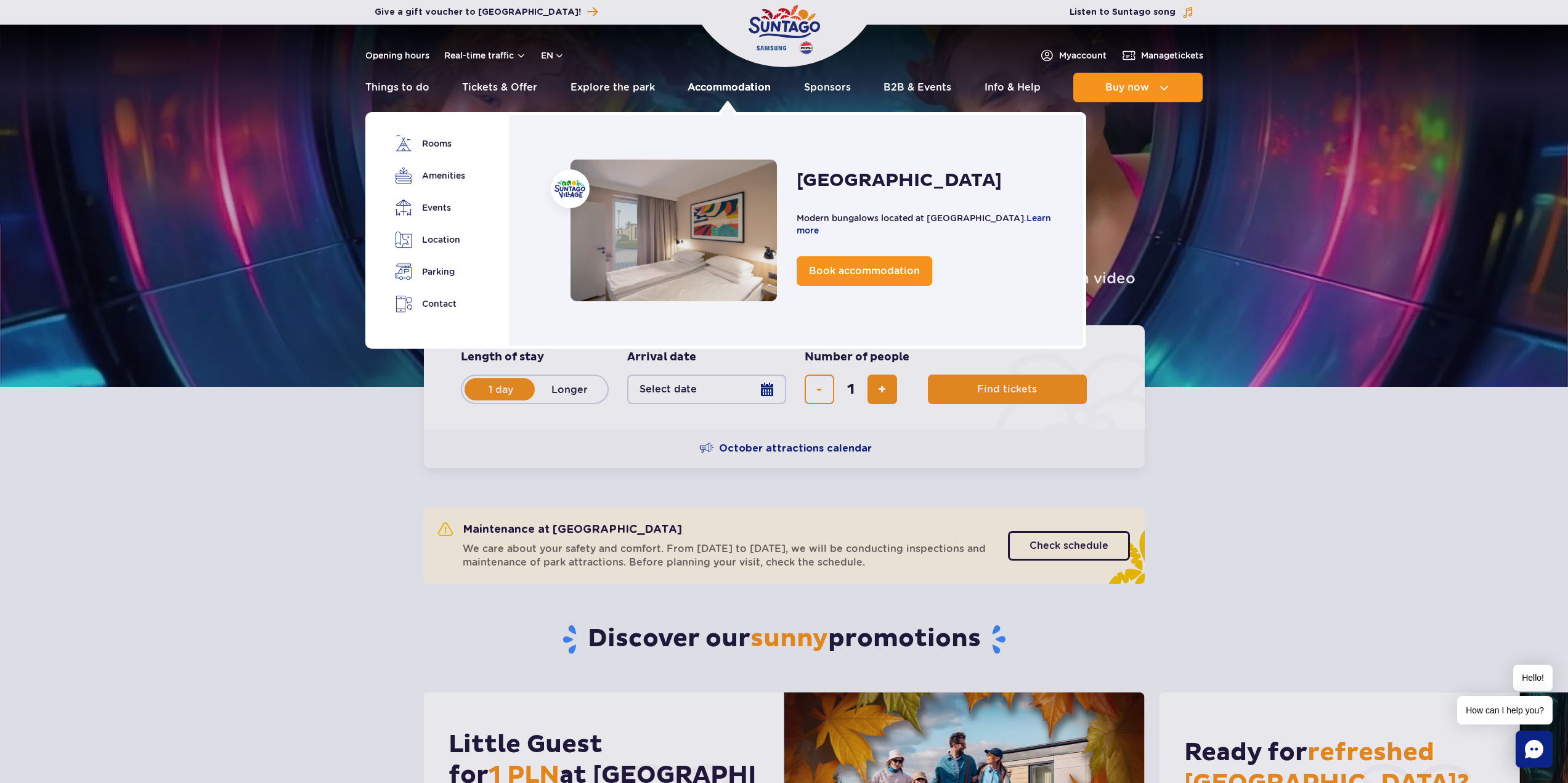
click at [745, 86] on link "Accommodation" at bounding box center [730, 87] width 83 height 30
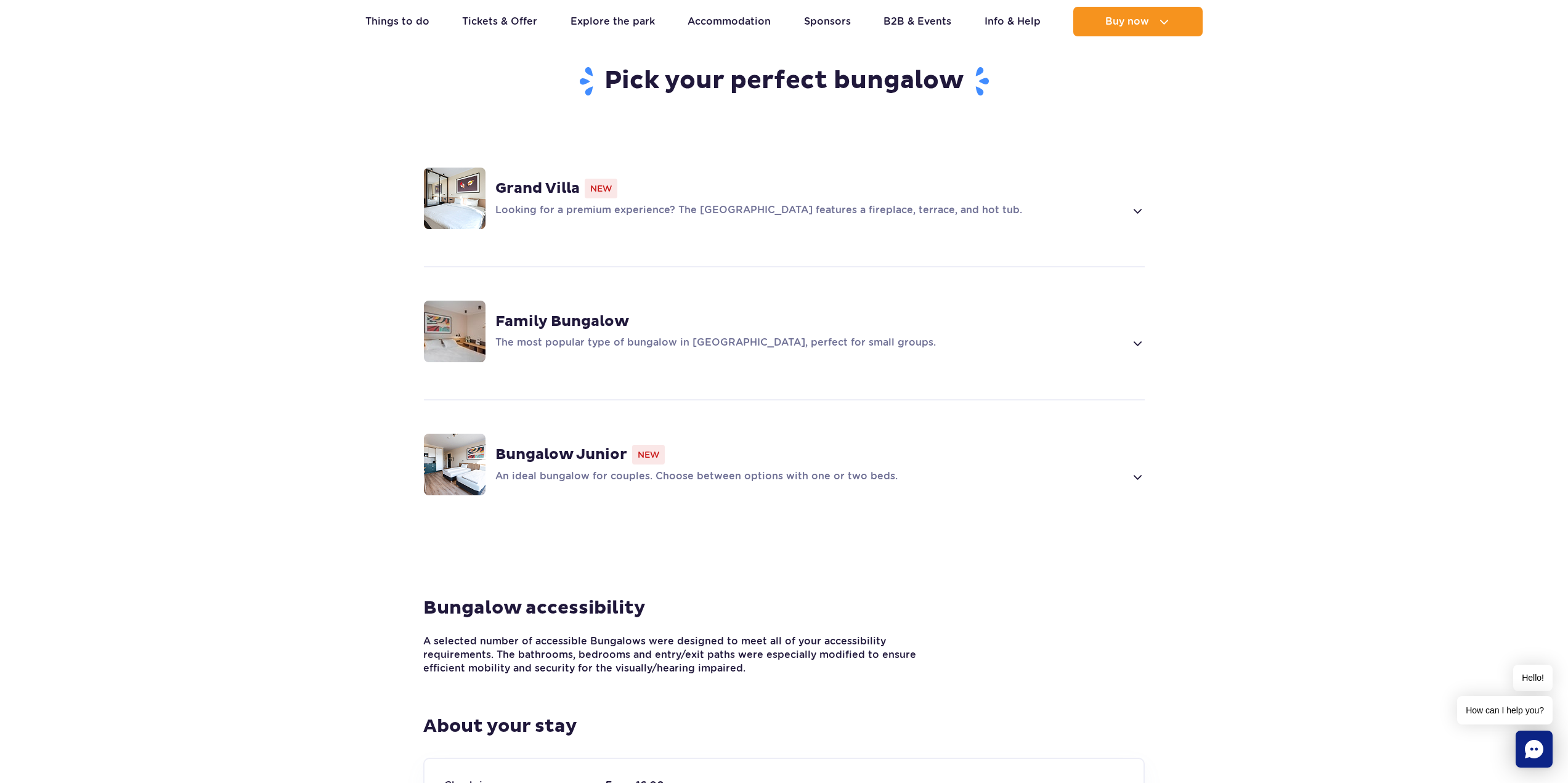
click at [577, 313] on strong "Family Bungalow" at bounding box center [562, 322] width 134 height 18
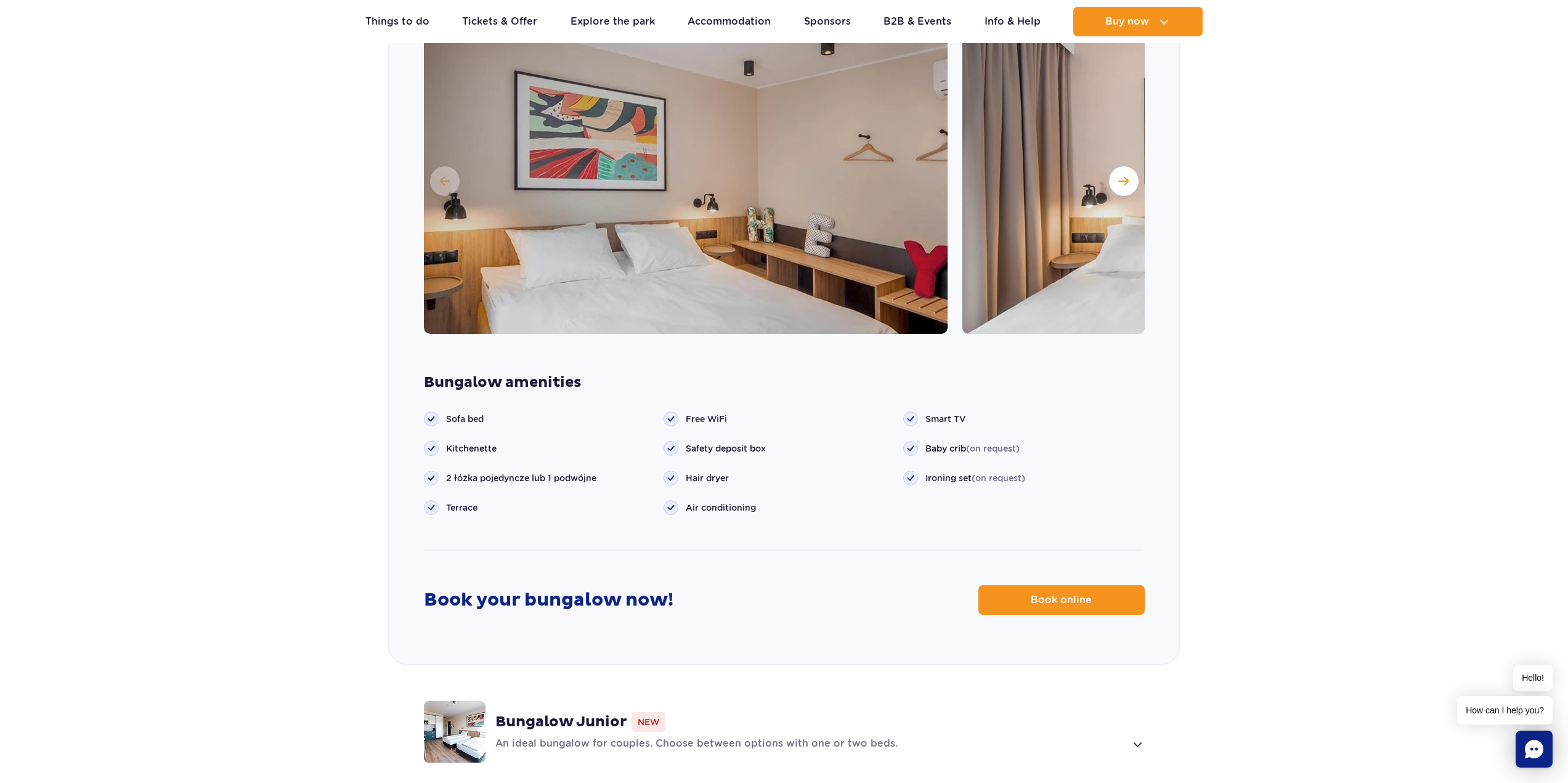
scroll to position [1300, 0]
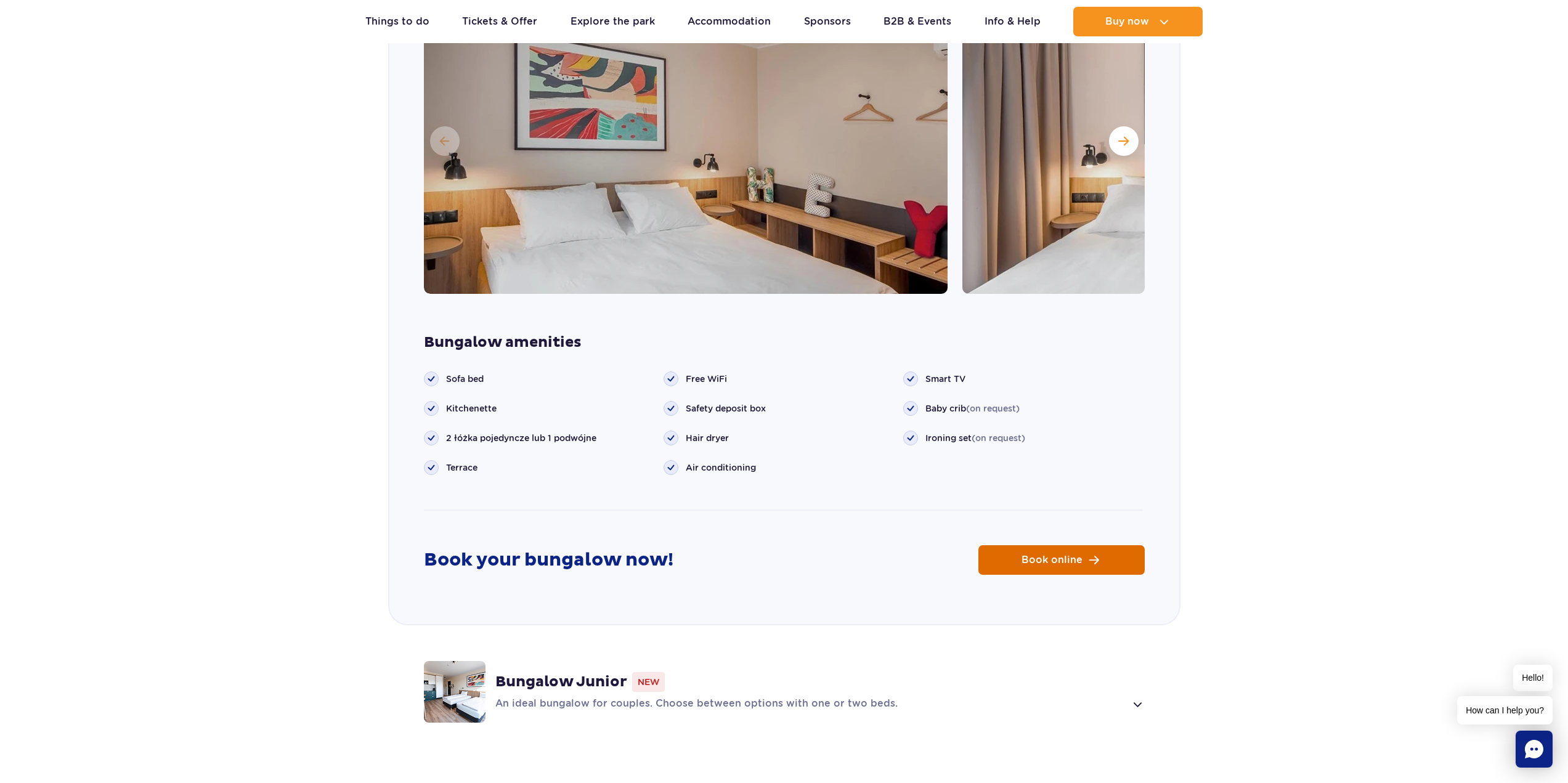
click at [1008, 545] on link "Book online" at bounding box center [1062, 560] width 166 height 30
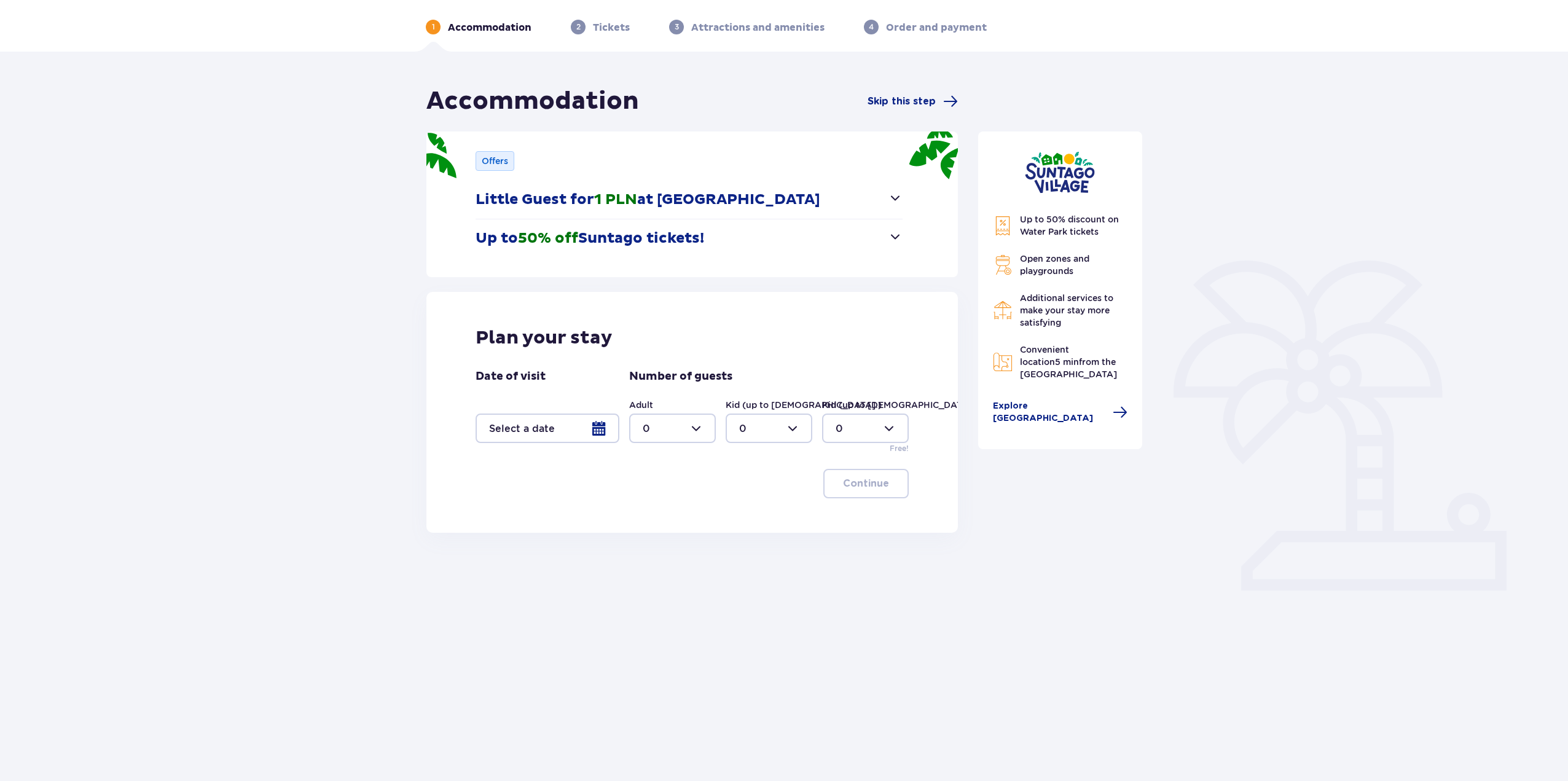
click at [612, 424] on div at bounding box center [548, 429] width 144 height 30
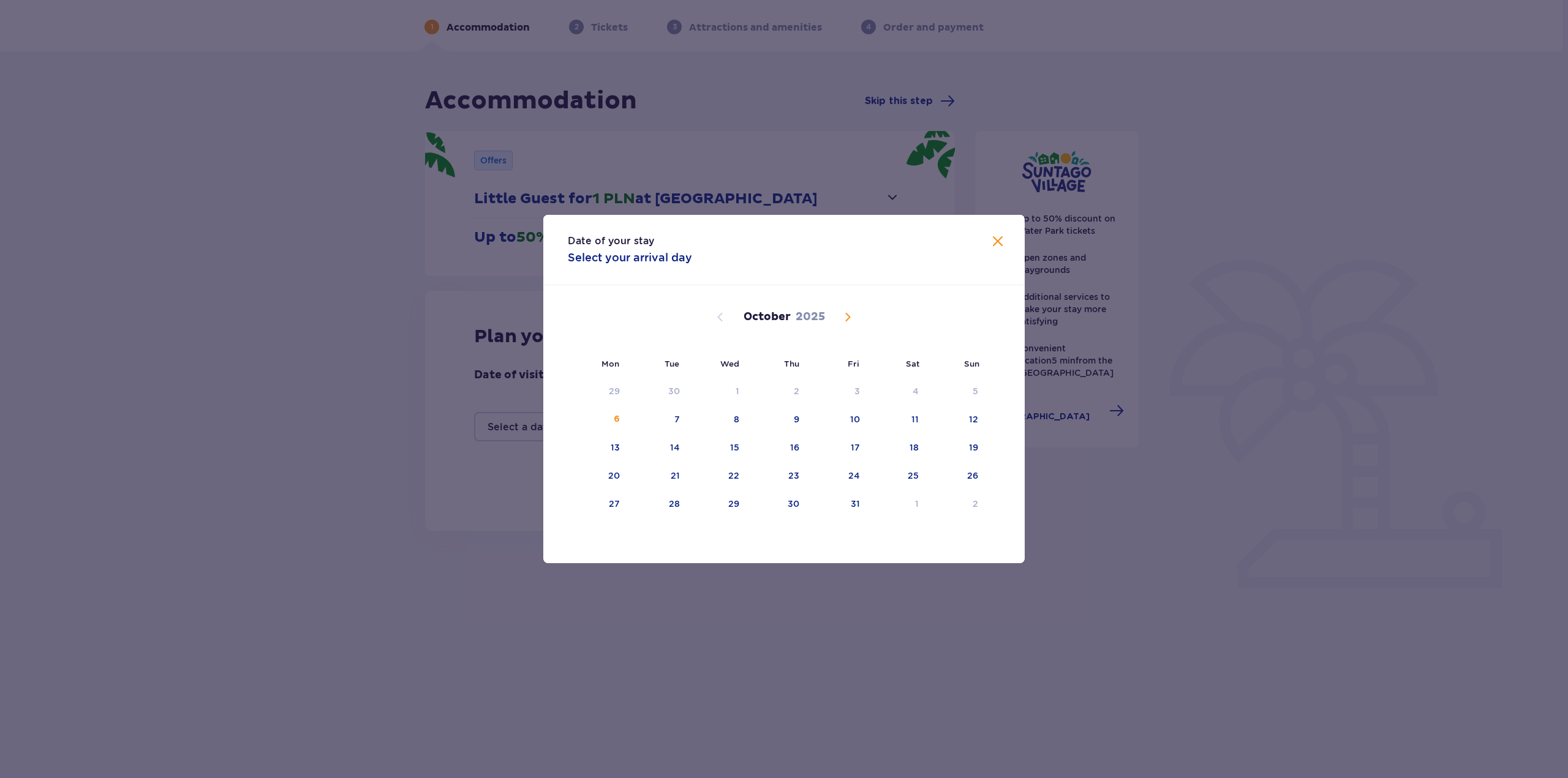
click at [834, 317] on div "[DATE]" at bounding box center [784, 317] width 406 height 15
click at [845, 316] on span "Next month" at bounding box center [848, 317] width 15 height 15
click at [851, 418] on div "7" at bounding box center [837, 420] width 59 height 27
click at [981, 428] on div "9" at bounding box center [956, 420] width 60 height 27
type input "07.11.25 - 09.11.25"
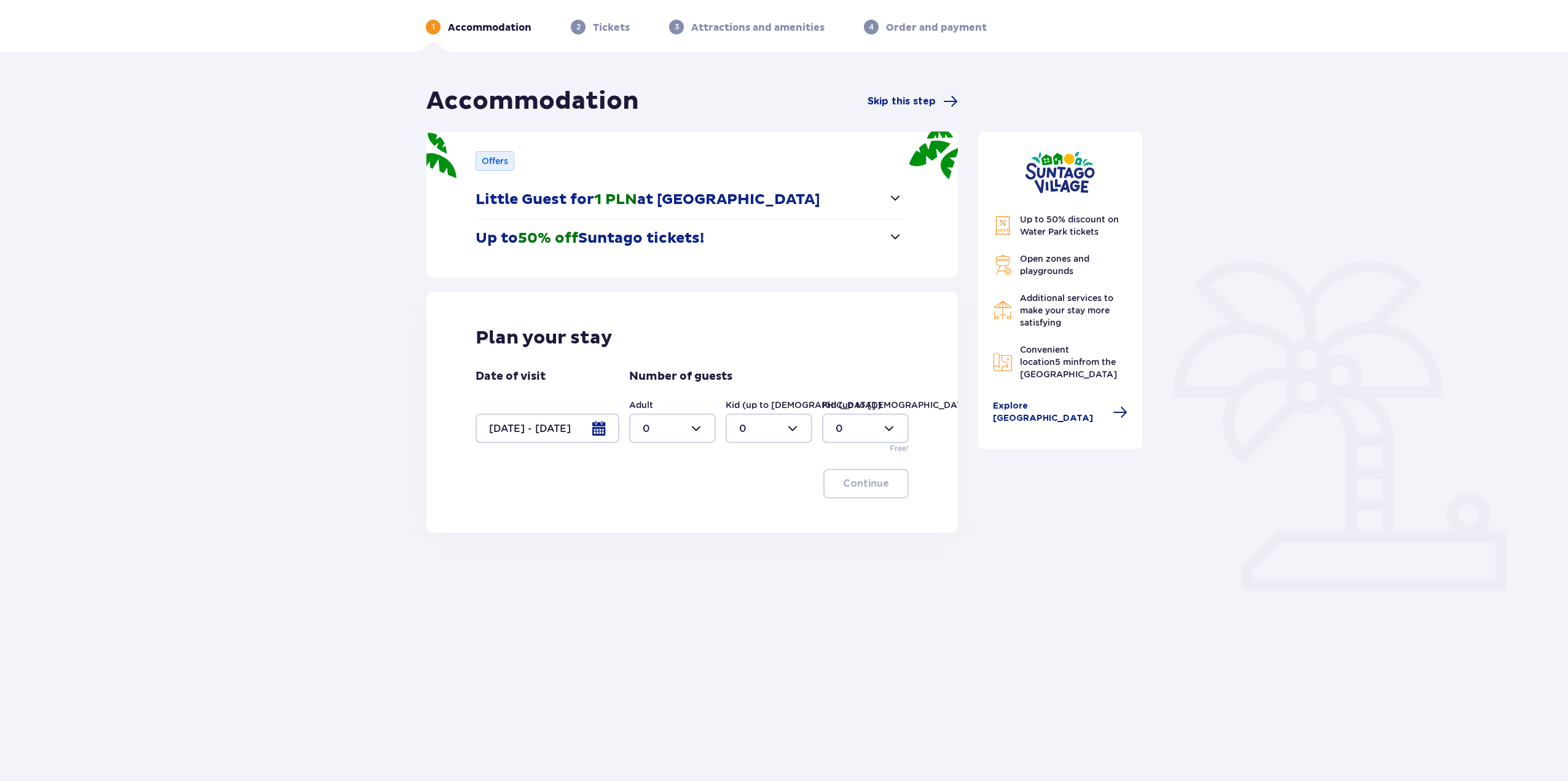
click at [701, 433] on div at bounding box center [672, 429] width 87 height 30
click at [679, 516] on div "2" at bounding box center [673, 517] width 60 height 13
type input "2"
click at [852, 422] on div at bounding box center [865, 429] width 87 height 30
click at [864, 521] on div "2" at bounding box center [865, 517] width 60 height 13
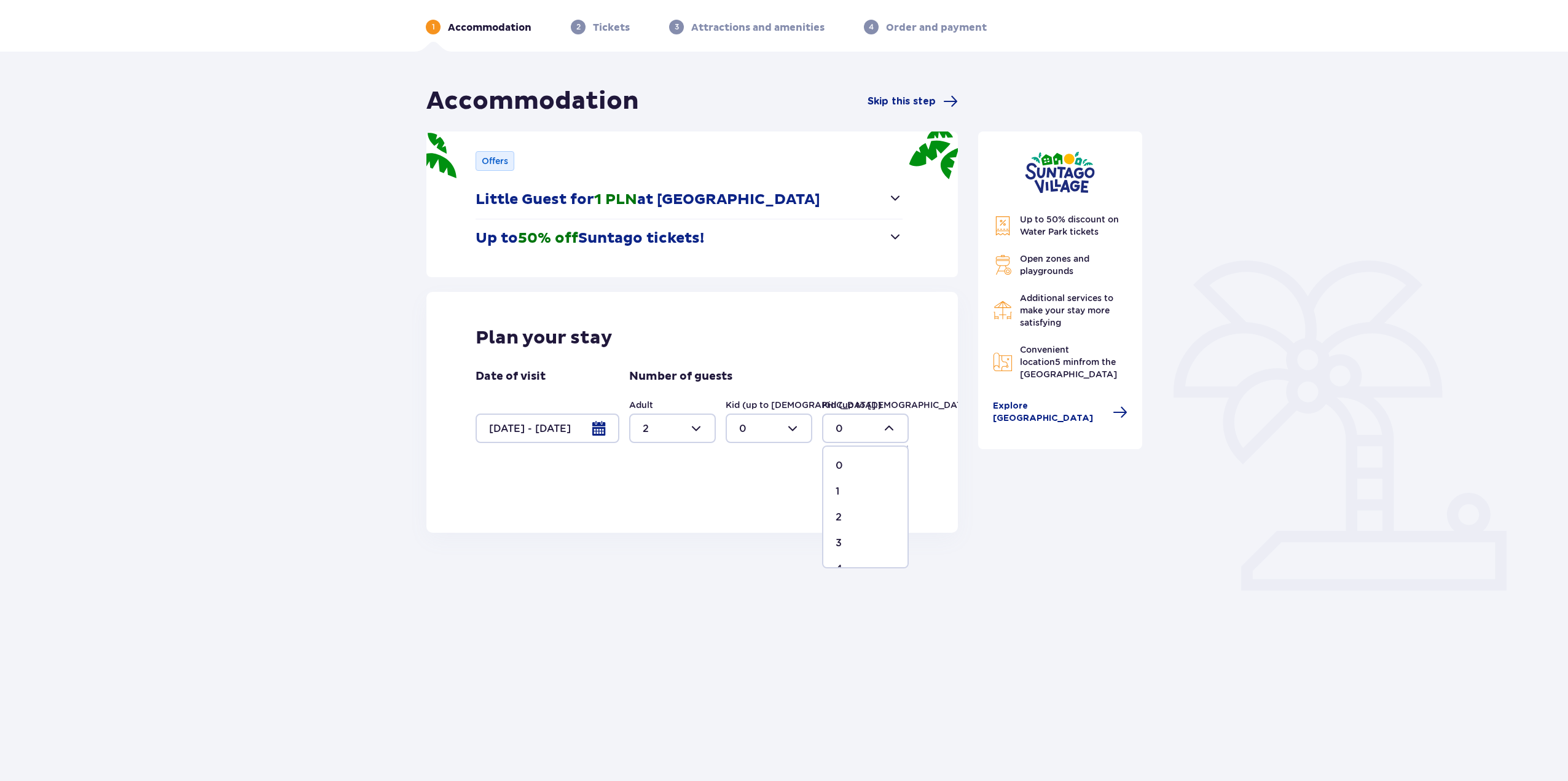
type input "2"
click at [864, 480] on p "Continue" at bounding box center [866, 483] width 46 height 13
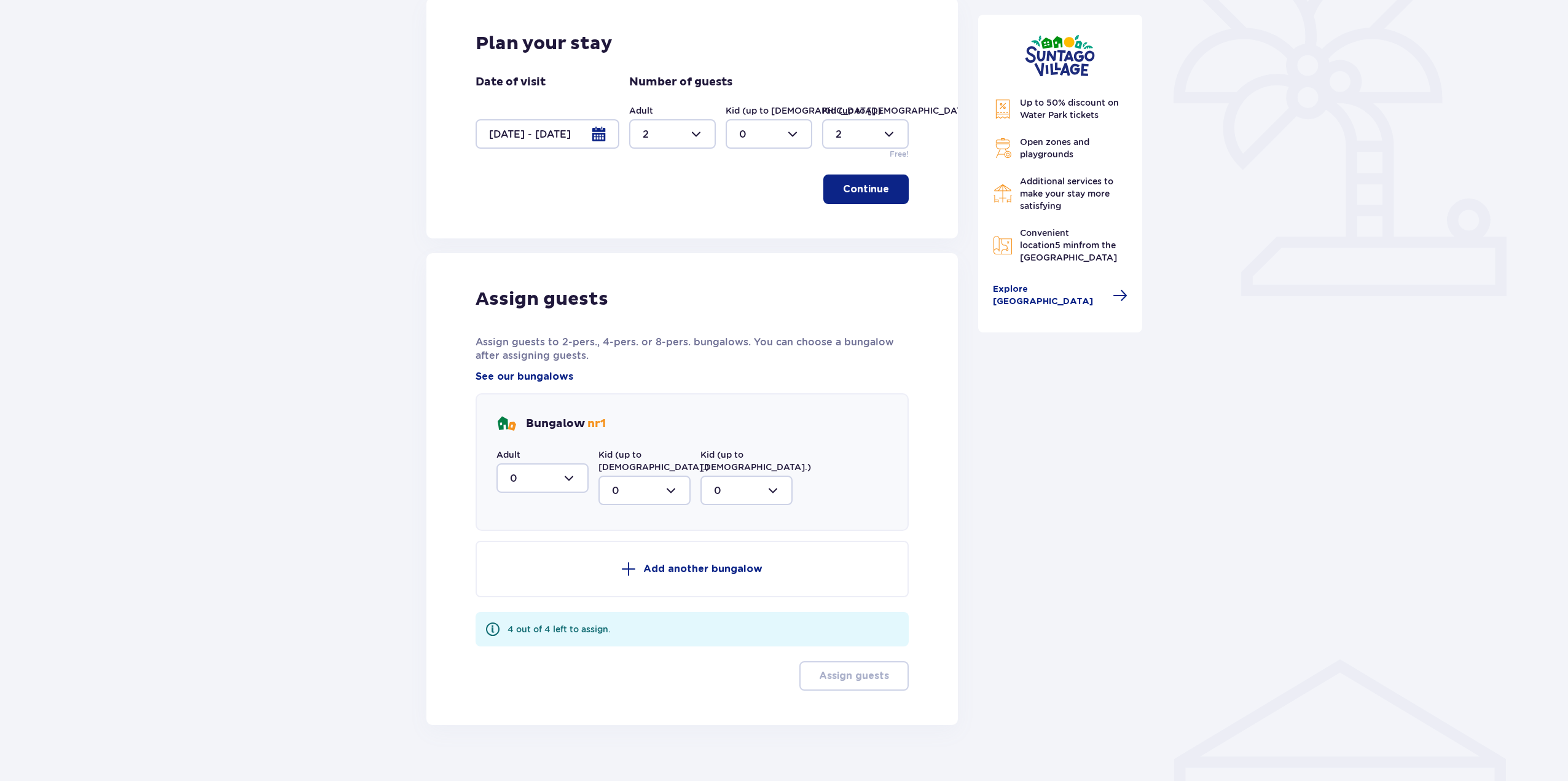
scroll to position [344, 0]
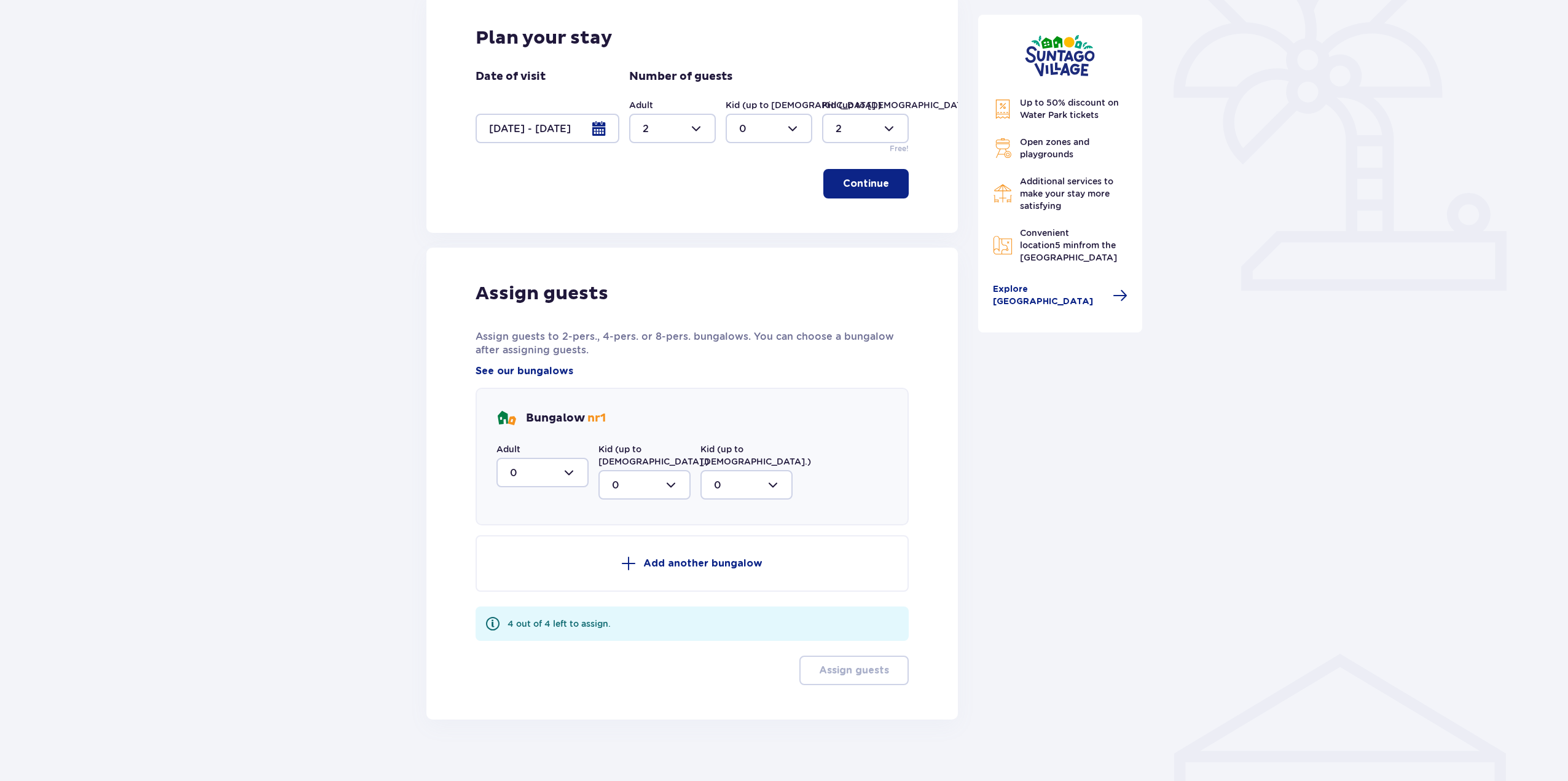
click at [559, 477] on div at bounding box center [542, 473] width 92 height 30
click at [544, 565] on div "2" at bounding box center [542, 562] width 65 height 13
type input "2"
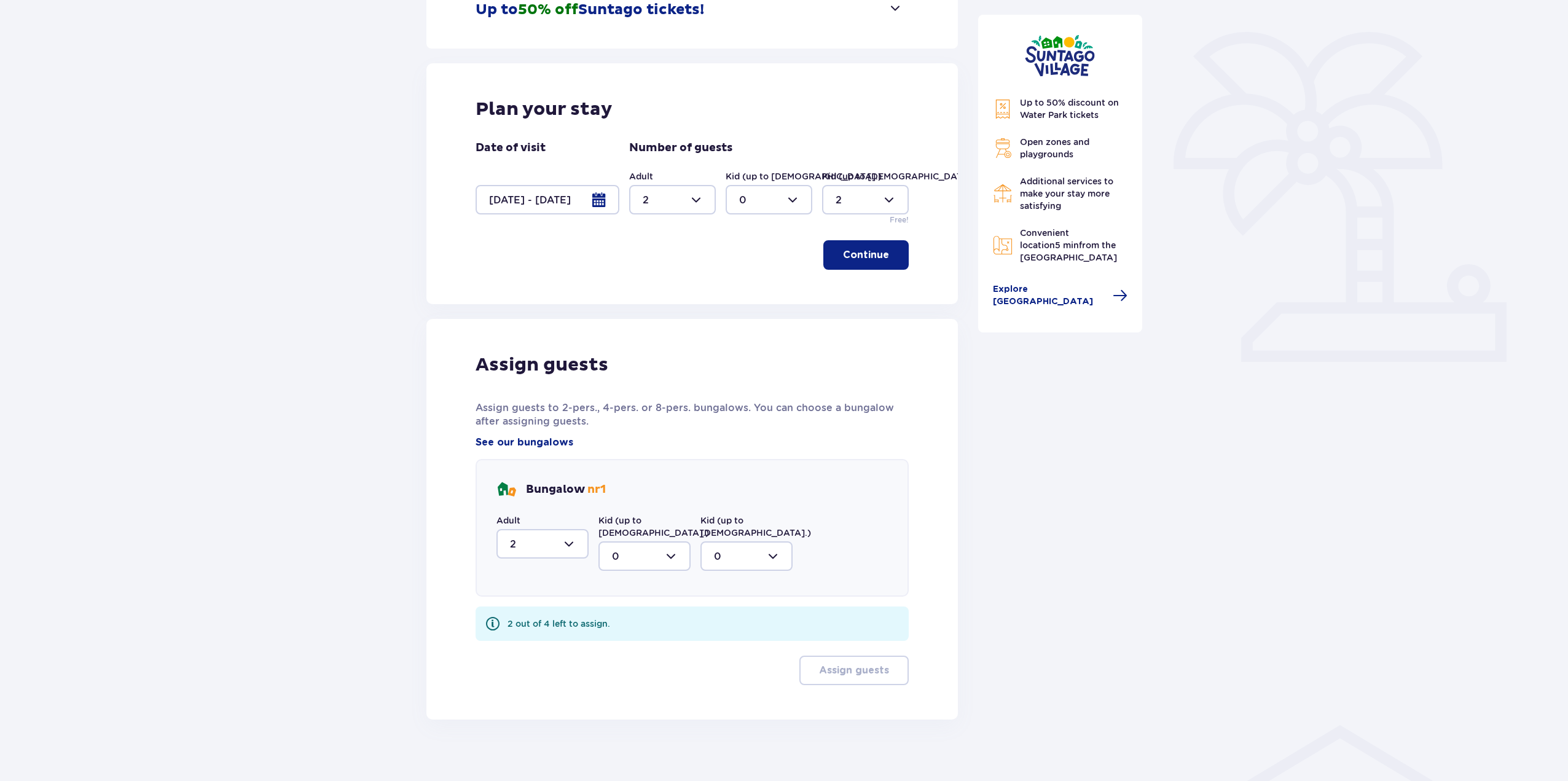
click at [737, 541] on div at bounding box center [746, 556] width 92 height 30
click at [741, 633] on span "2" at bounding box center [747, 645] width 90 height 26
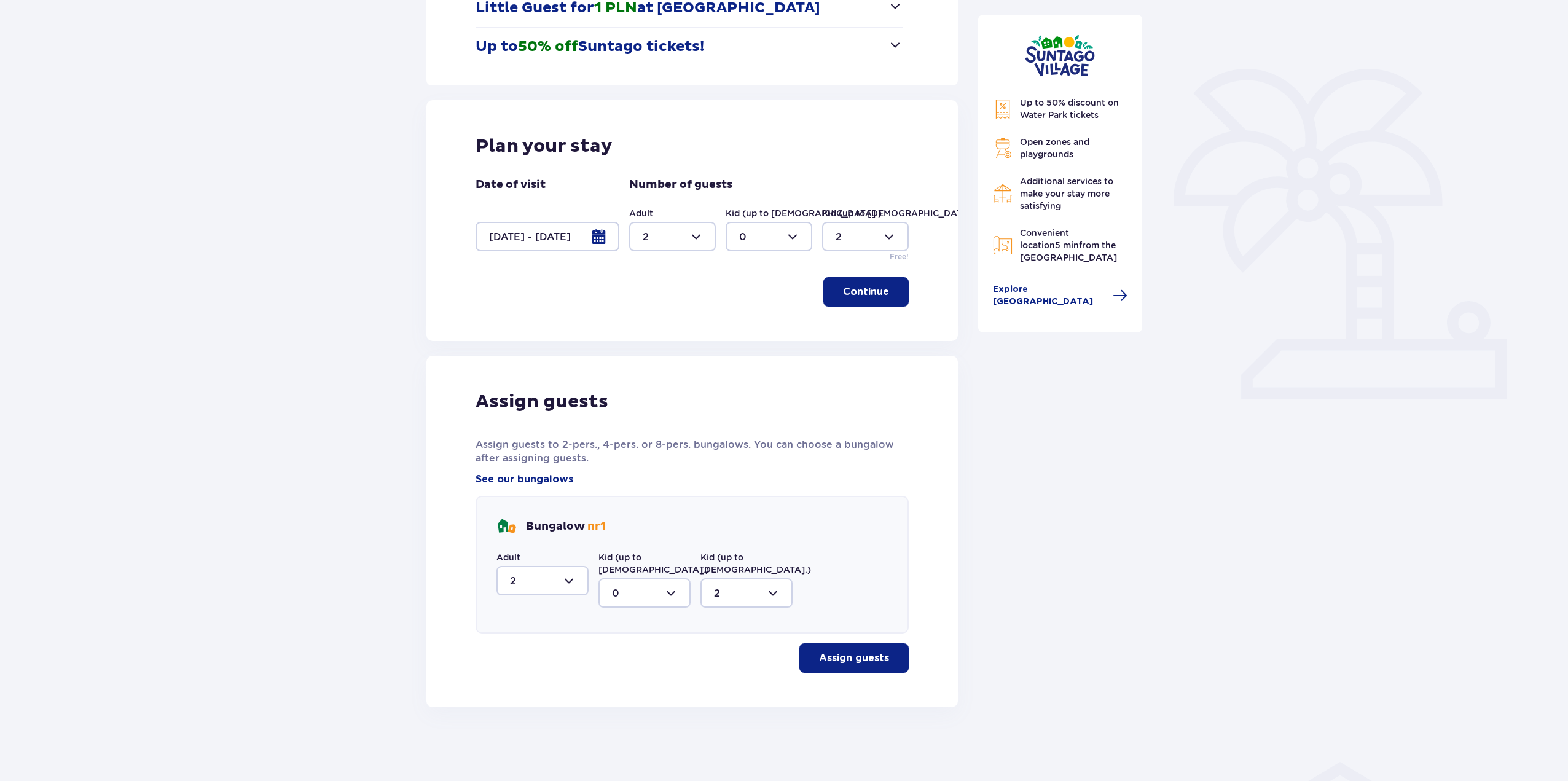
scroll to position [224, 0]
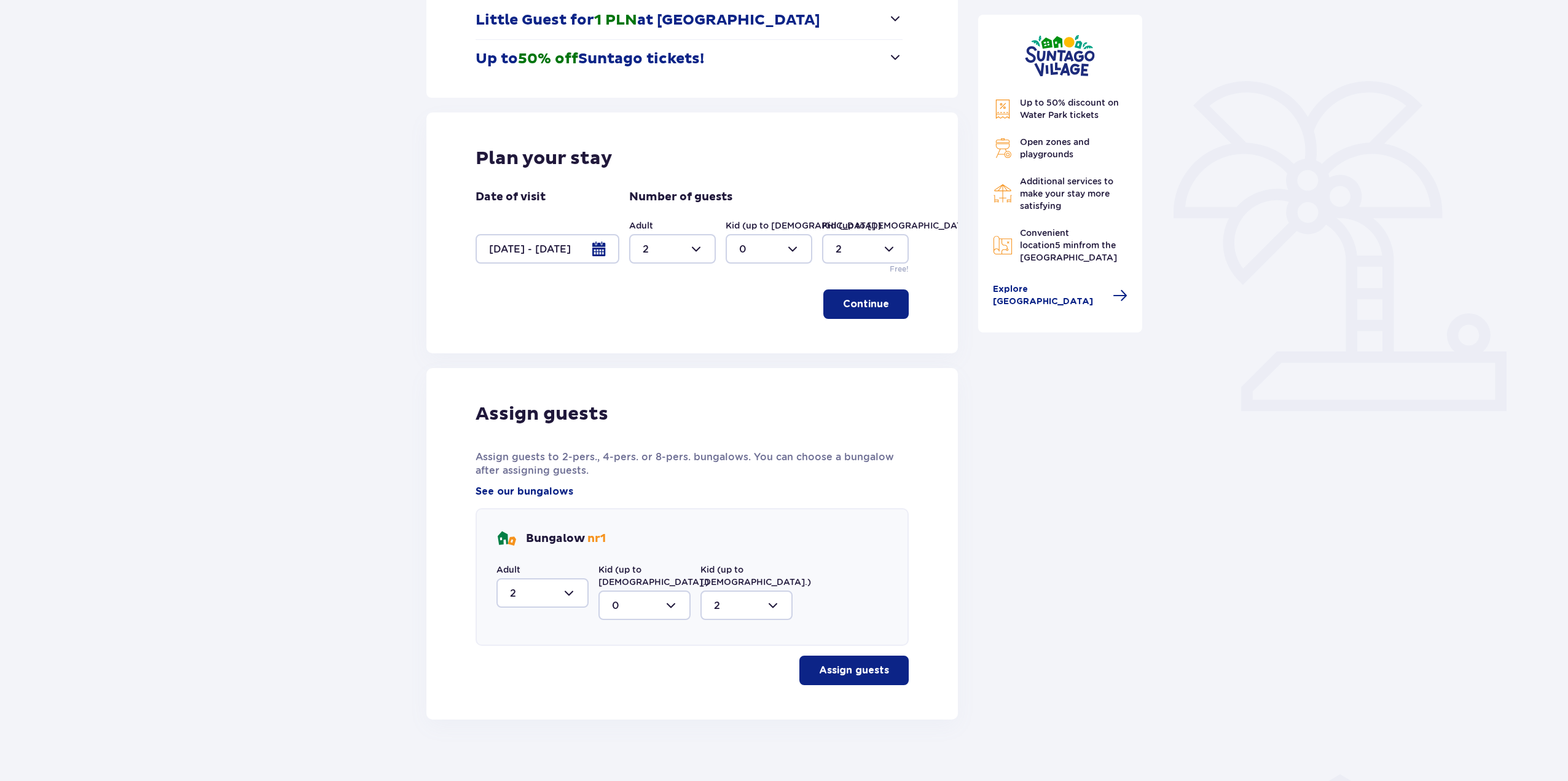
click at [835, 664] on p "Assign guests" at bounding box center [854, 671] width 70 height 13
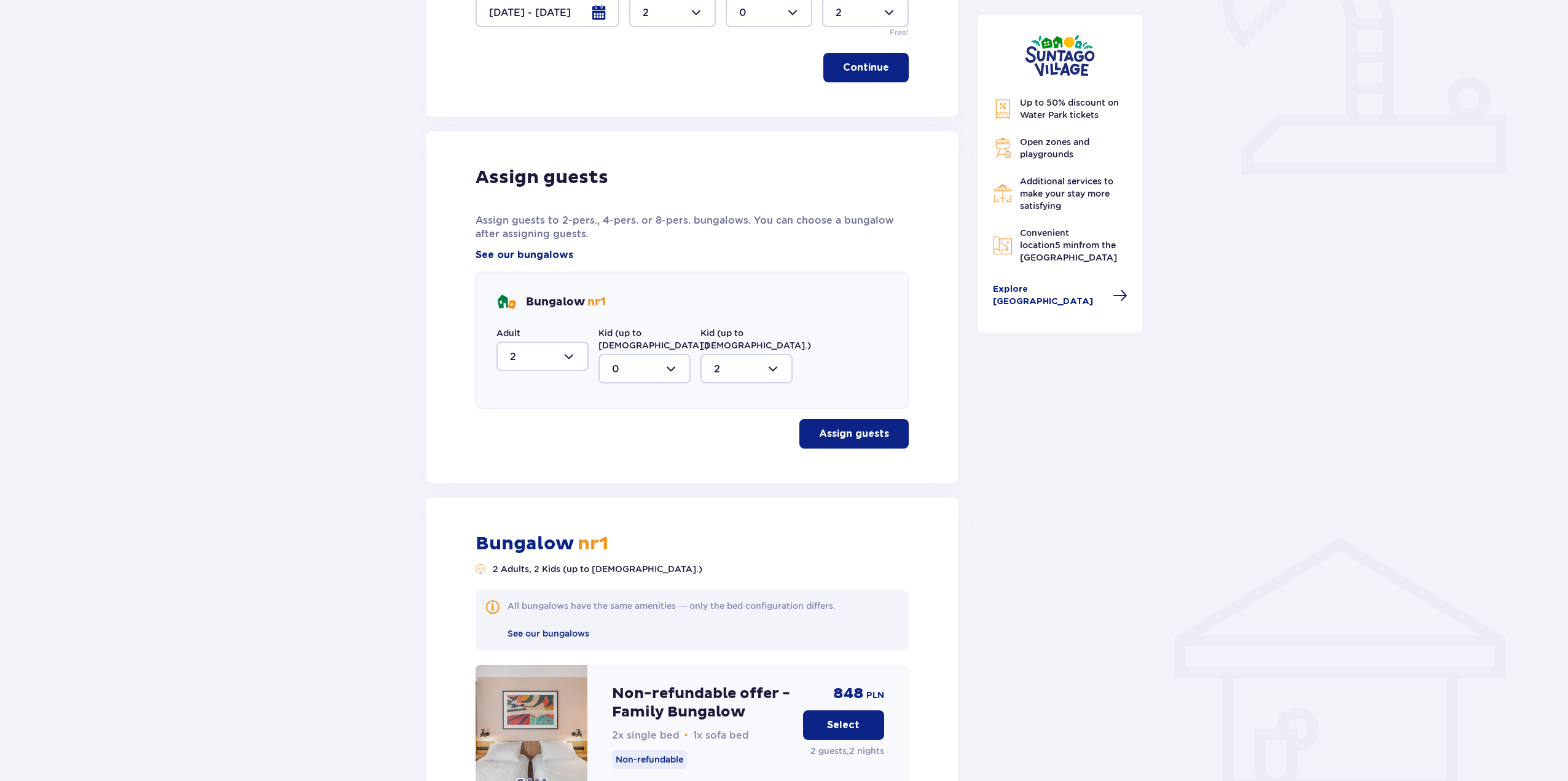
scroll to position [439, 0]
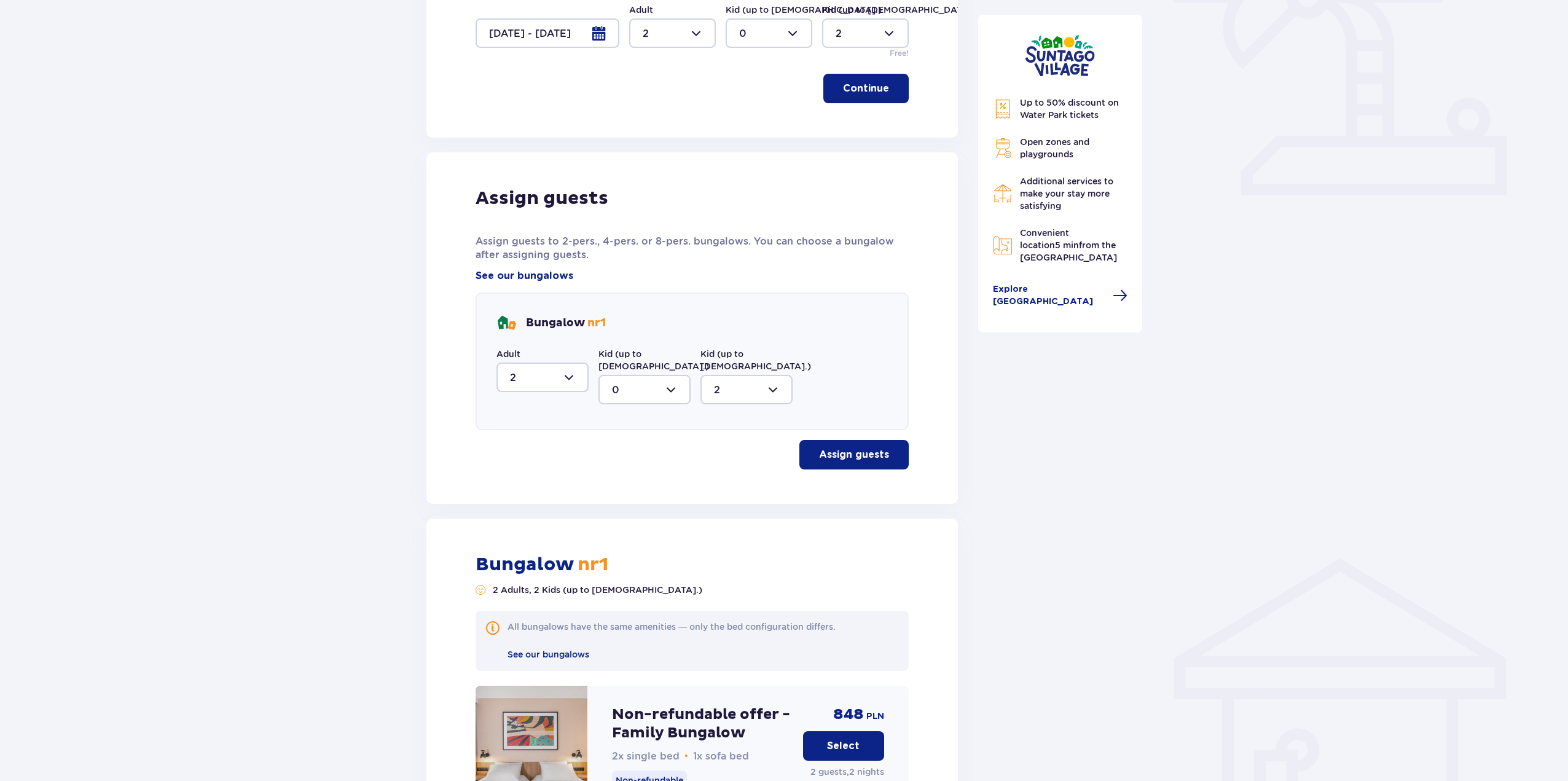
click at [673, 375] on div at bounding box center [644, 390] width 92 height 30
click at [745, 375] on div at bounding box center [746, 390] width 92 height 30
click at [736, 420] on div "0" at bounding box center [747, 427] width 65 height 13
type input "0"
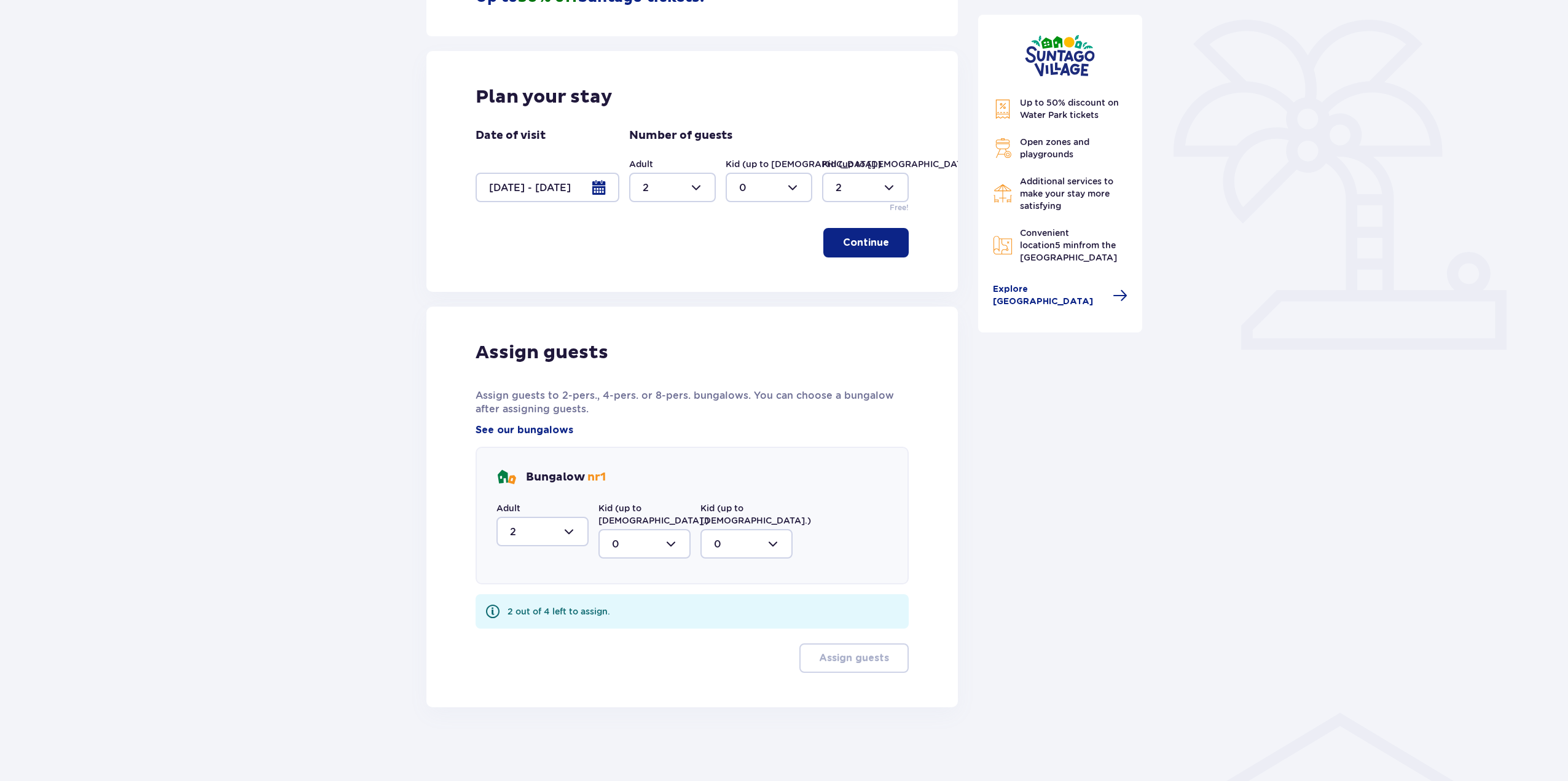
scroll to position [273, 0]
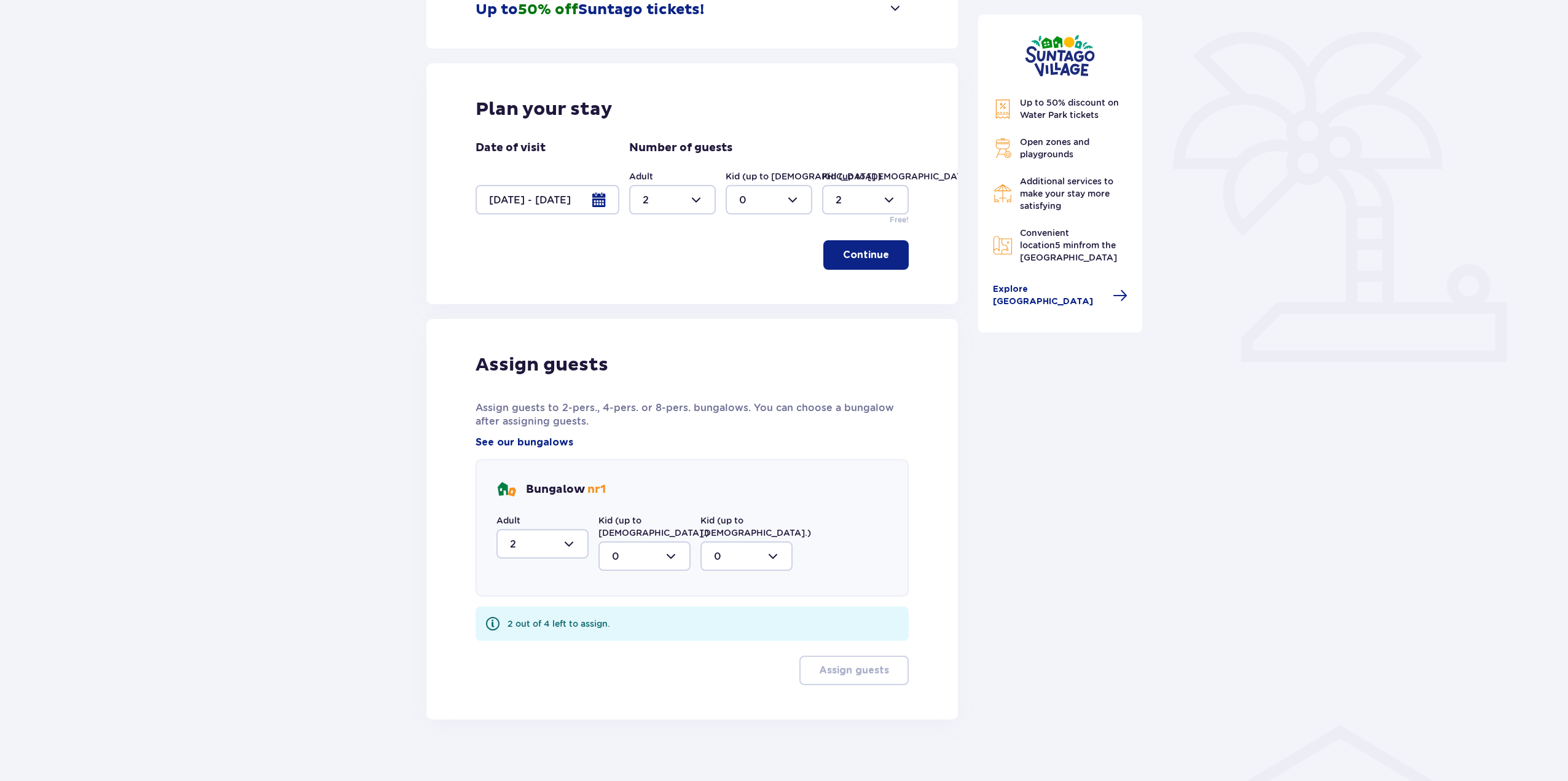
click at [680, 546] on div at bounding box center [644, 556] width 92 height 30
click at [681, 541] on div at bounding box center [644, 556] width 92 height 30
click at [791, 211] on div at bounding box center [769, 200] width 87 height 30
click at [858, 197] on div at bounding box center [865, 200] width 87 height 30
drag, startPoint x: 850, startPoint y: 235, endPoint x: 801, endPoint y: 206, distance: 56.9
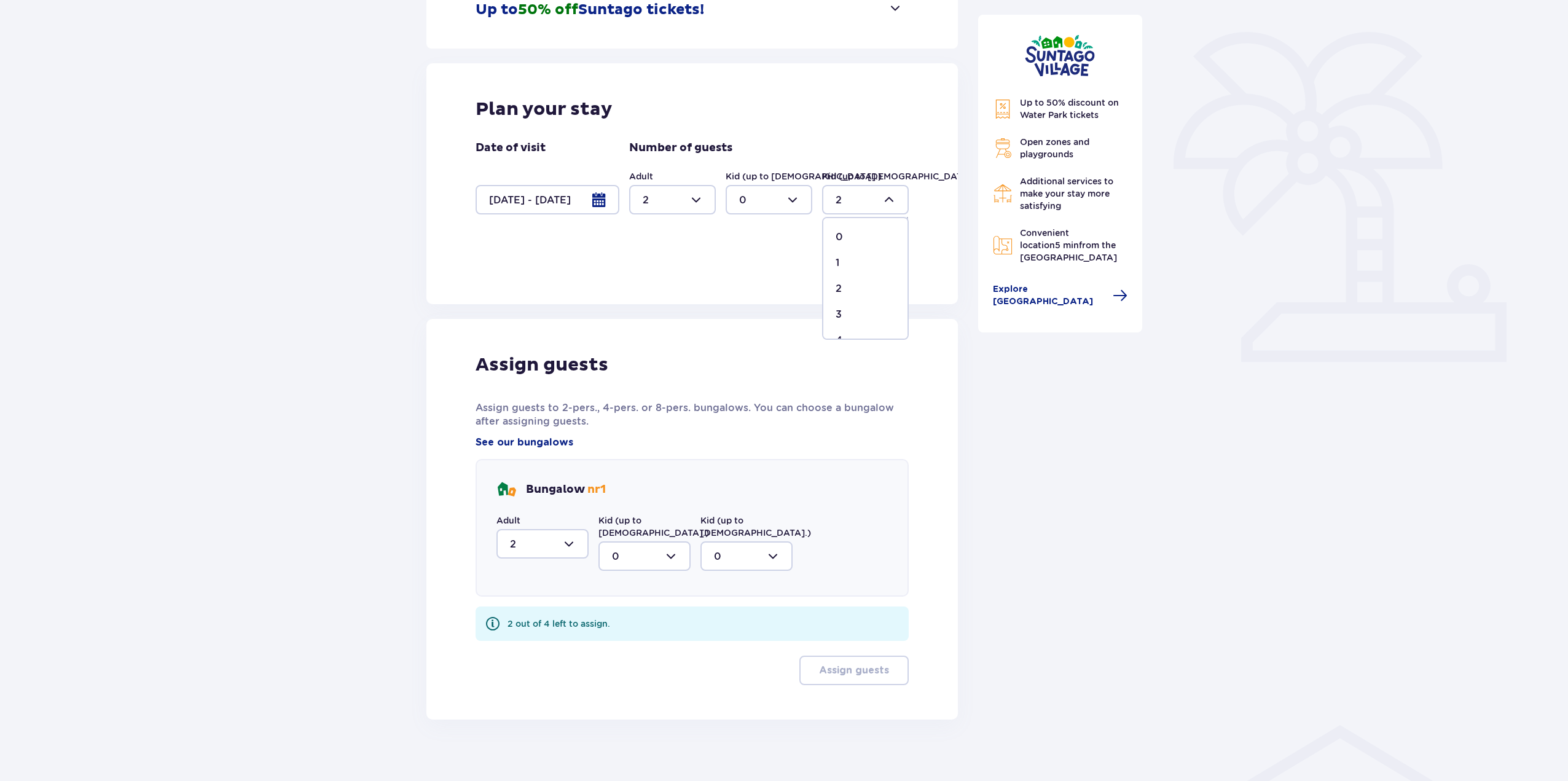
click at [849, 235] on div "0" at bounding box center [865, 237] width 60 height 13
type input "0"
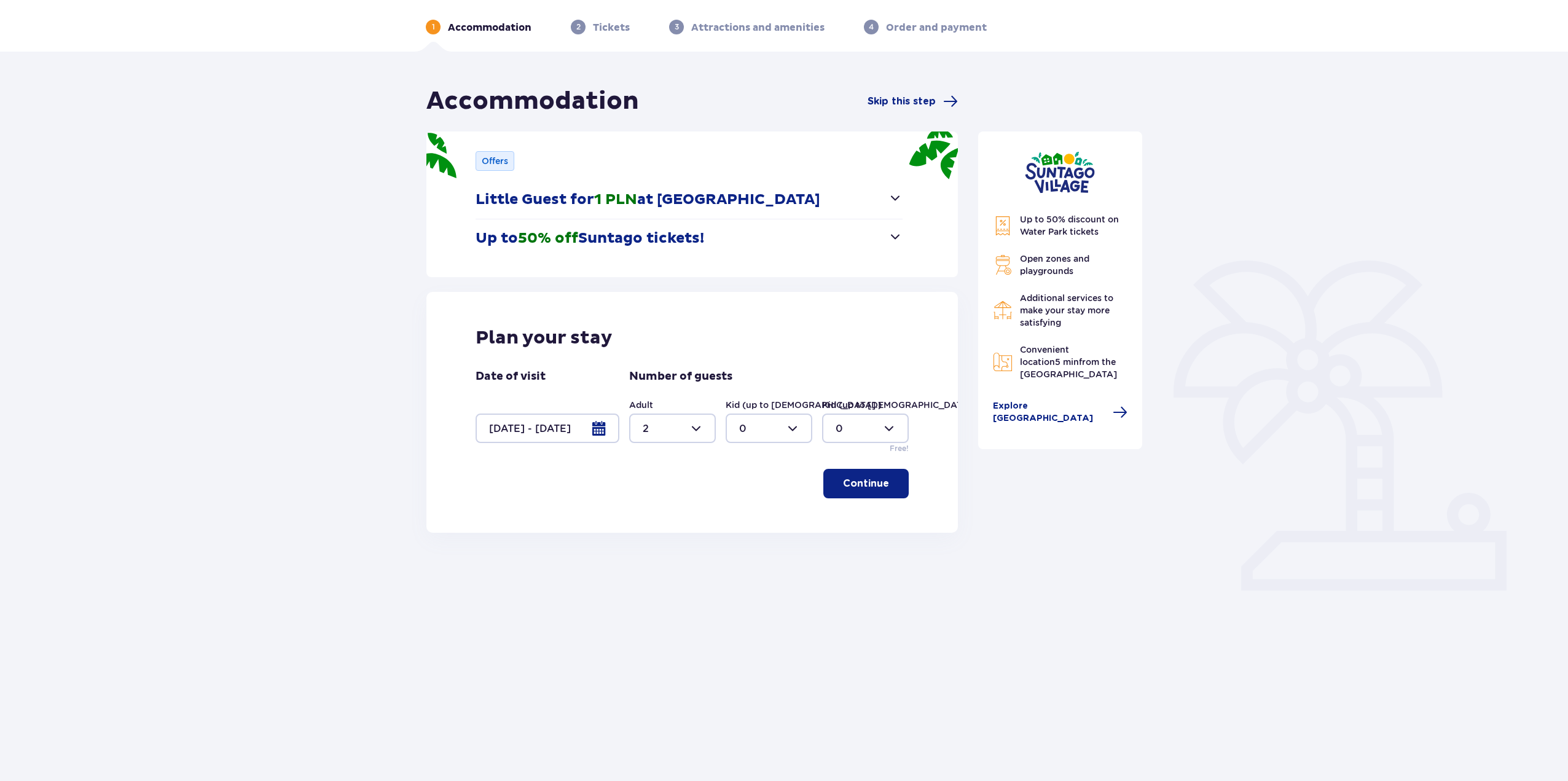
click at [799, 206] on button "Little Guest for 1 PLN at Suntago Village" at bounding box center [689, 200] width 427 height 38
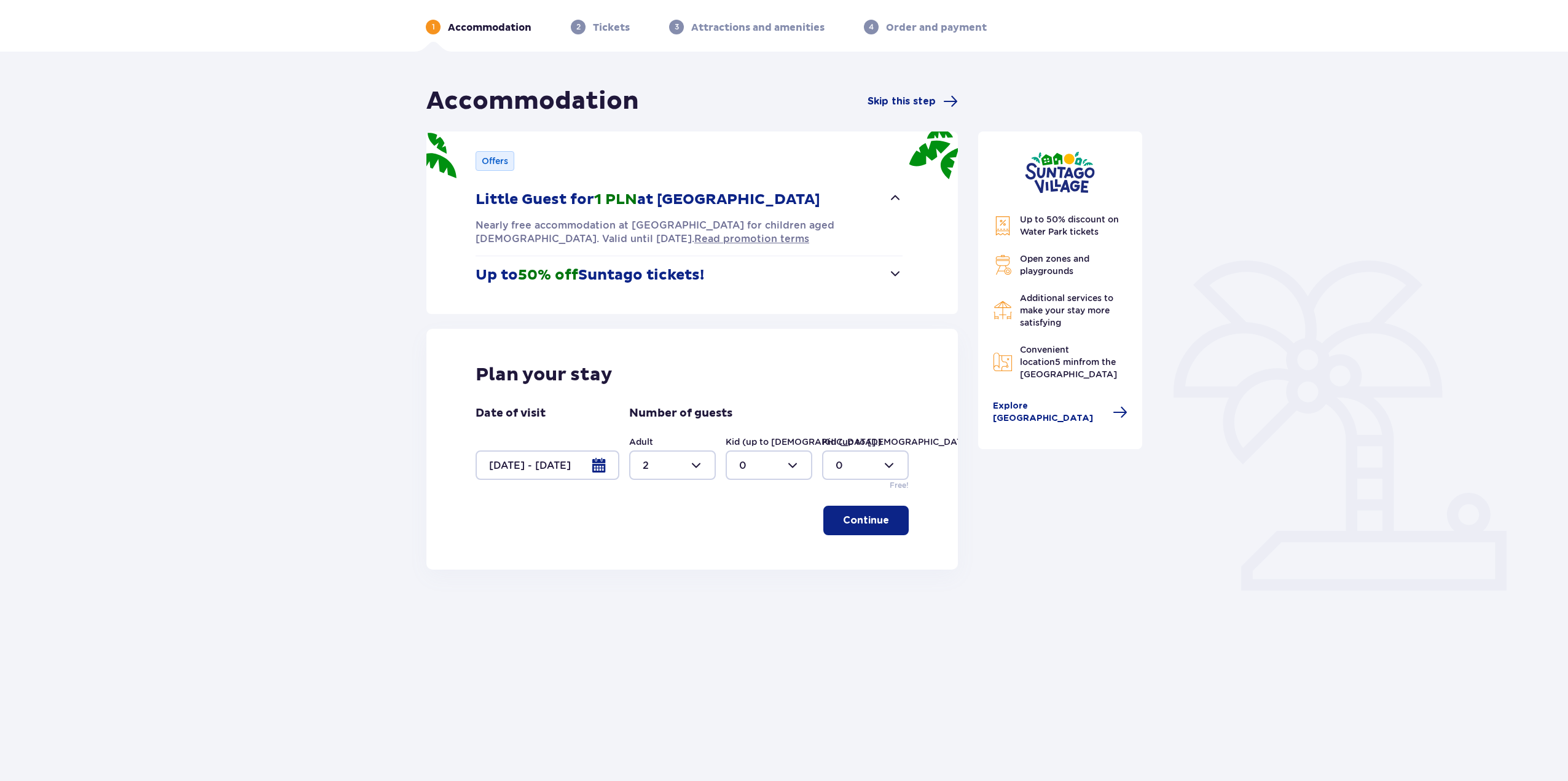
click at [771, 463] on div at bounding box center [769, 466] width 87 height 30
click at [762, 555] on div "2" at bounding box center [769, 555] width 60 height 13
type input "2"
click at [854, 525] on p "Continue" at bounding box center [866, 521] width 46 height 13
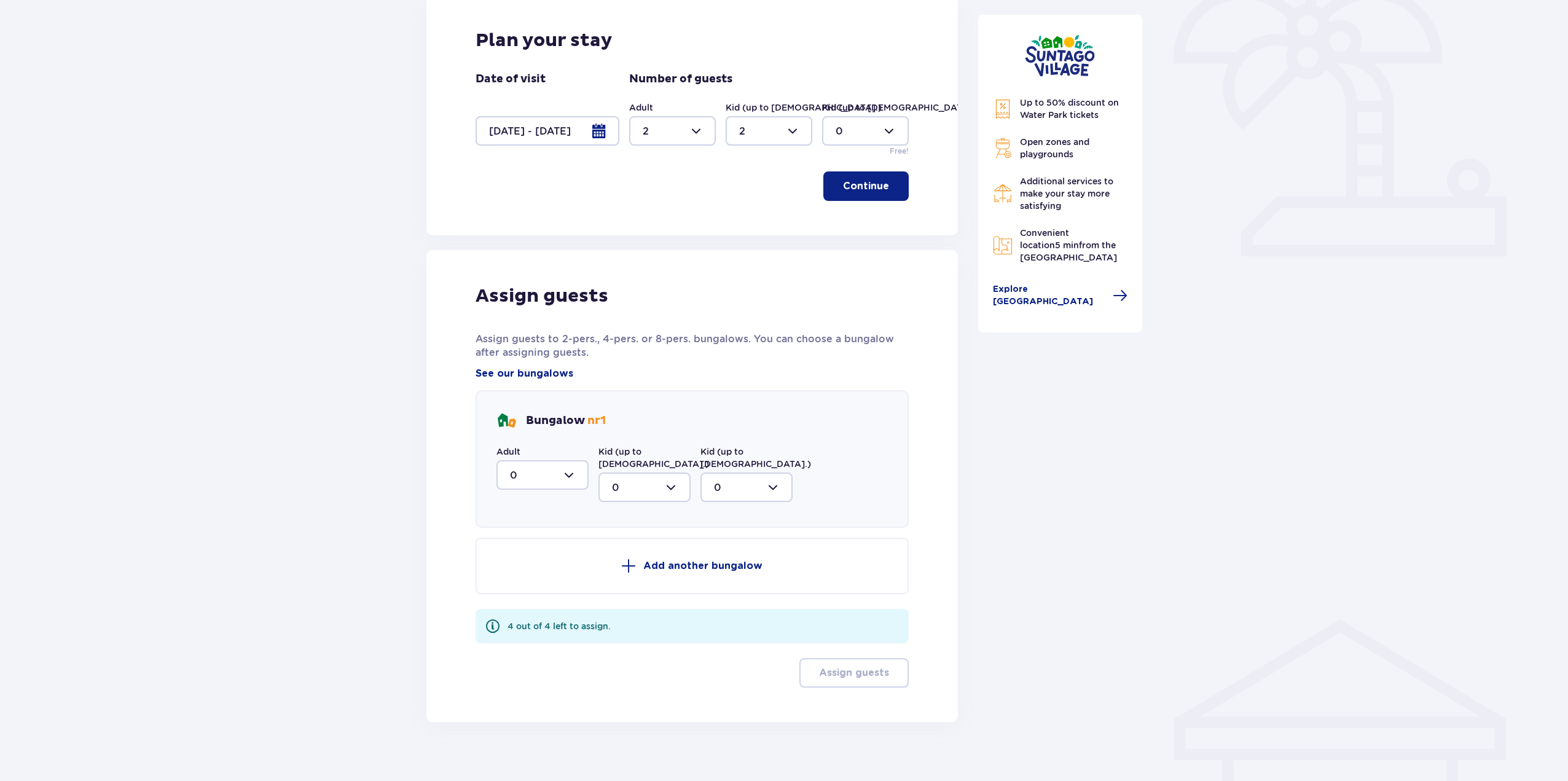
scroll to position [381, 0]
click at [560, 473] on div at bounding box center [542, 473] width 92 height 30
click at [541, 564] on div "2" at bounding box center [542, 562] width 65 height 13
type input "2"
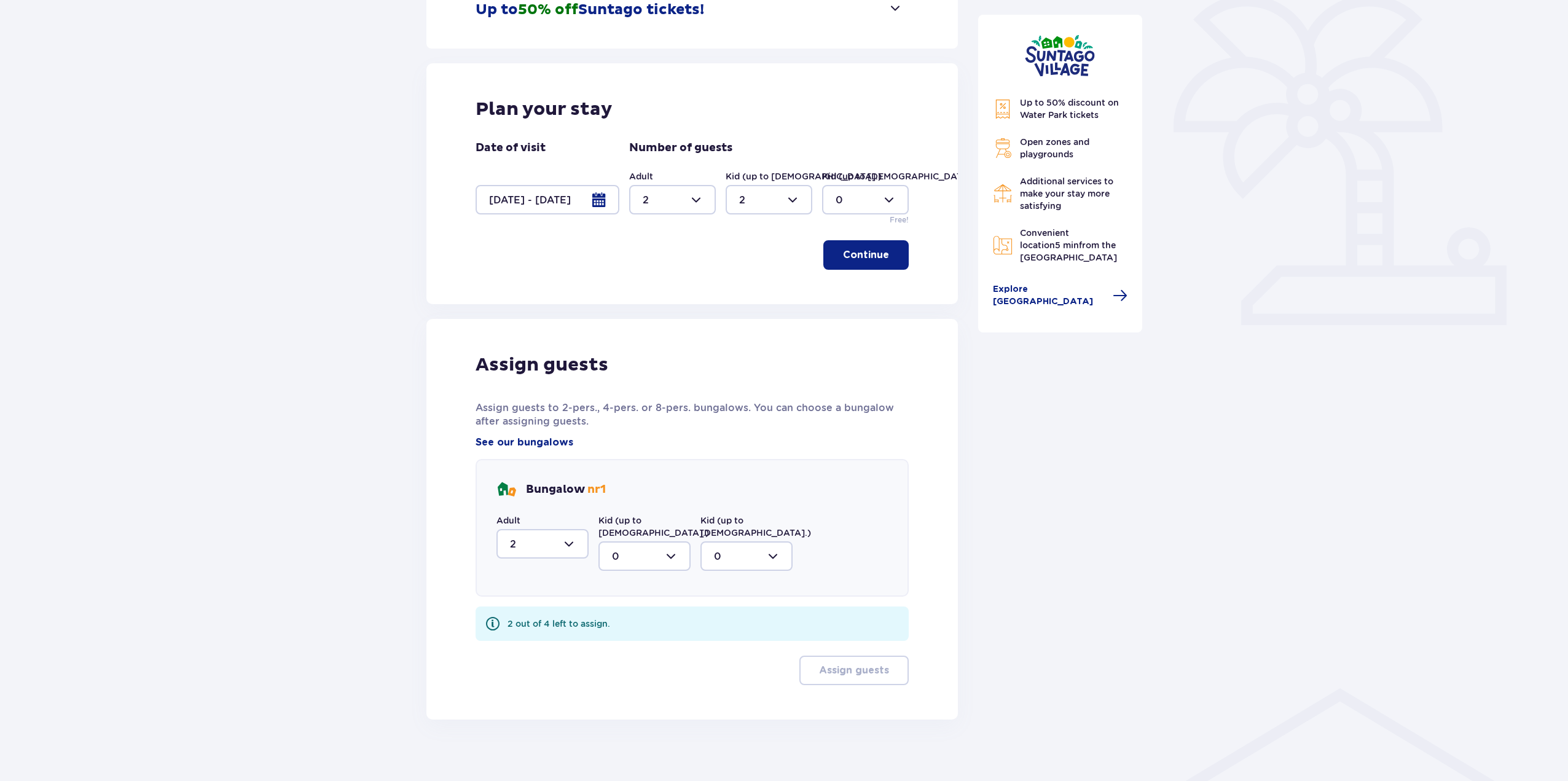
click at [625, 565] on div "Bungalow nr 1 Adult 2 Kid (up to 12 y.o.) 0 Kid (up to 3 y.o.) 0" at bounding box center [692, 528] width 433 height 138
click at [625, 546] on div at bounding box center [644, 556] width 92 height 30
click at [639, 638] on div "2" at bounding box center [645, 645] width 65 height 13
type input "2"
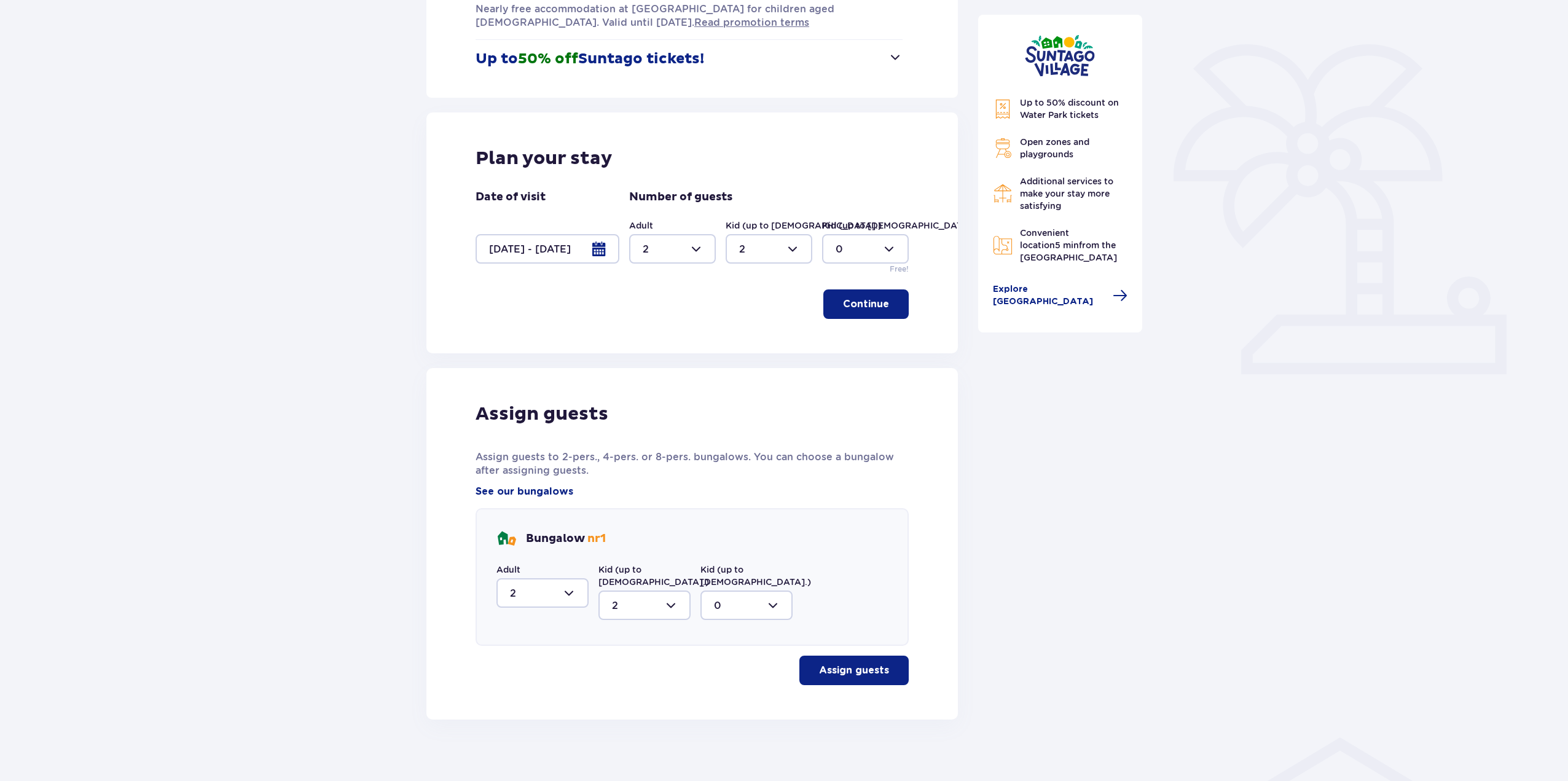
click at [819, 664] on p "Assign guests" at bounding box center [854, 671] width 70 height 13
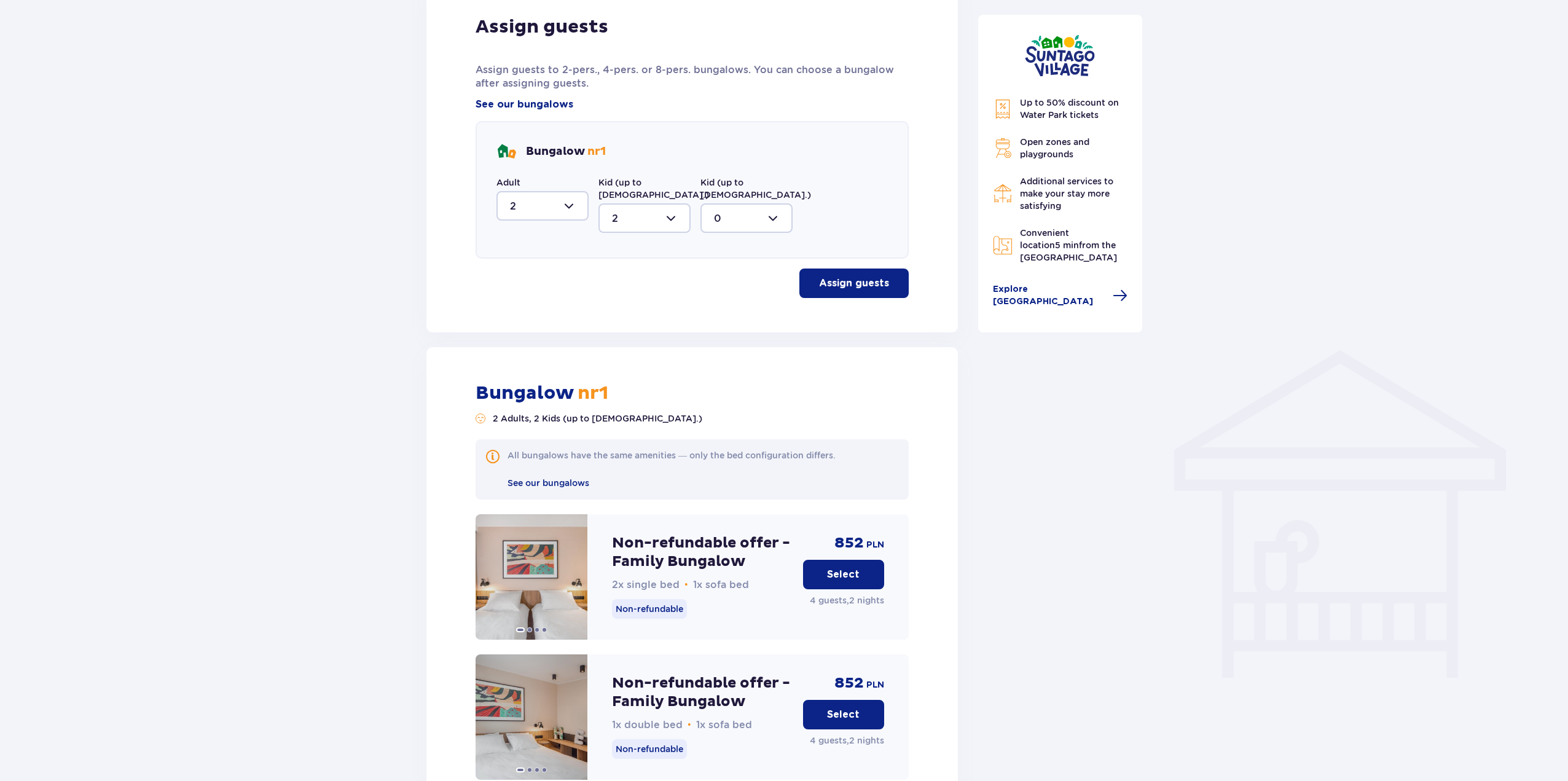
scroll to position [415, 0]
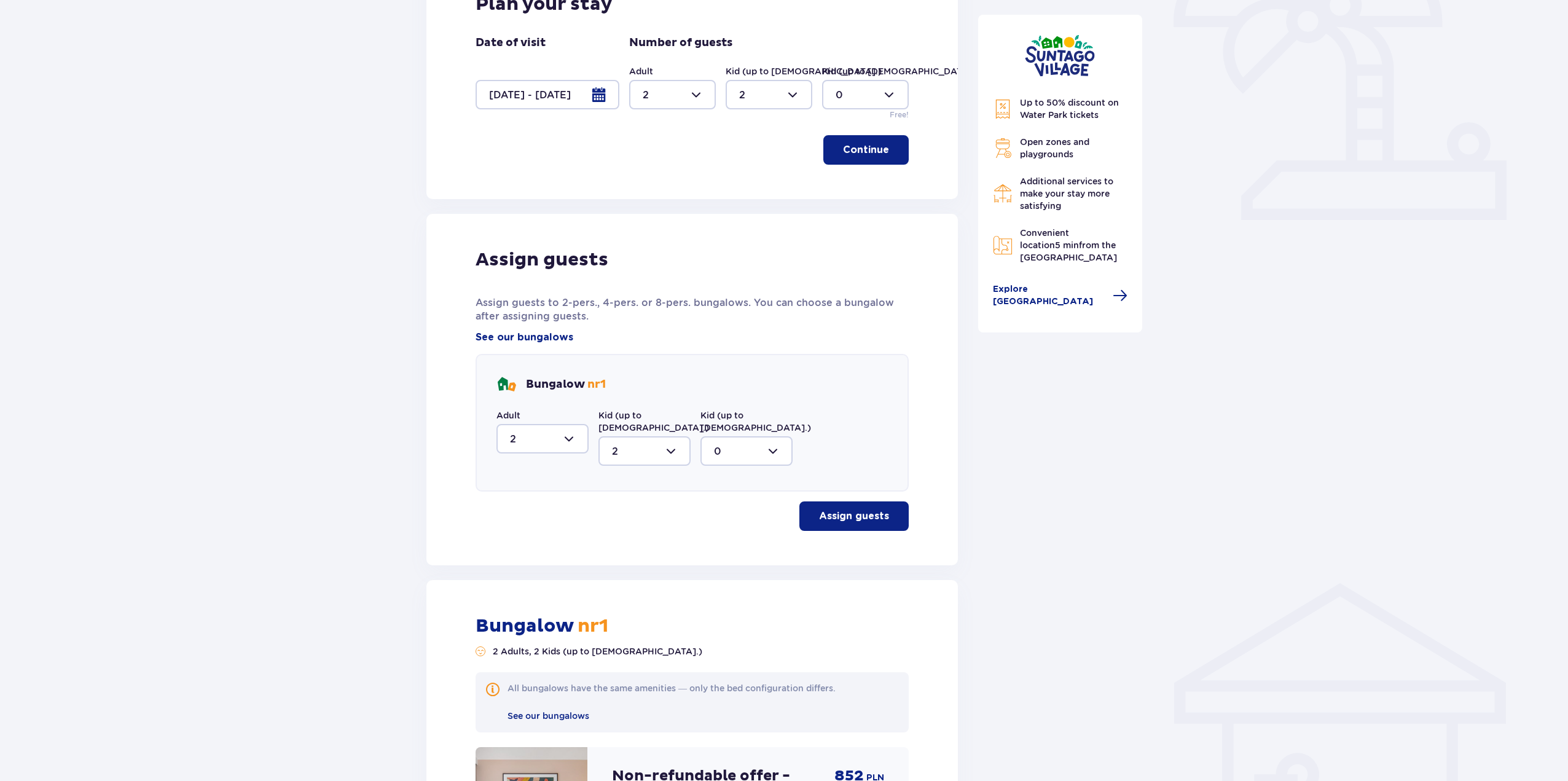
click at [793, 90] on div at bounding box center [769, 95] width 87 height 30
click at [763, 152] on div "1" at bounding box center [769, 158] width 60 height 13
type input "1"
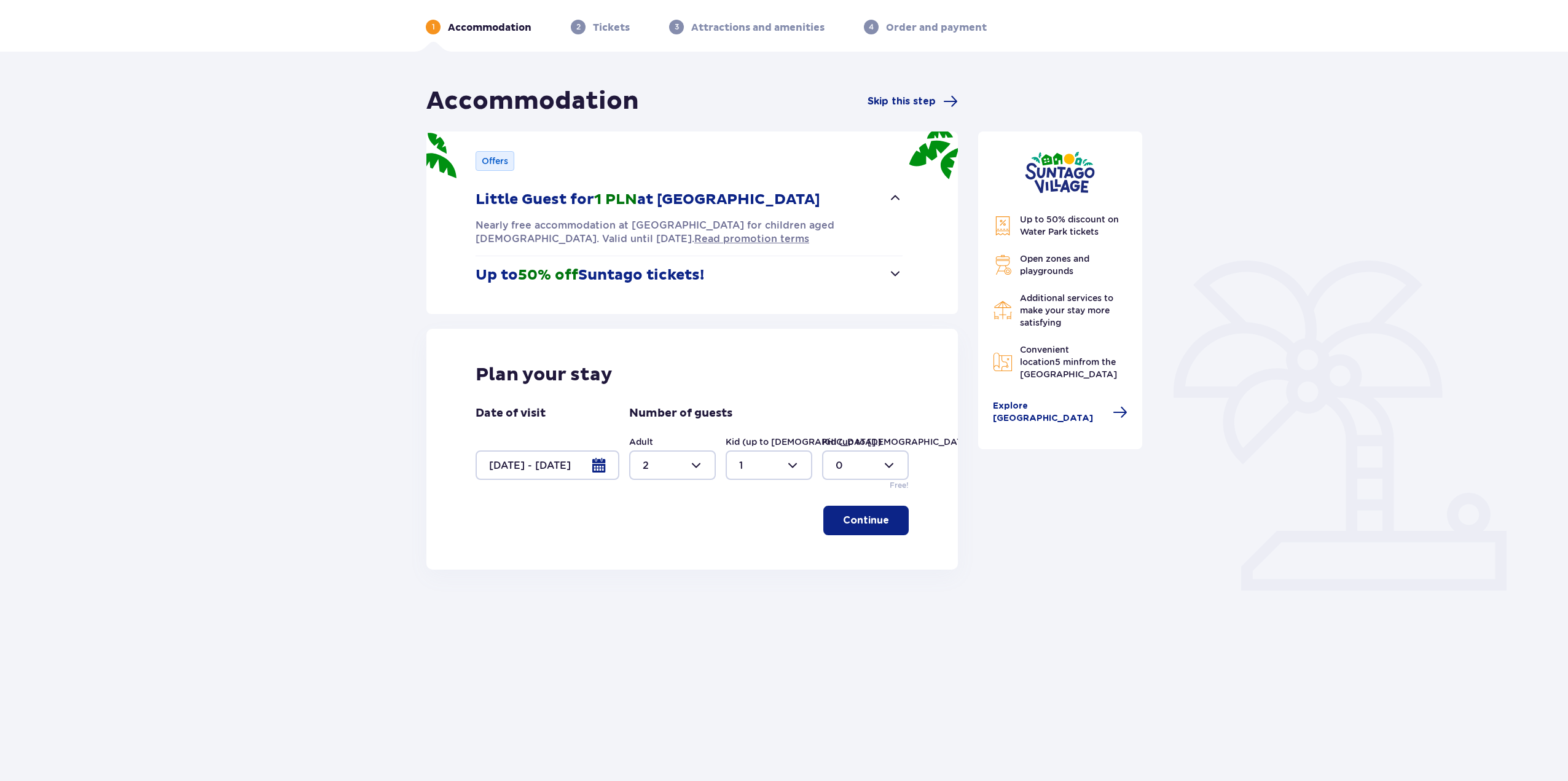
click at [893, 444] on label "Kid (up to 3 y.o.)" at bounding box center [900, 442] width 156 height 12
click at [883, 465] on div at bounding box center [865, 466] width 87 height 30
click at [845, 531] on div "1" at bounding box center [865, 529] width 60 height 13
type input "1"
click at [849, 520] on p "Continue" at bounding box center [866, 521] width 46 height 13
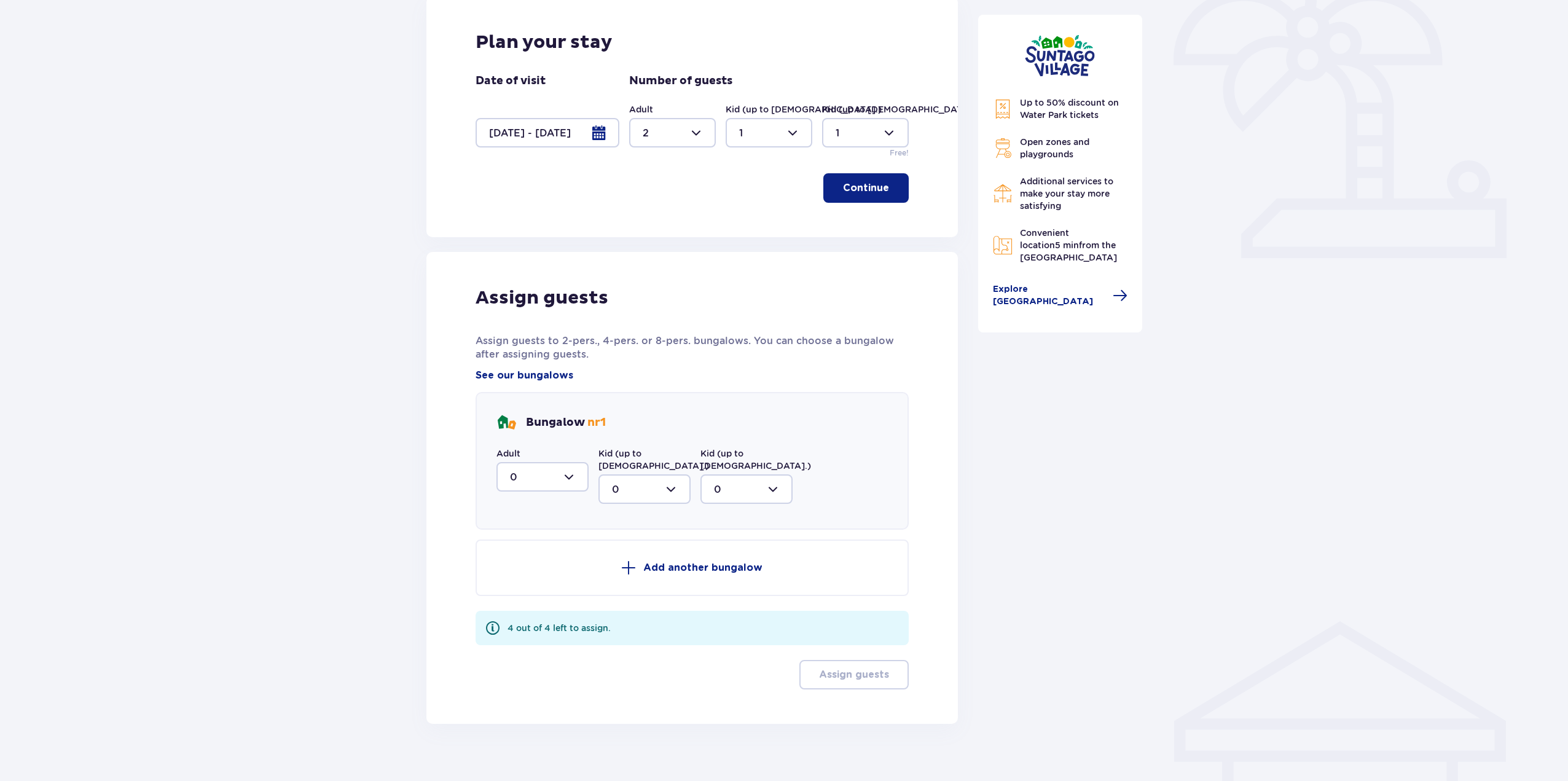
scroll to position [381, 0]
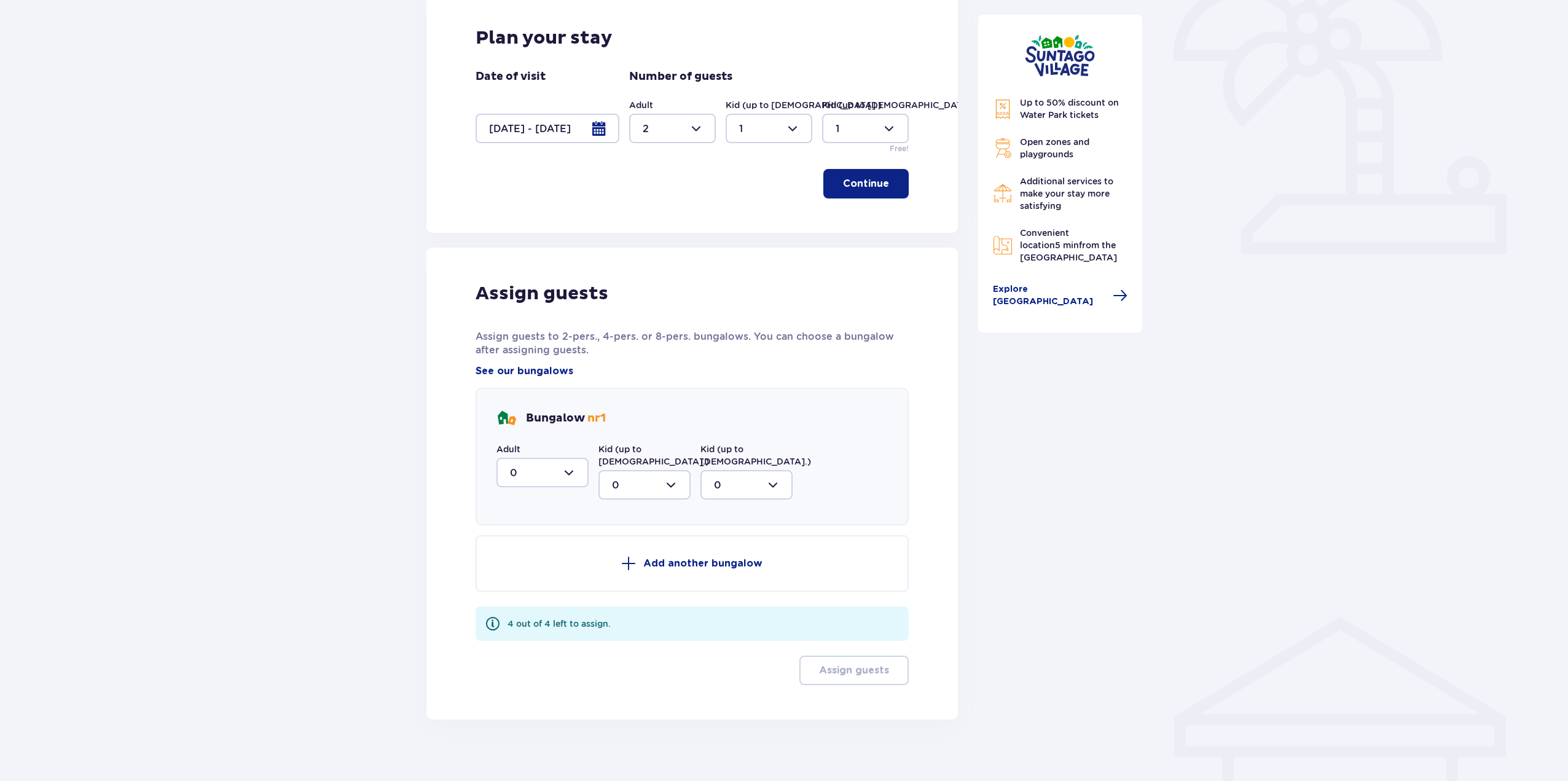
click at [652, 474] on div at bounding box center [644, 485] width 92 height 30
drag, startPoint x: 576, startPoint y: 475, endPoint x: 566, endPoint y: 483, distance: 12.8
click at [574, 475] on div at bounding box center [542, 473] width 92 height 30
click at [546, 560] on div "2" at bounding box center [542, 562] width 65 height 13
type input "2"
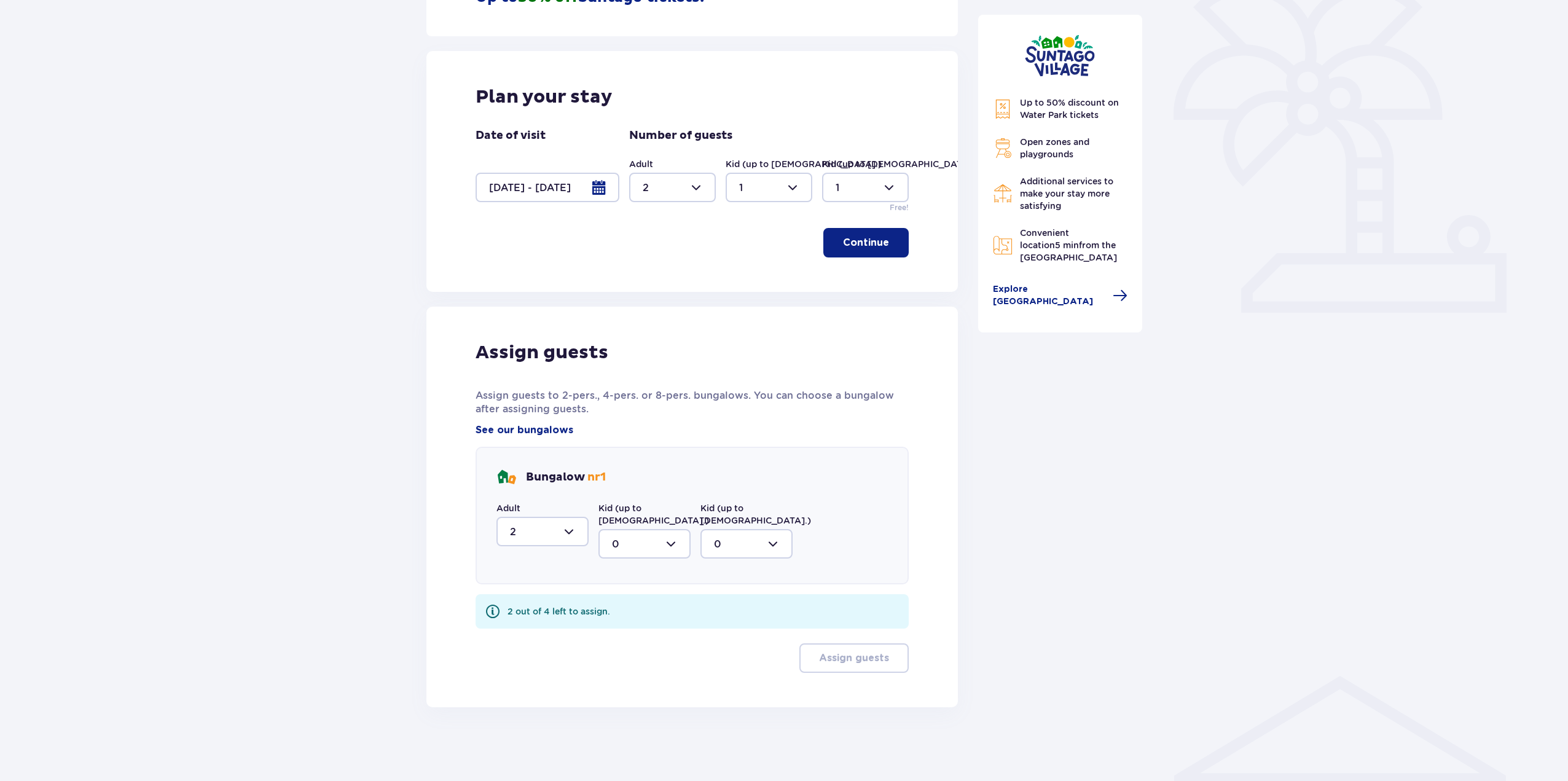
scroll to position [310, 0]
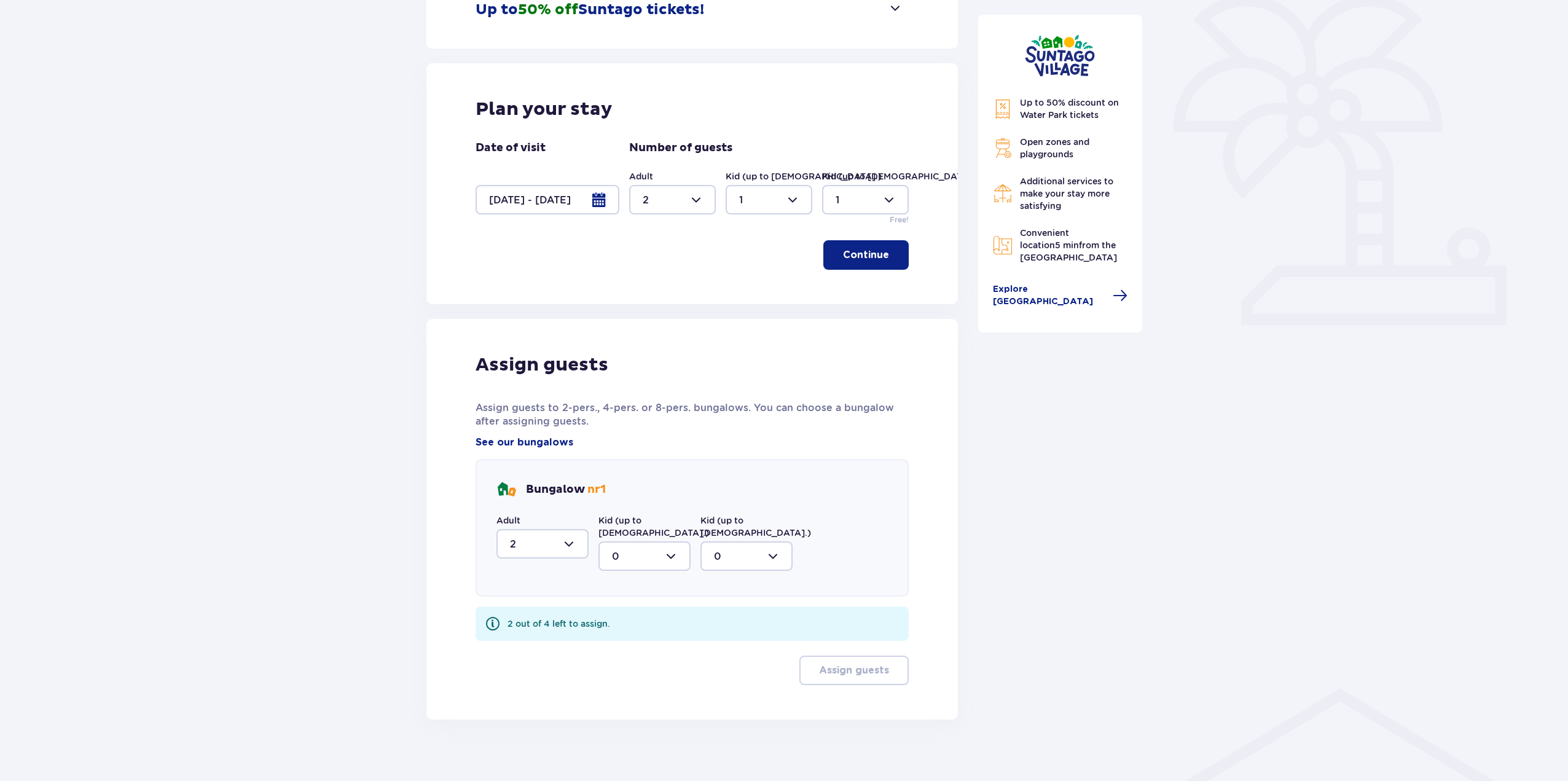
drag, startPoint x: 660, startPoint y: 537, endPoint x: 669, endPoint y: 535, distance: 9.2
click at [661, 541] on div at bounding box center [644, 556] width 92 height 30
drag, startPoint x: 649, startPoint y: 608, endPoint x: 707, endPoint y: 570, distance: 69.3
click at [649, 613] on div "1" at bounding box center [645, 619] width 65 height 13
type input "1"
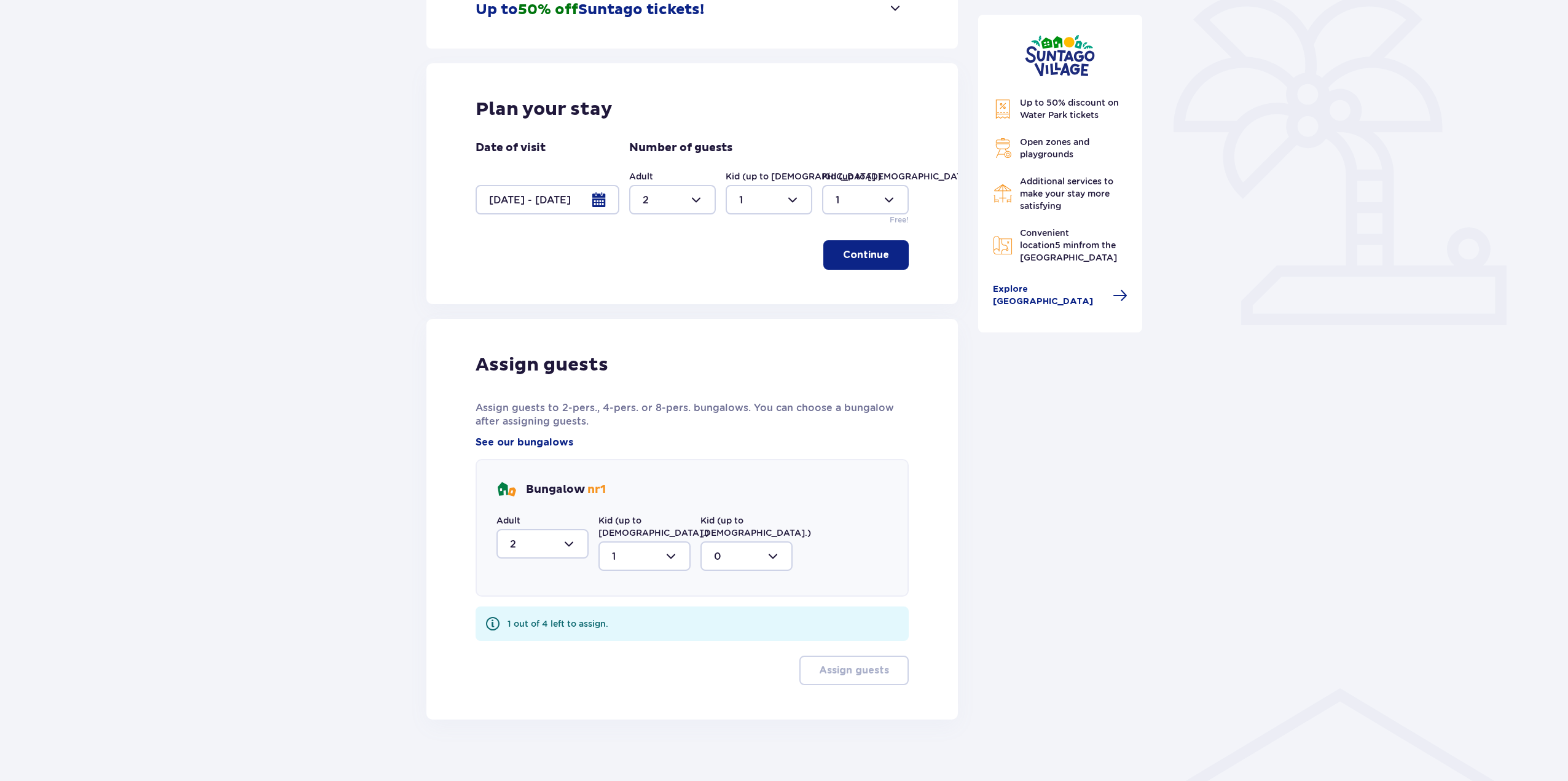
drag, startPoint x: 732, startPoint y: 537, endPoint x: 738, endPoint y: 558, distance: 21.8
click at [733, 541] on div at bounding box center [746, 556] width 92 height 30
click at [747, 614] on div "1" at bounding box center [747, 619] width 65 height 13
type input "1"
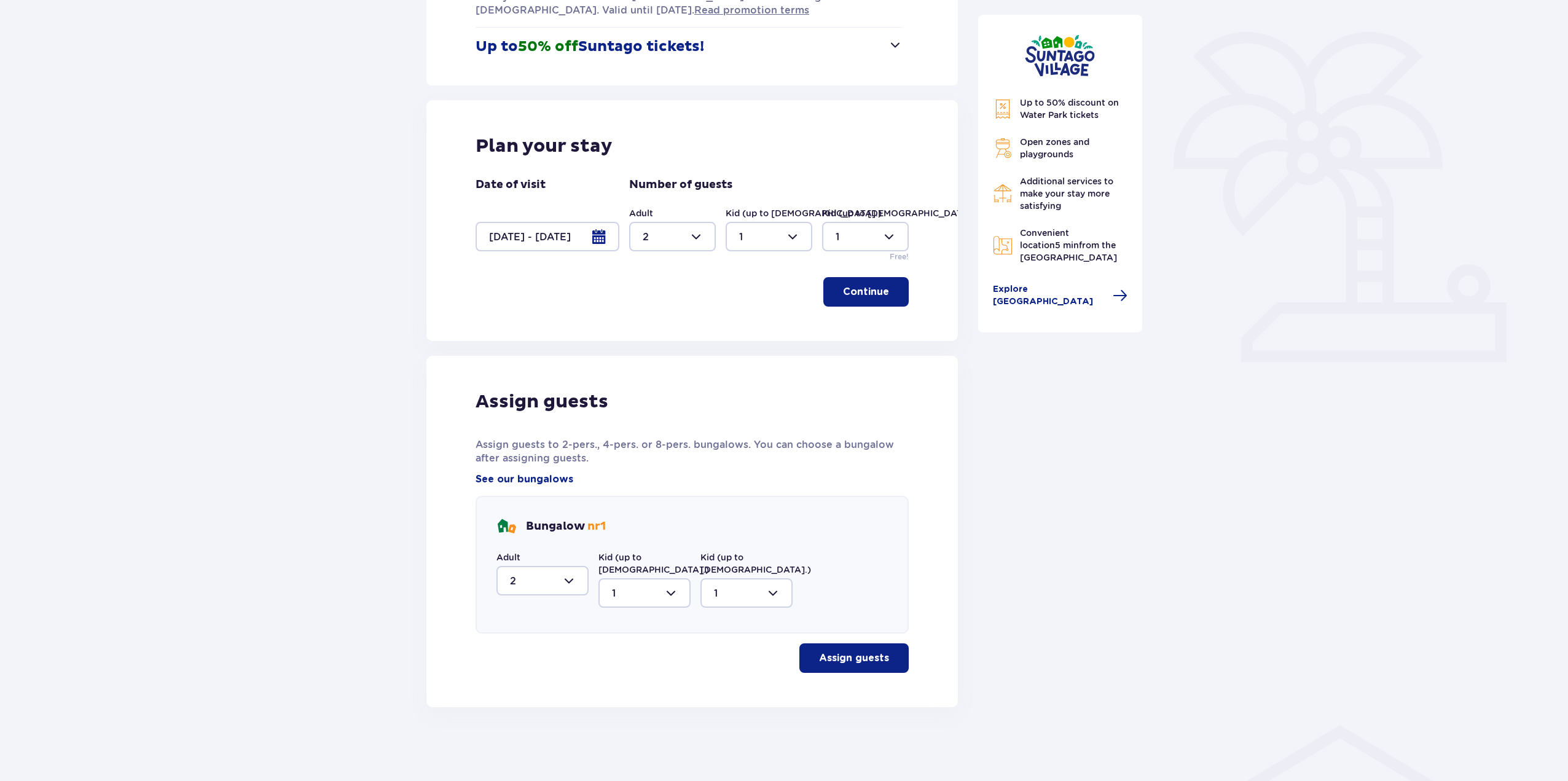
scroll to position [260, 0]
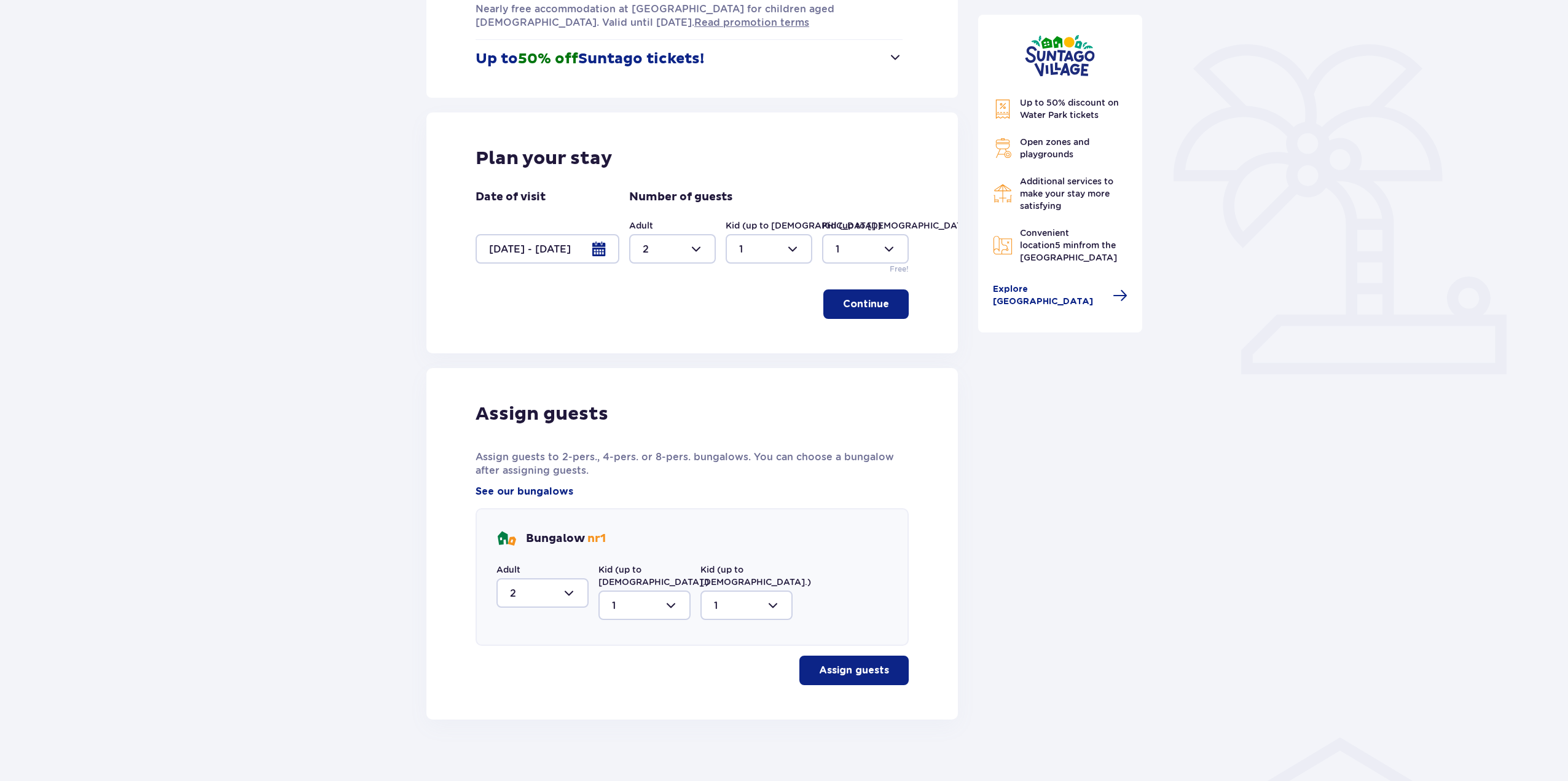
click at [821, 664] on p "Assign guests" at bounding box center [854, 671] width 70 height 13
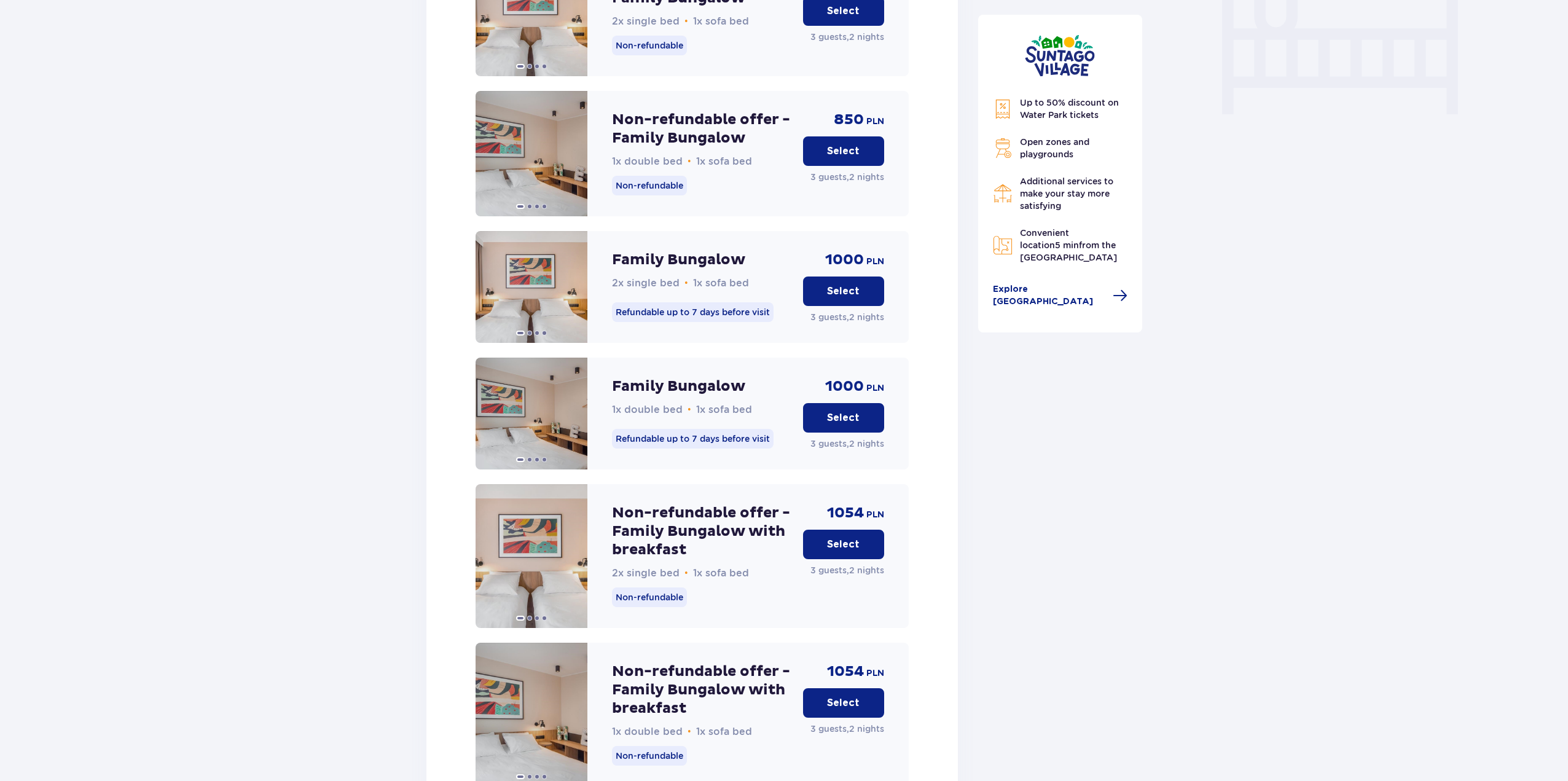
scroll to position [1214, 0]
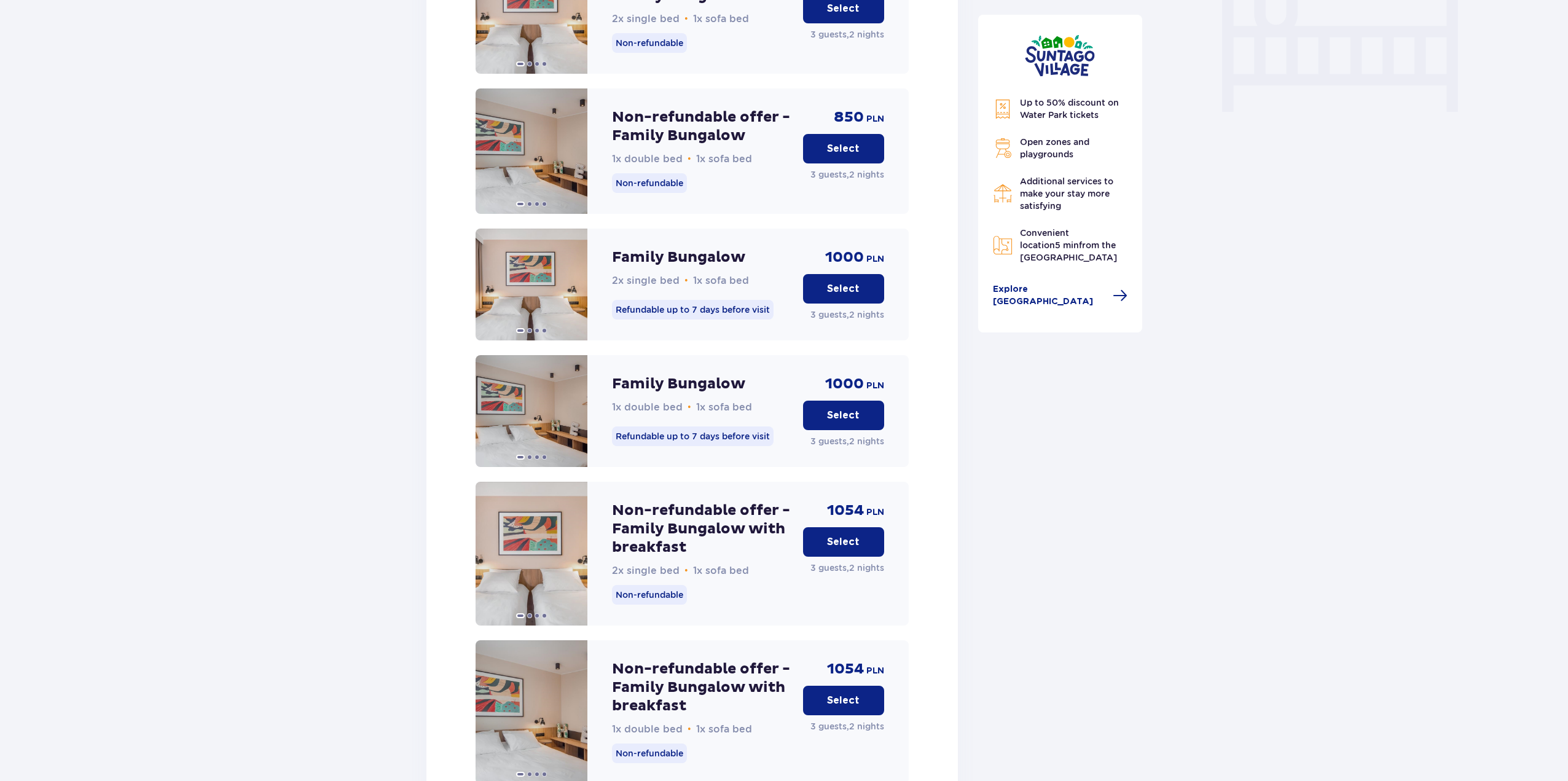
click at [856, 536] on p "Select" at bounding box center [843, 542] width 32 height 13
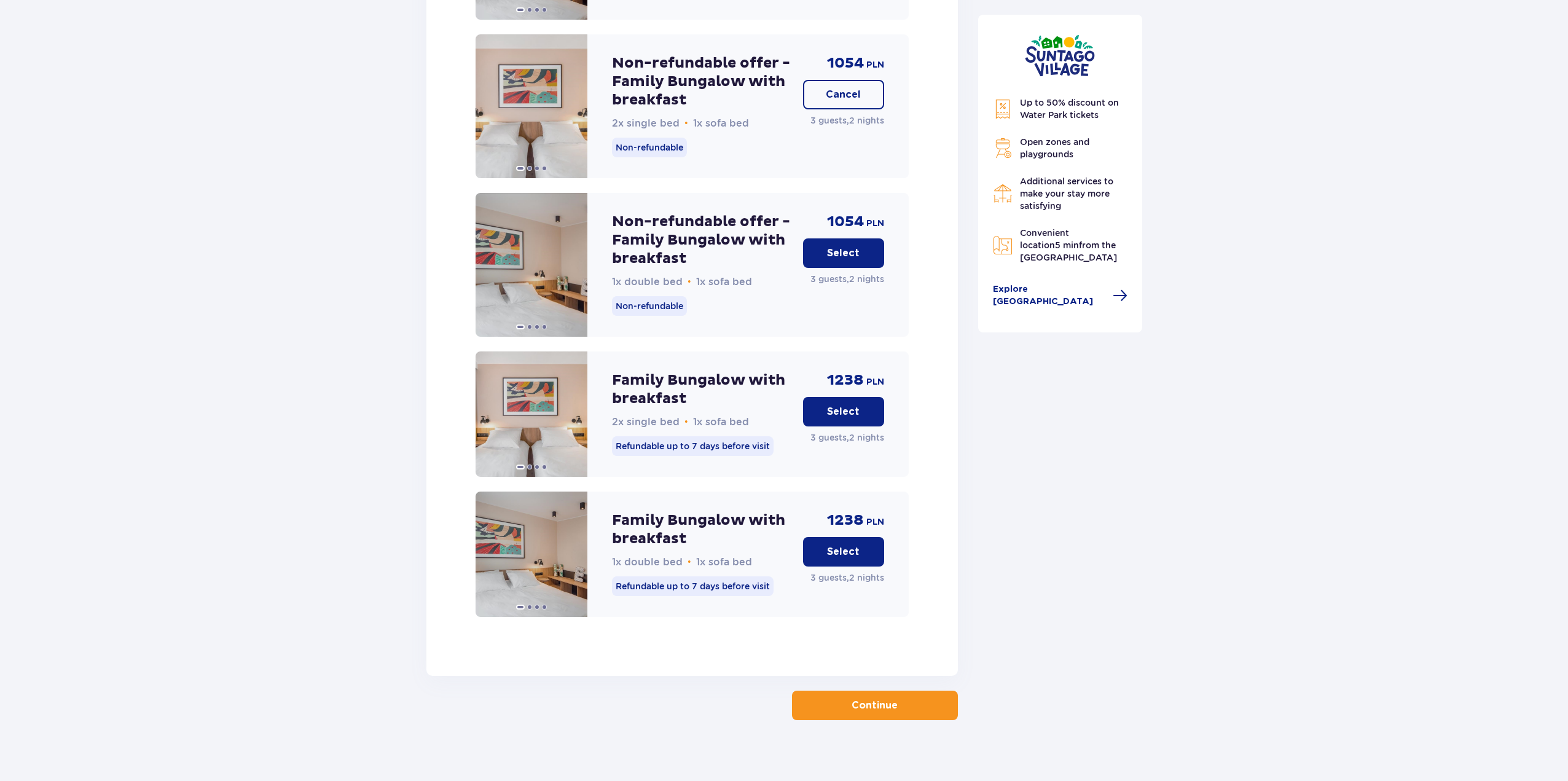
scroll to position [1662, 0]
click at [852, 698] on p "Continue" at bounding box center [875, 705] width 46 height 13
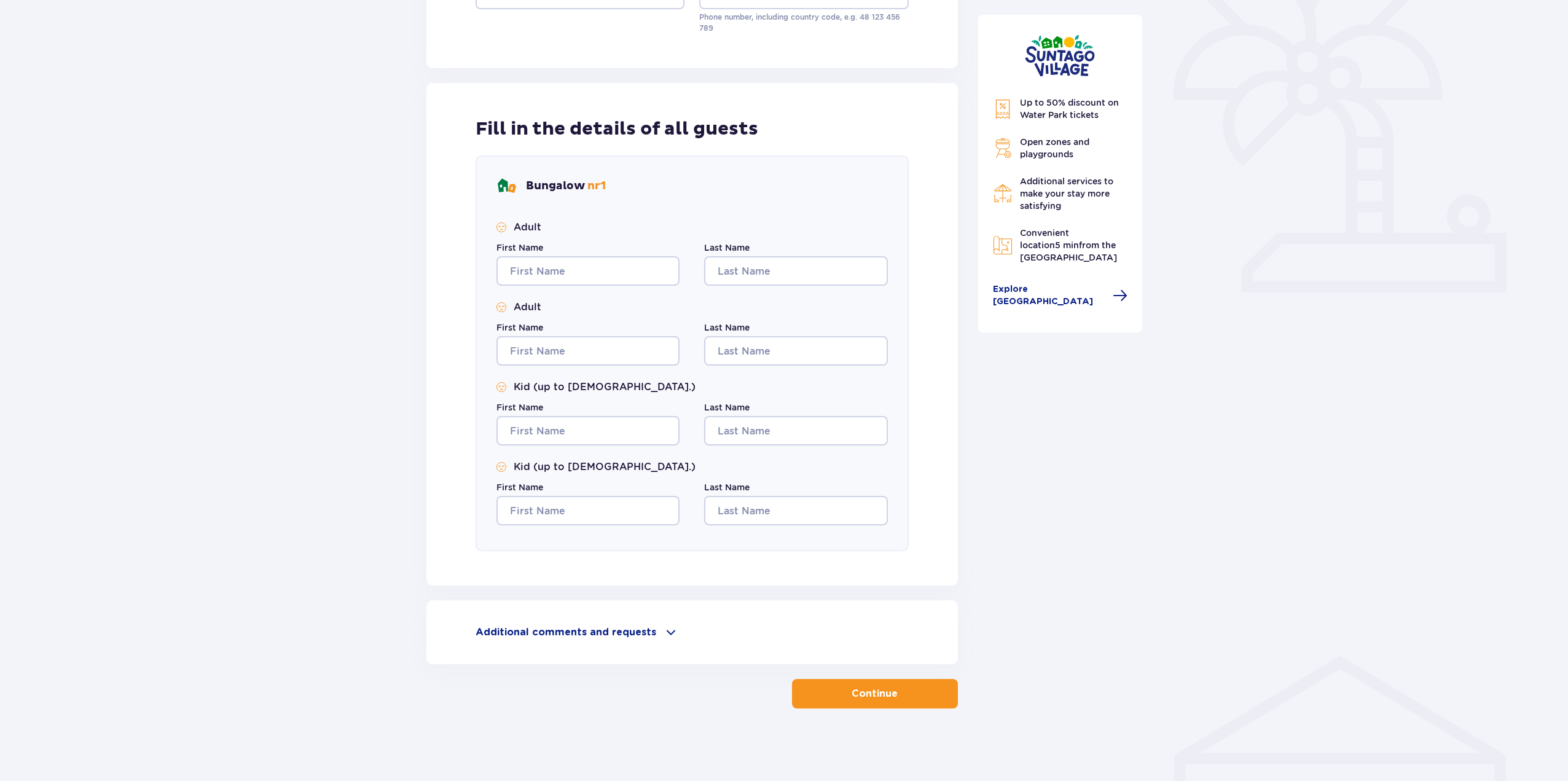
scroll to position [344, 0]
click at [636, 624] on p "Additional comments and requests" at bounding box center [566, 631] width 181 height 13
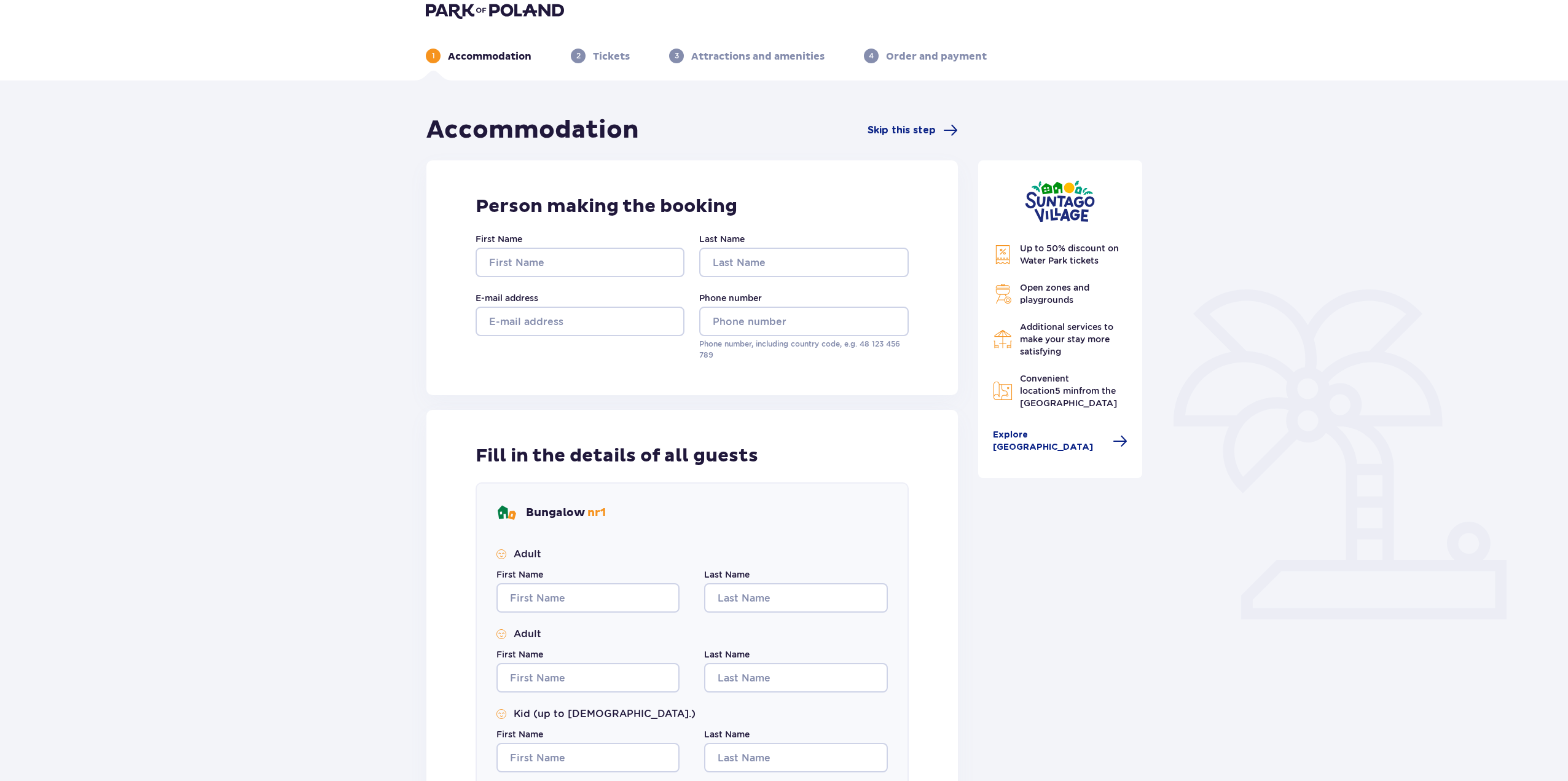
scroll to position [0, 0]
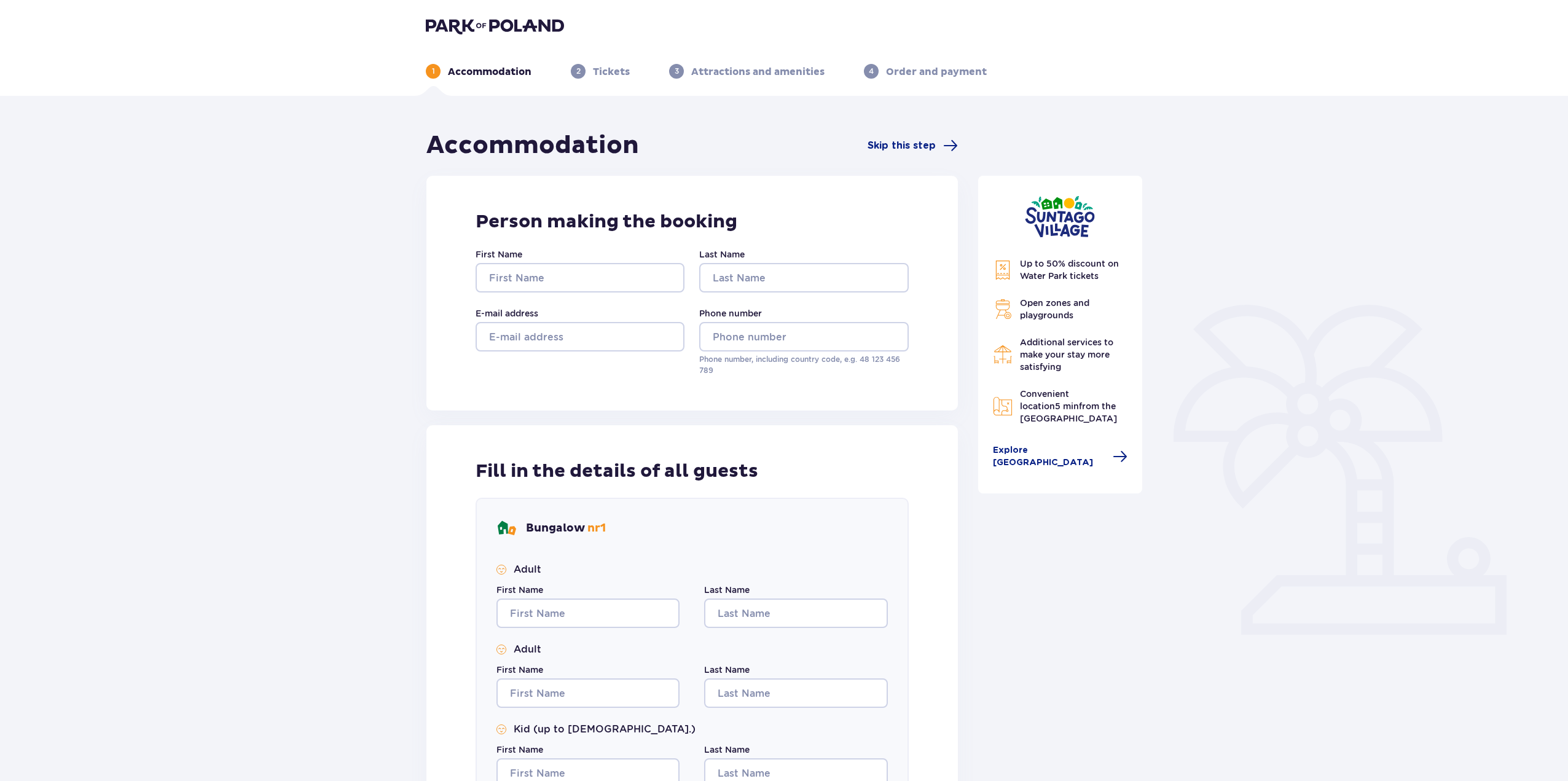
click at [531, 27] on img at bounding box center [495, 26] width 138 height 17
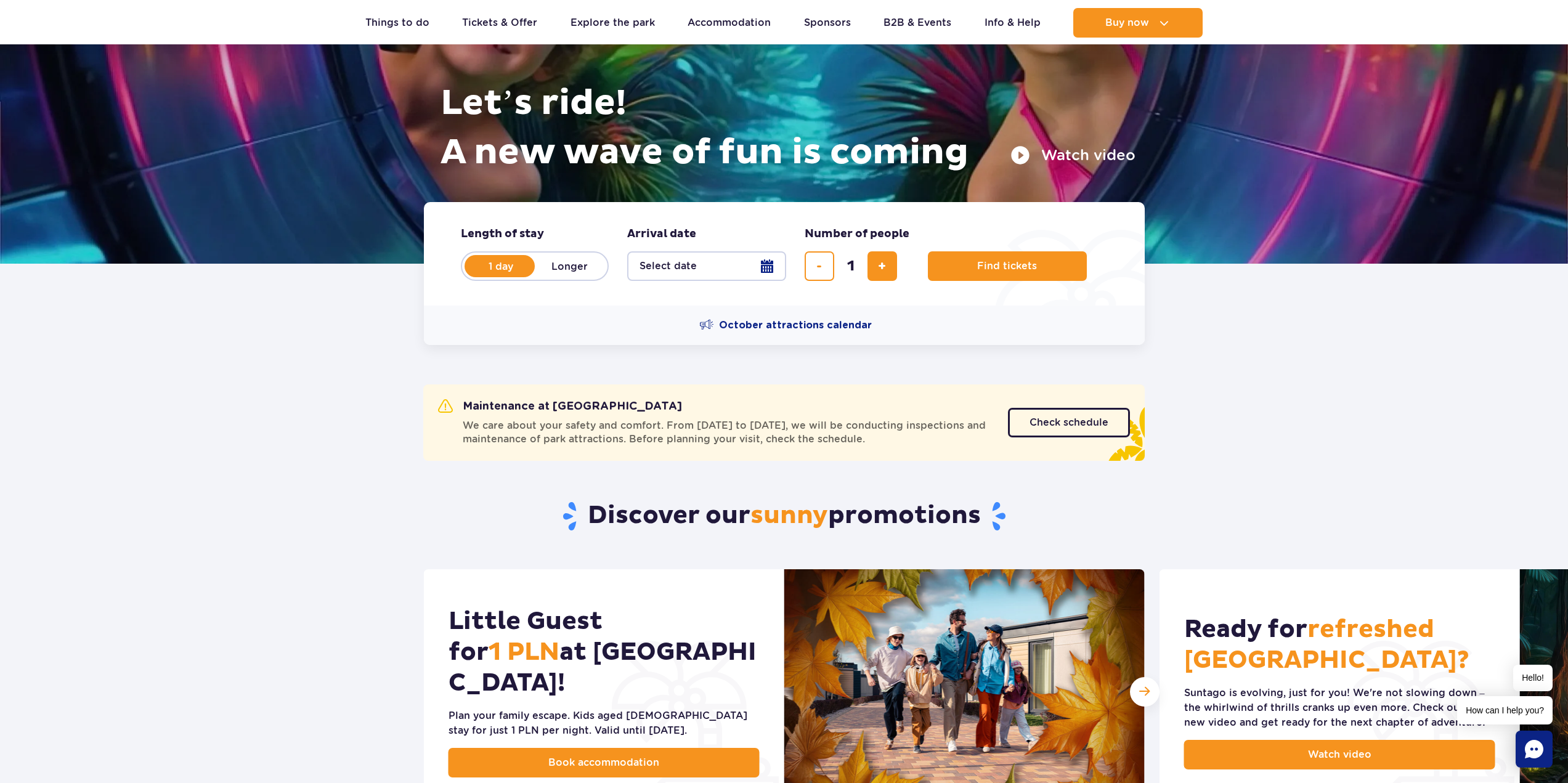
click at [776, 265] on button "Select date" at bounding box center [706, 267] width 159 height 30
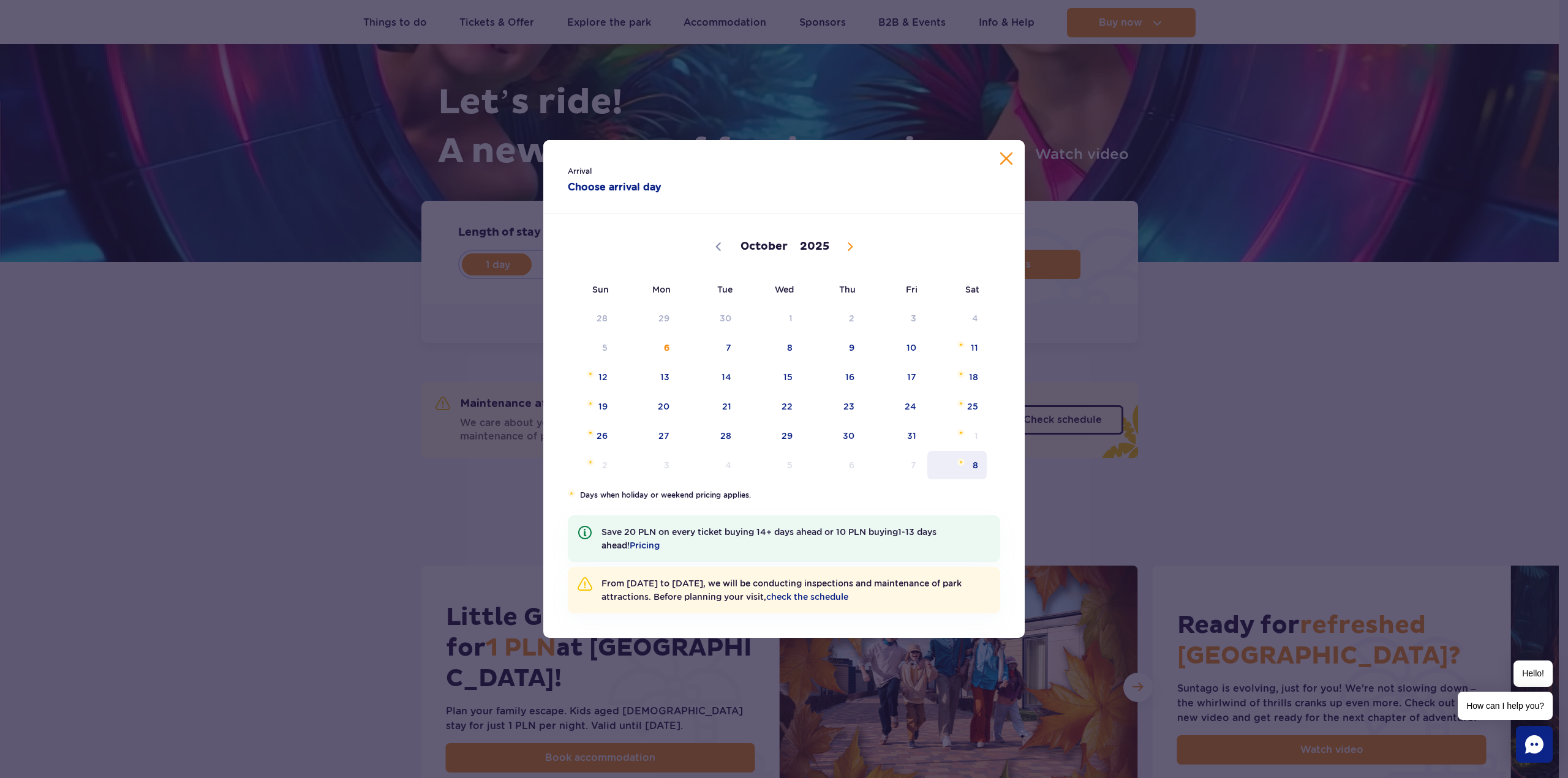
click at [968, 462] on span "8" at bounding box center [957, 465] width 62 height 28
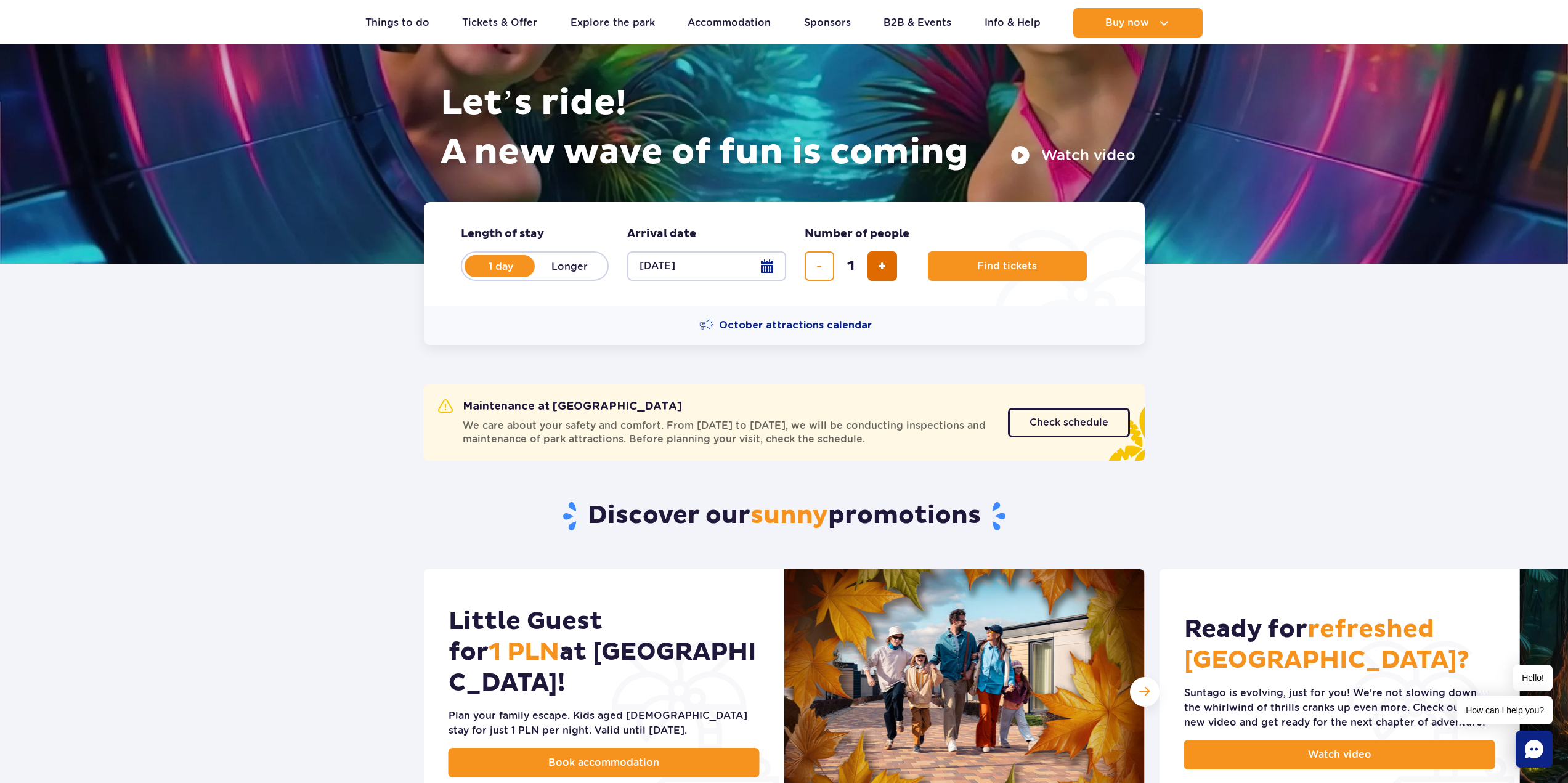
click at [881, 278] on button "add ticket" at bounding box center [882, 267] width 30 height 30
type input "4"
click at [960, 266] on button "Find tickets" at bounding box center [1007, 267] width 159 height 30
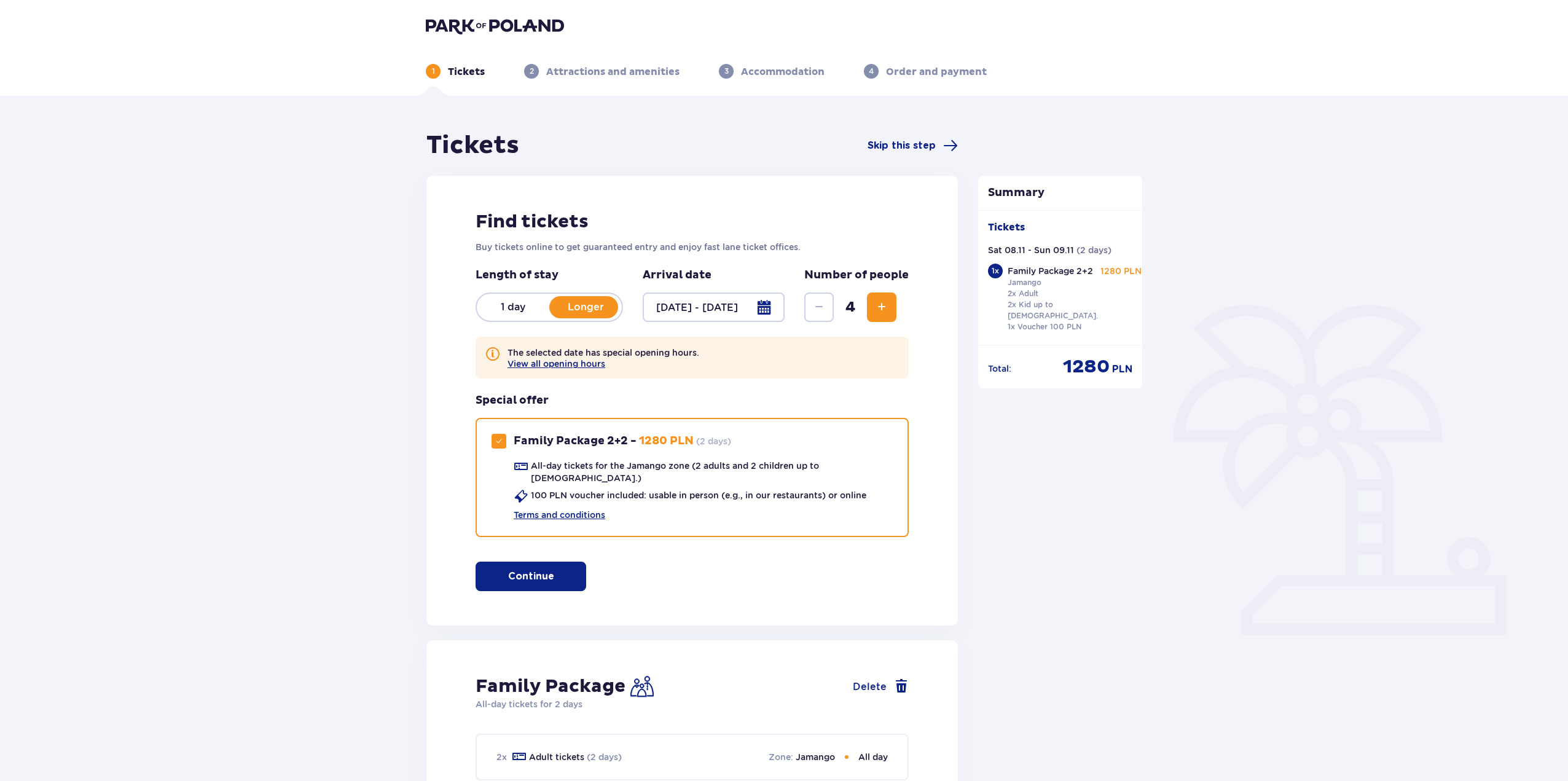
click at [726, 303] on div at bounding box center [714, 308] width 142 height 30
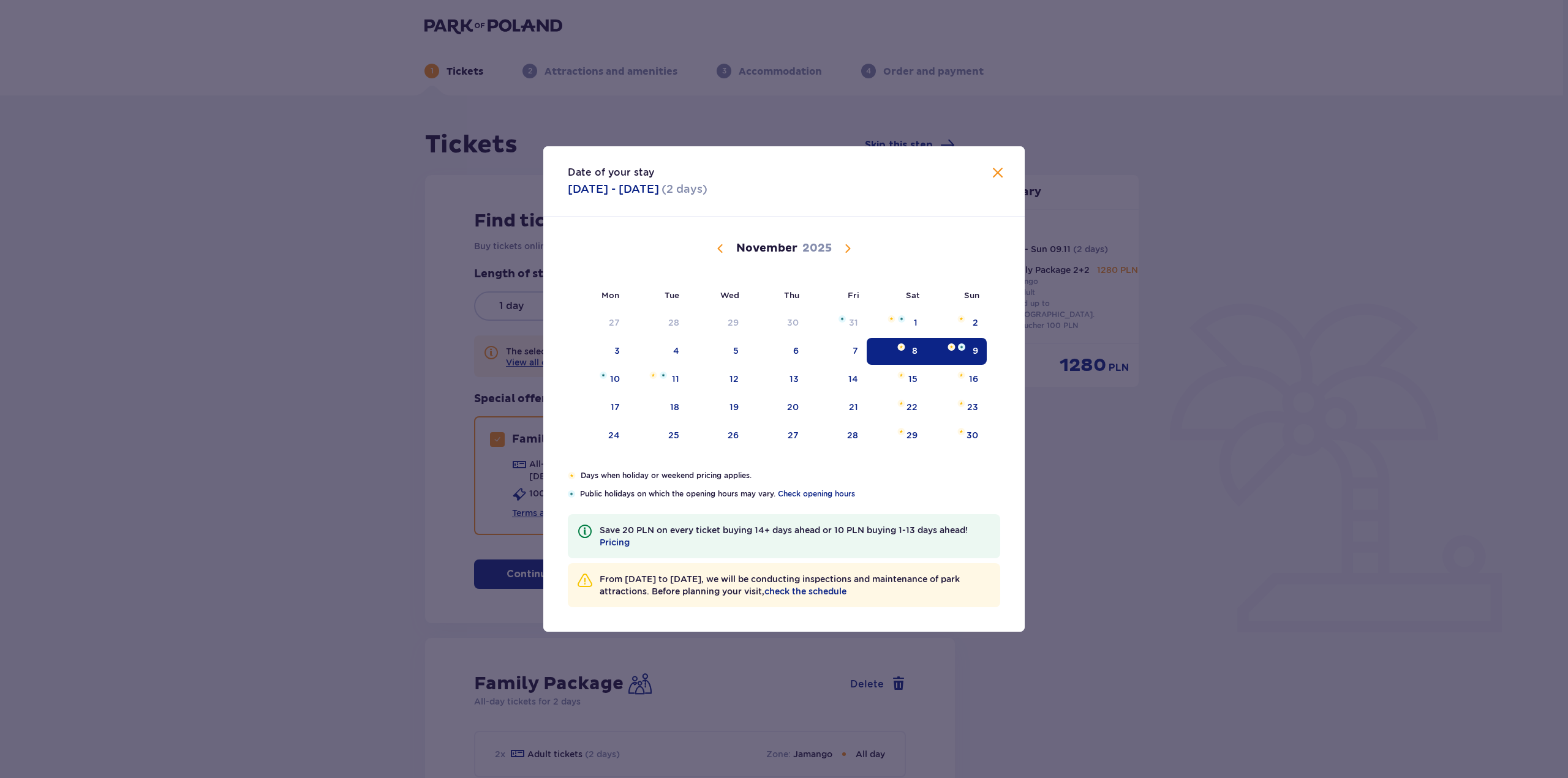
click at [503, 290] on div "Date of your stay [DATE] - [DATE] ( 2 days ) Mon Tue Wed Thu Fri Sat Sun [DATE]…" at bounding box center [784, 389] width 1568 height 778
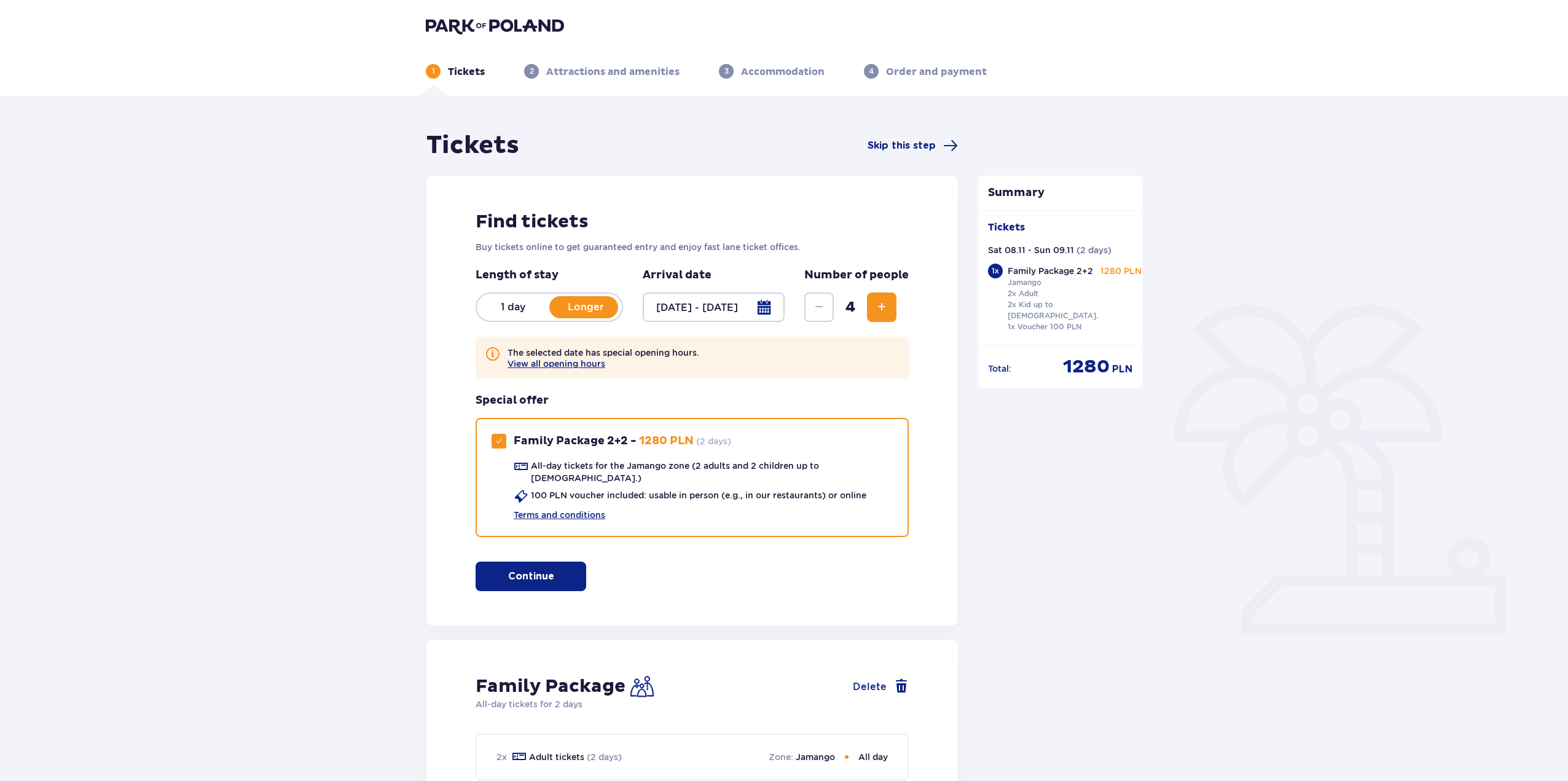
click at [514, 313] on p "1 day" at bounding box center [512, 308] width 72 height 13
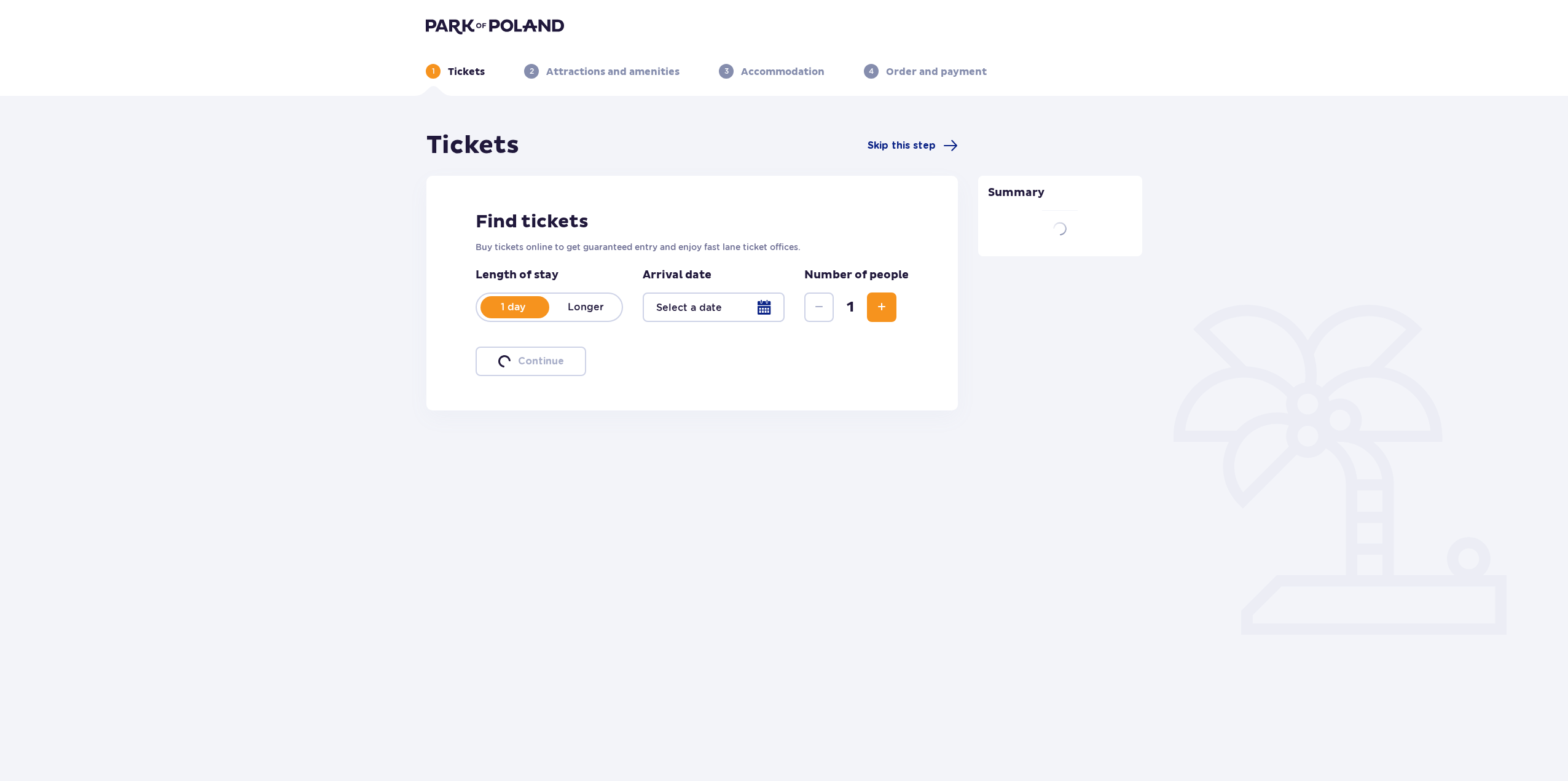
click at [515, 305] on p "1 day" at bounding box center [512, 308] width 72 height 13
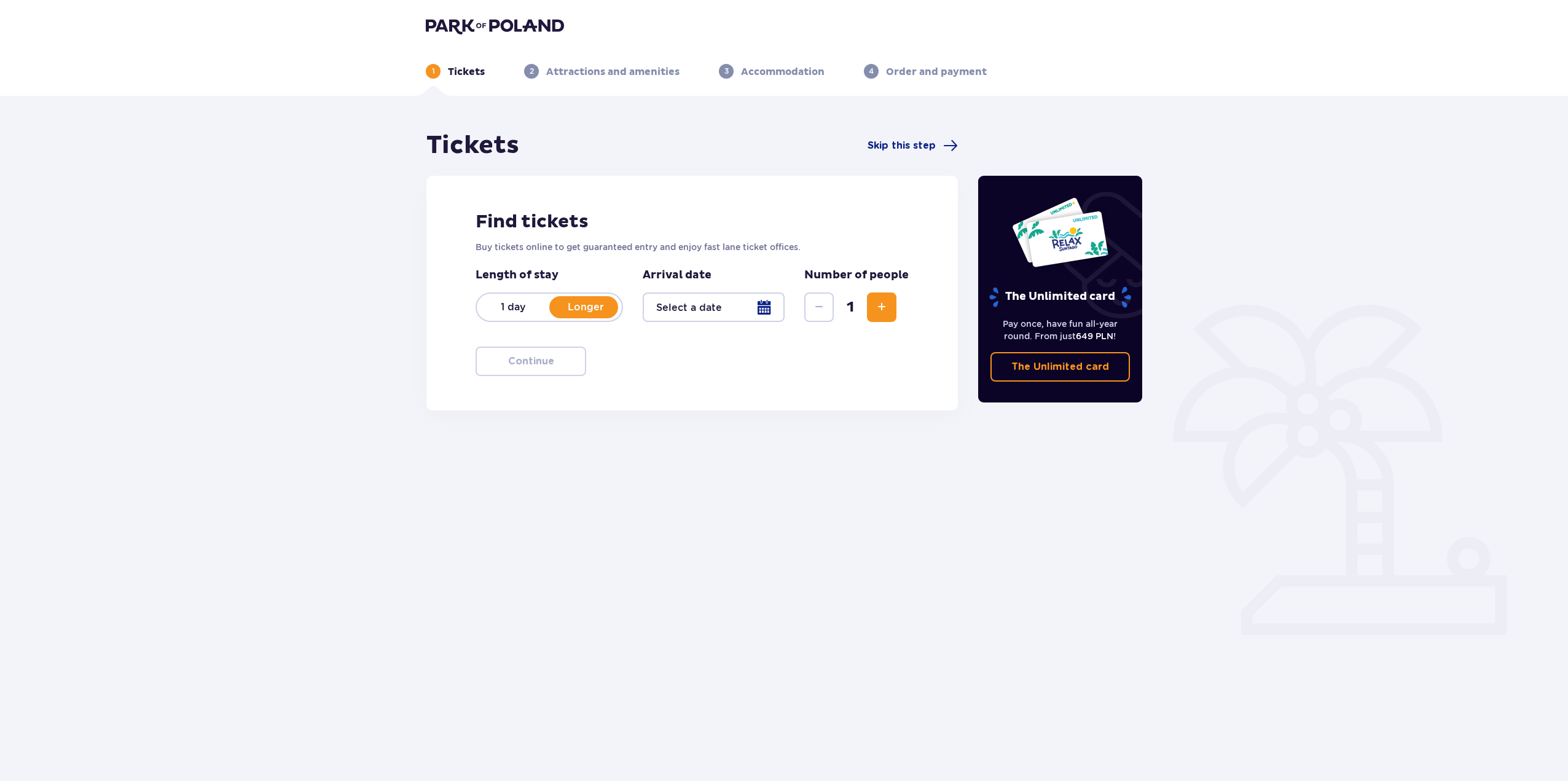
click at [515, 305] on p "1 day" at bounding box center [512, 308] width 72 height 13
click at [766, 303] on div at bounding box center [714, 308] width 142 height 30
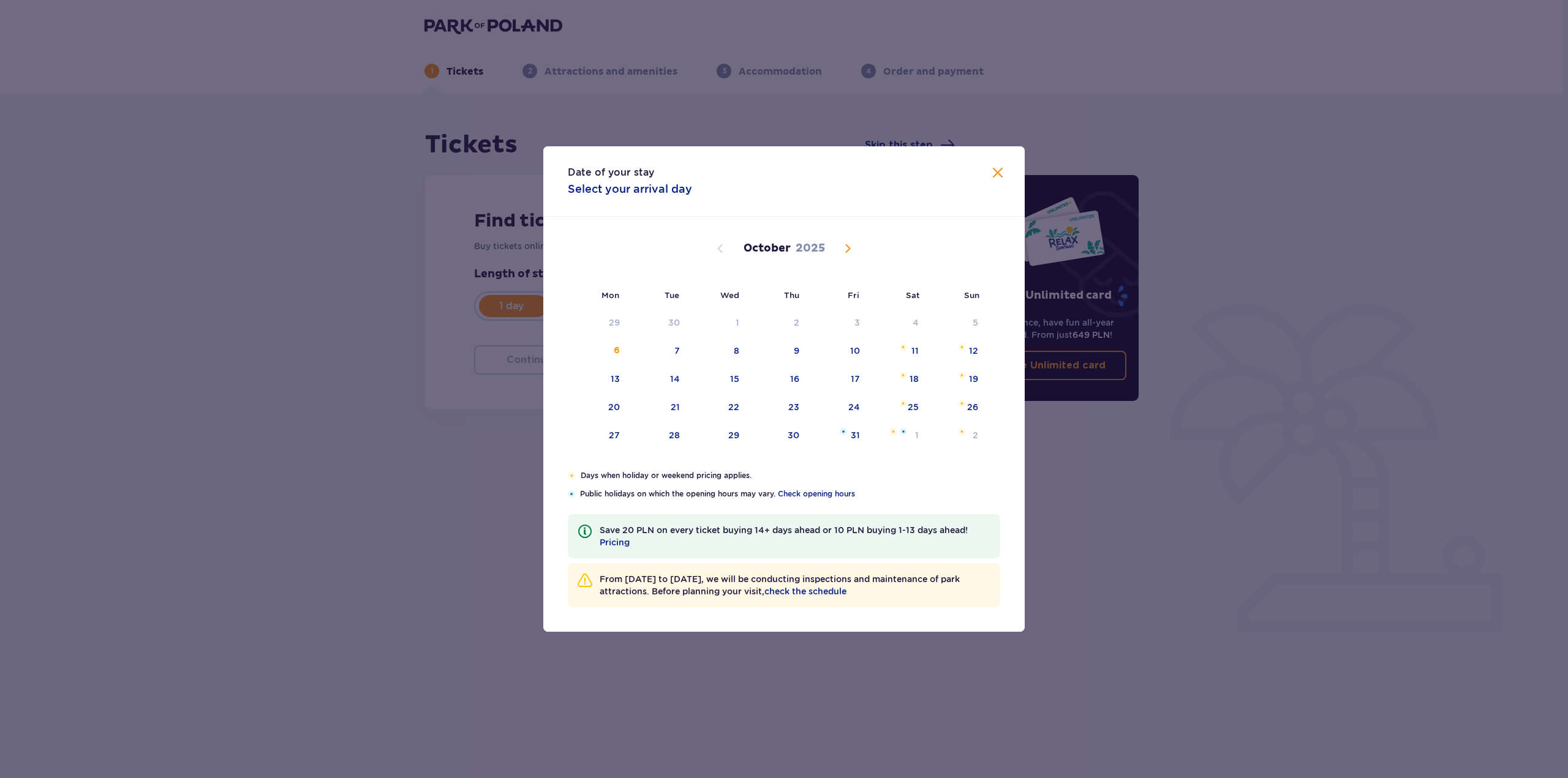
click at [842, 243] on span "Next month" at bounding box center [848, 249] width 15 height 15
click at [912, 347] on div "8" at bounding box center [915, 350] width 6 height 12
type input "[DATE]"
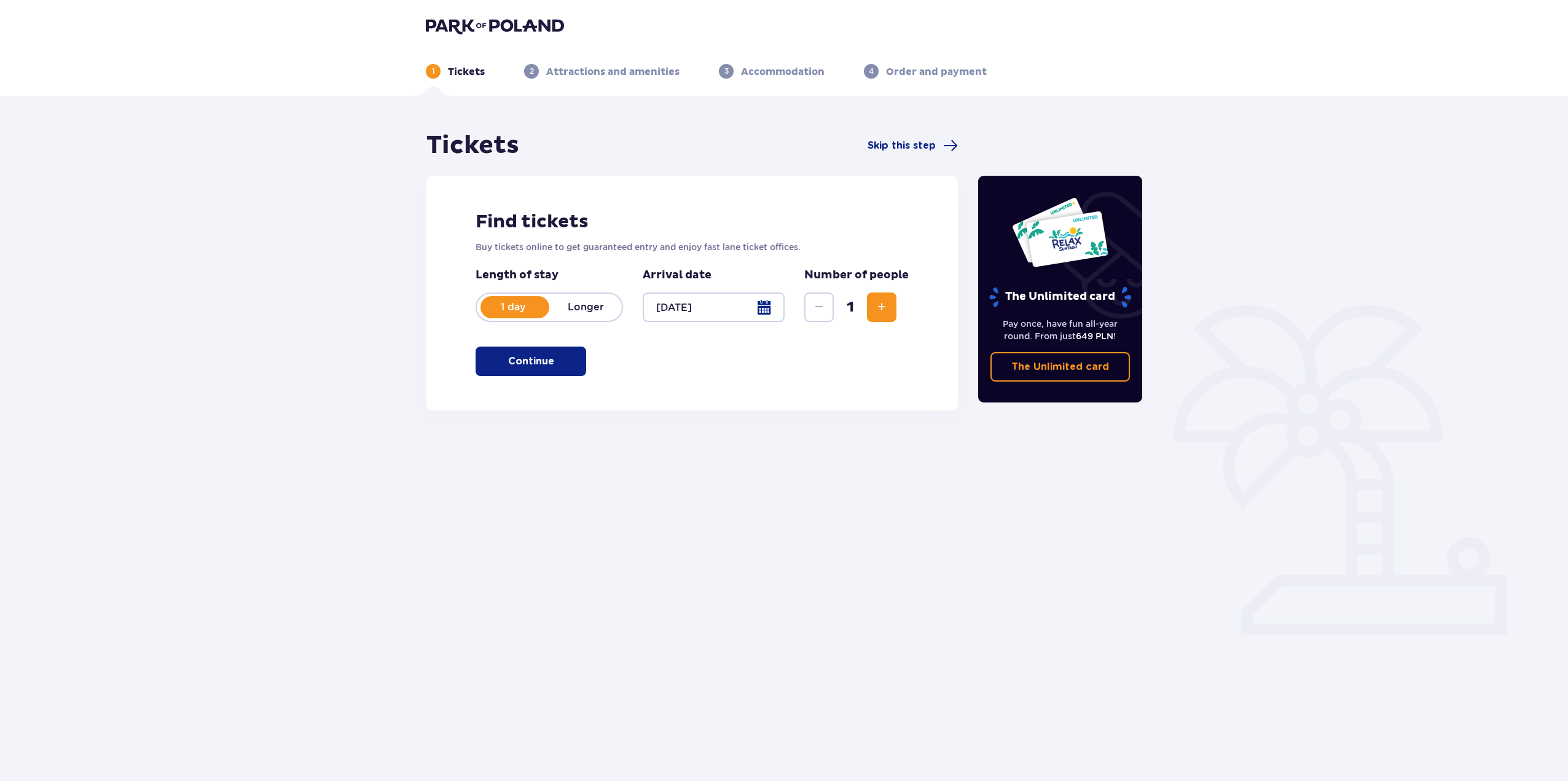
click at [888, 308] on span "Increase" at bounding box center [882, 308] width 15 height 15
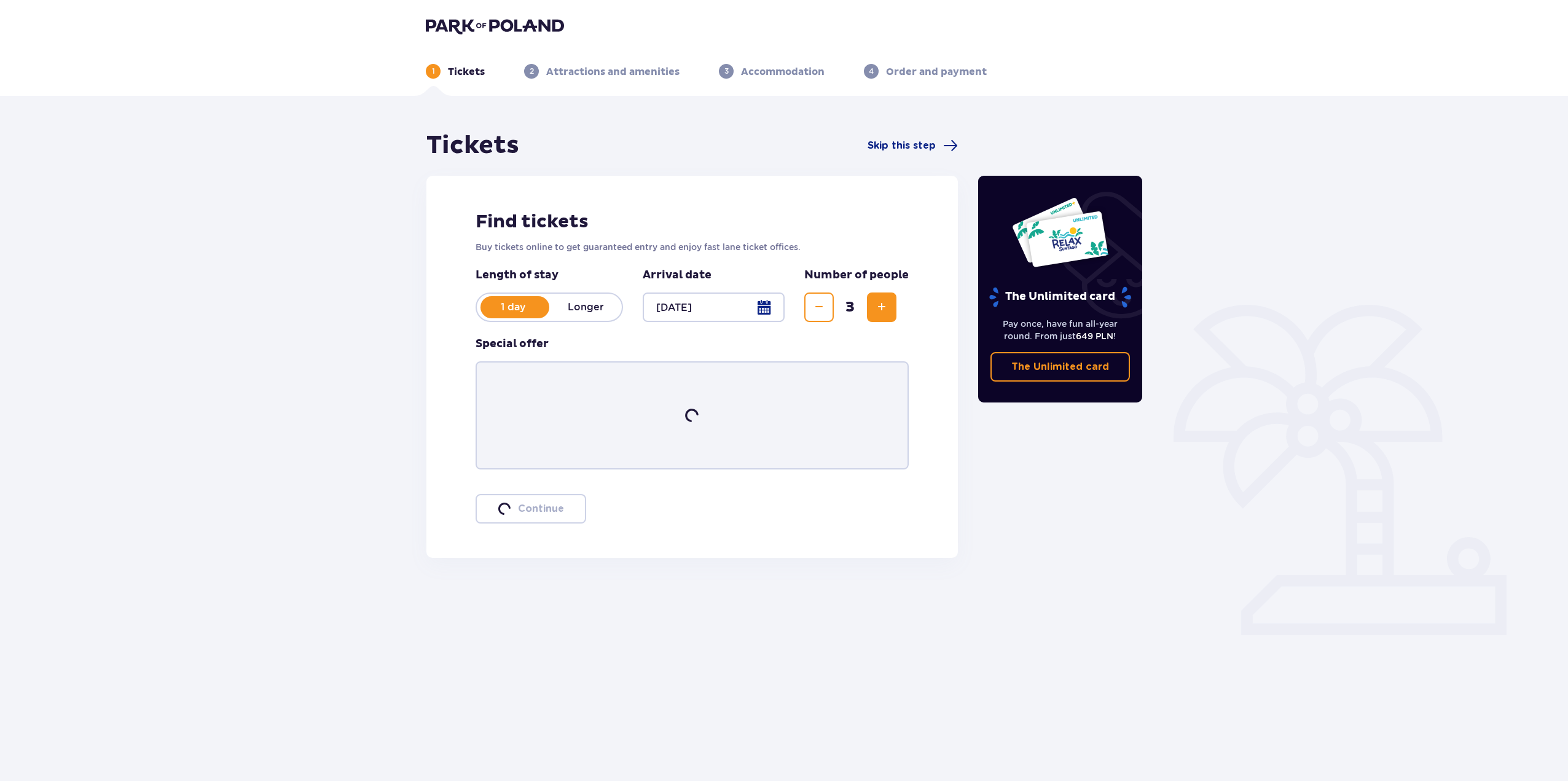
click at [888, 308] on span "Increase" at bounding box center [882, 308] width 15 height 15
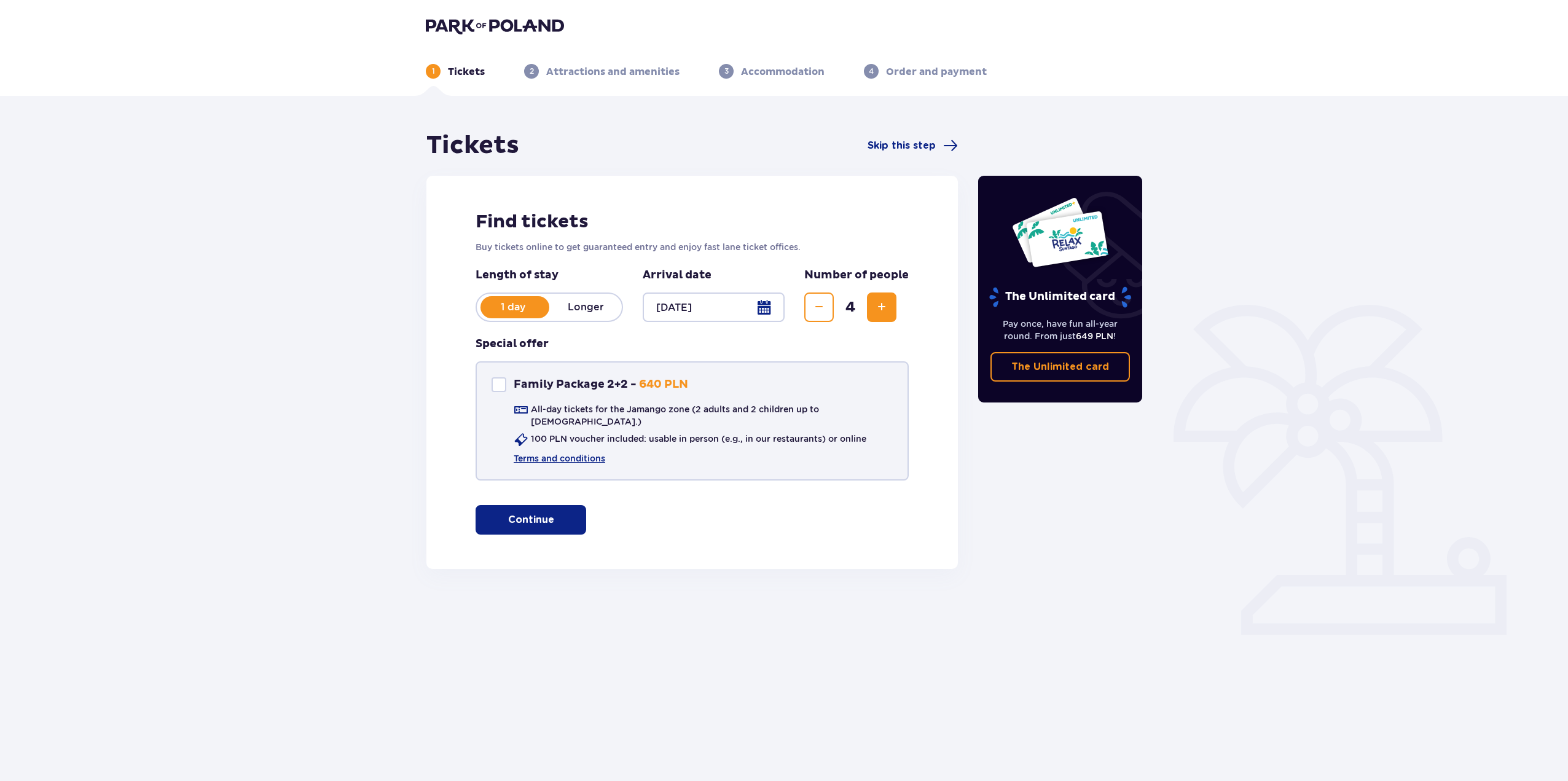
drag, startPoint x: 503, startPoint y: 385, endPoint x: 504, endPoint y: 391, distance: 6.1
click at [503, 385] on div "Family Package 2+2" at bounding box center [499, 385] width 15 height 15
checkbox input "true"
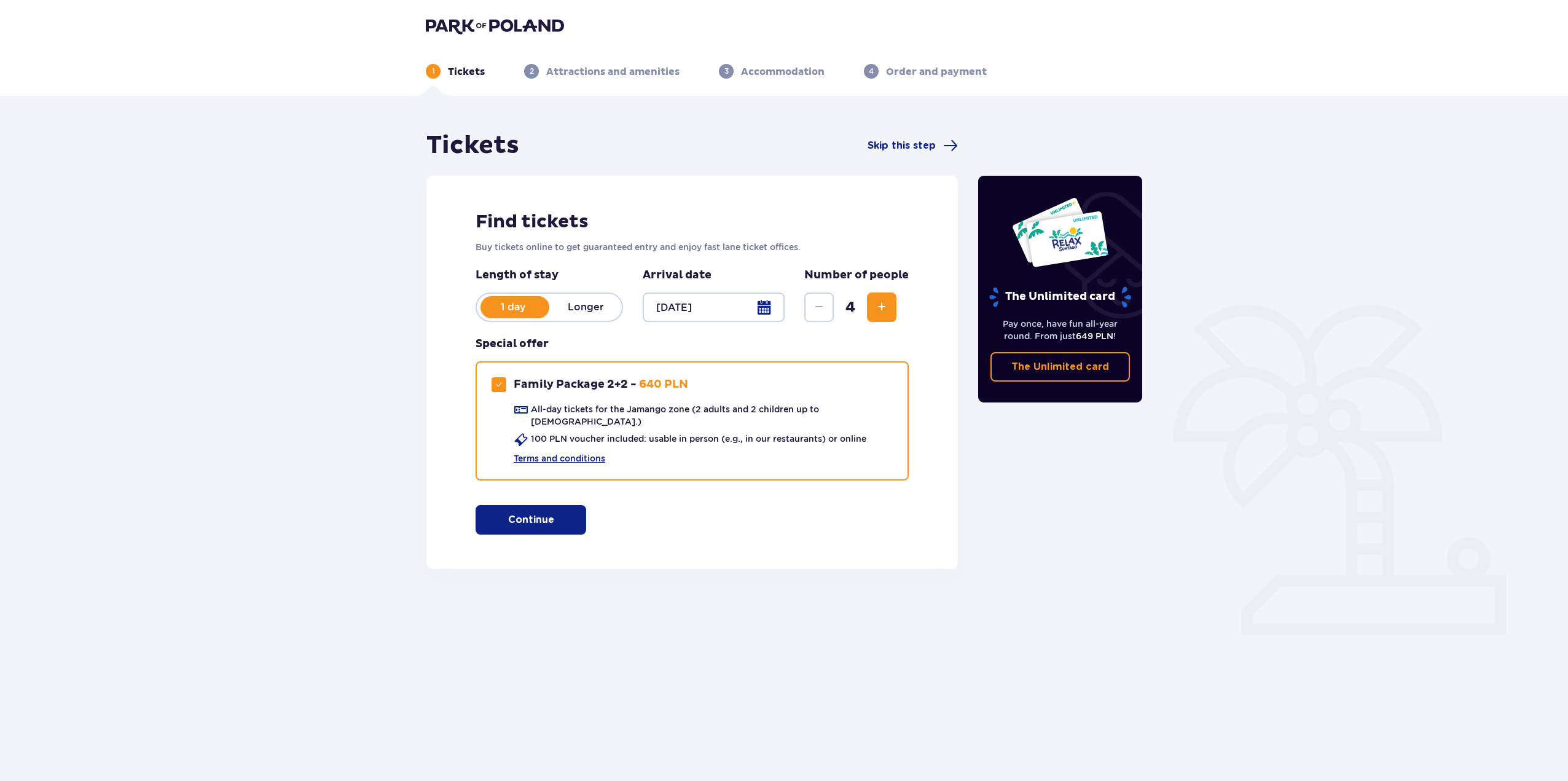
click at [583, 507] on button "Continue" at bounding box center [530, 521] width 110 height 30
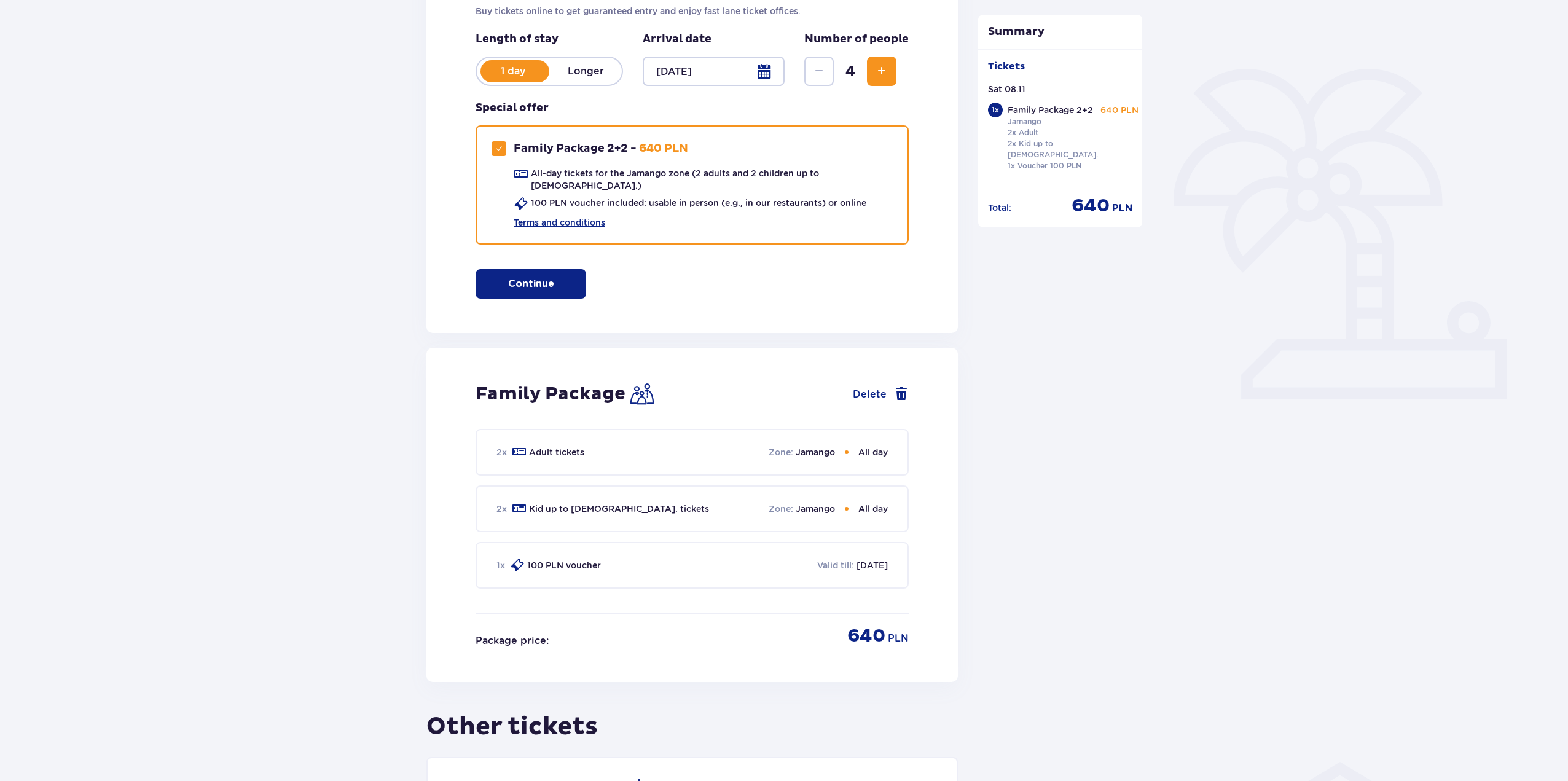
scroll to position [200, 0]
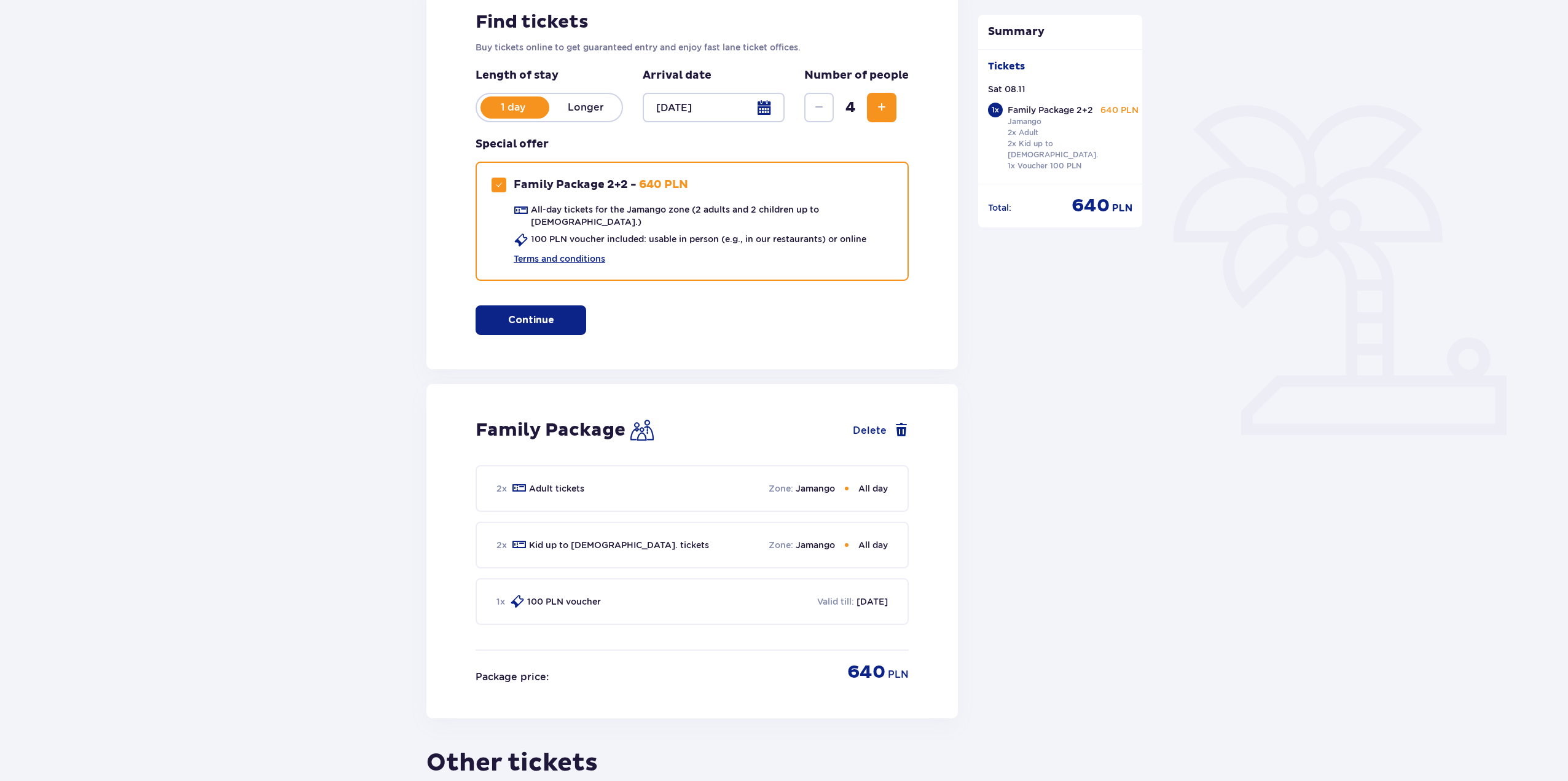
click at [883, 107] on span "Increase" at bounding box center [882, 108] width 15 height 15
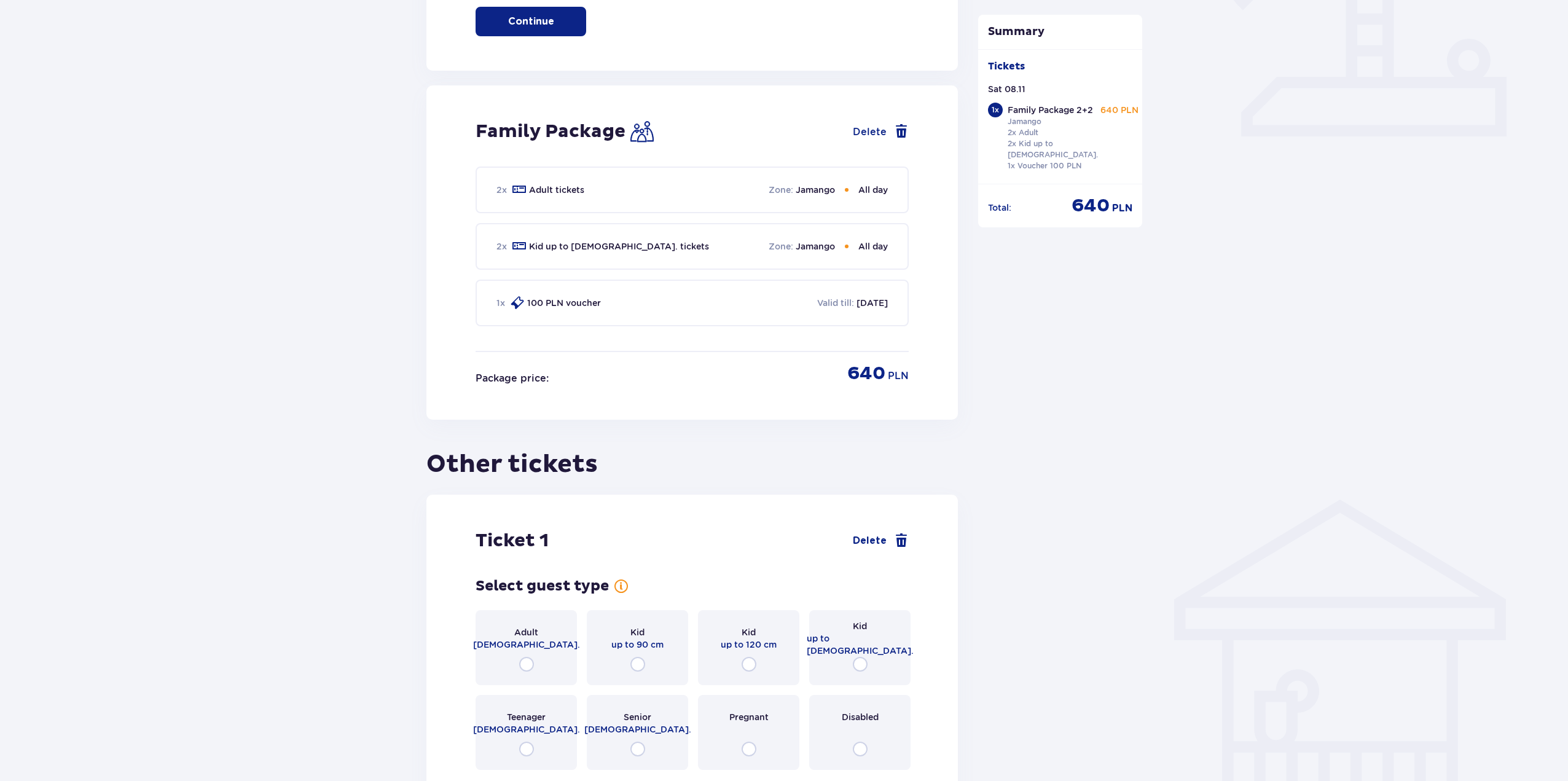
scroll to position [231, 0]
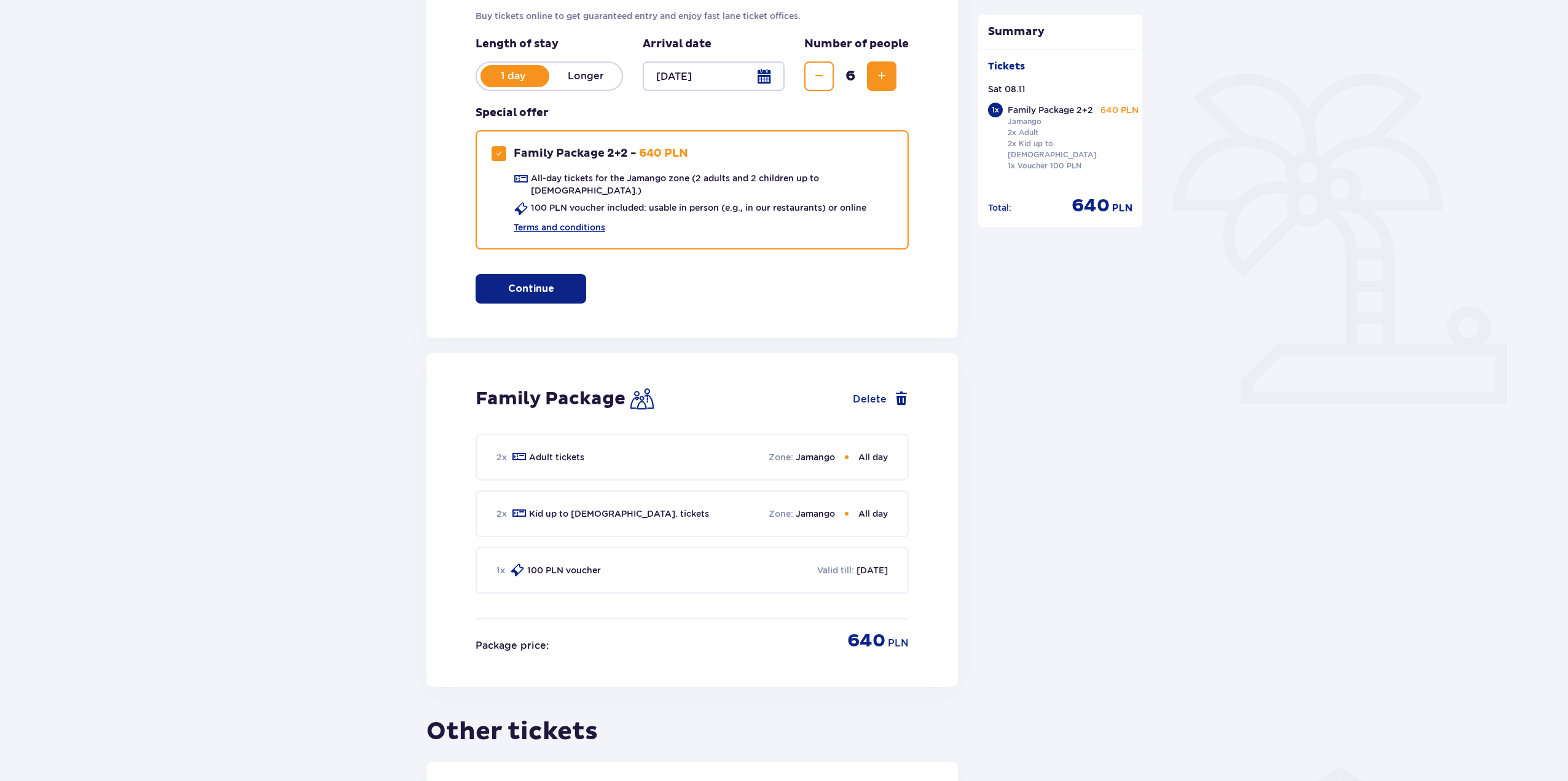
click at [883, 86] on button "Increase" at bounding box center [882, 76] width 30 height 30
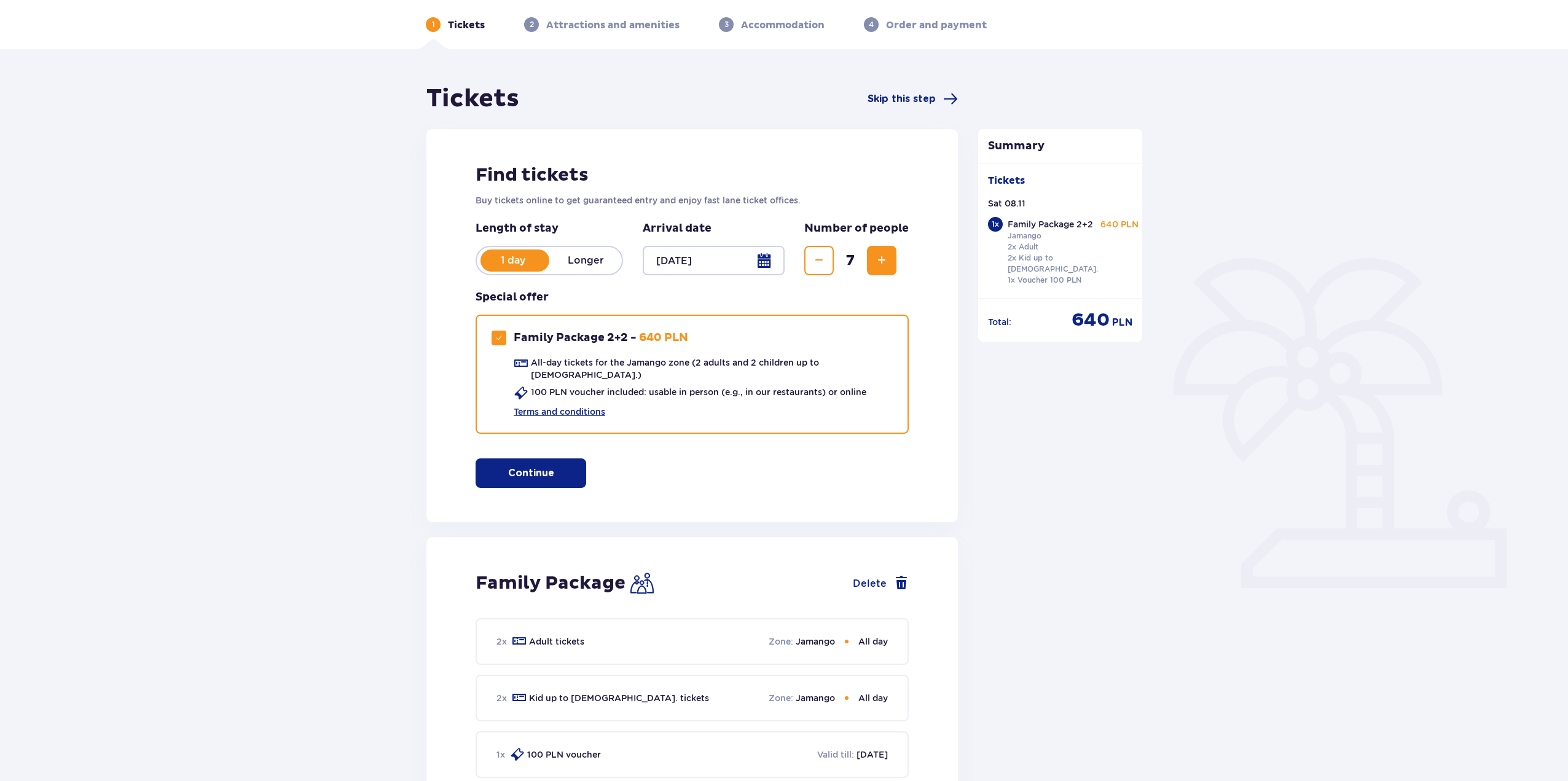
click at [884, 255] on span "Increase" at bounding box center [882, 261] width 15 height 15
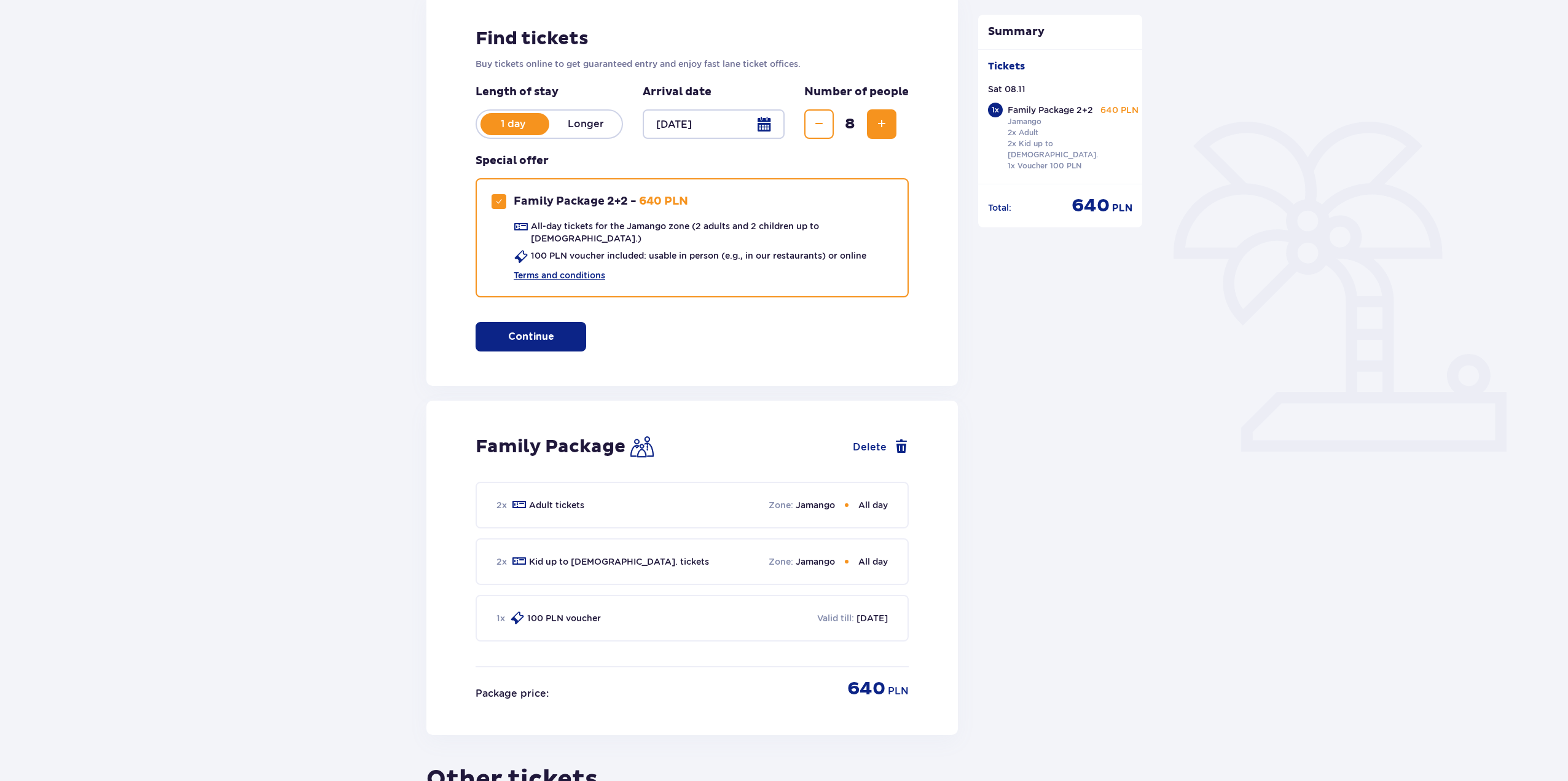
drag, startPoint x: 884, startPoint y: 129, endPoint x: 857, endPoint y: 170, distance: 49.1
click at [883, 129] on span "Increase" at bounding box center [882, 124] width 15 height 15
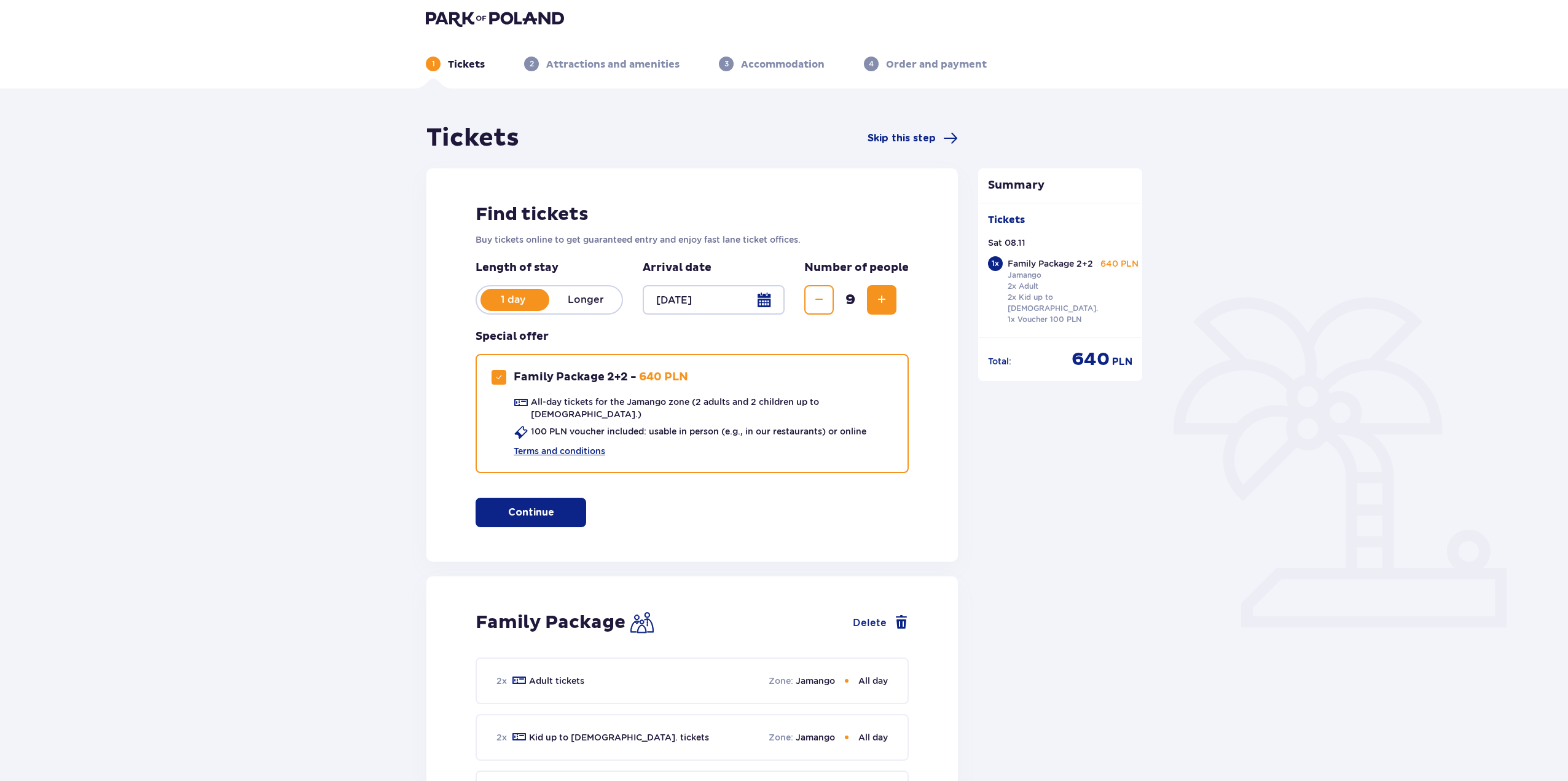
scroll to position [0, 0]
